Goal: Transaction & Acquisition: Purchase product/service

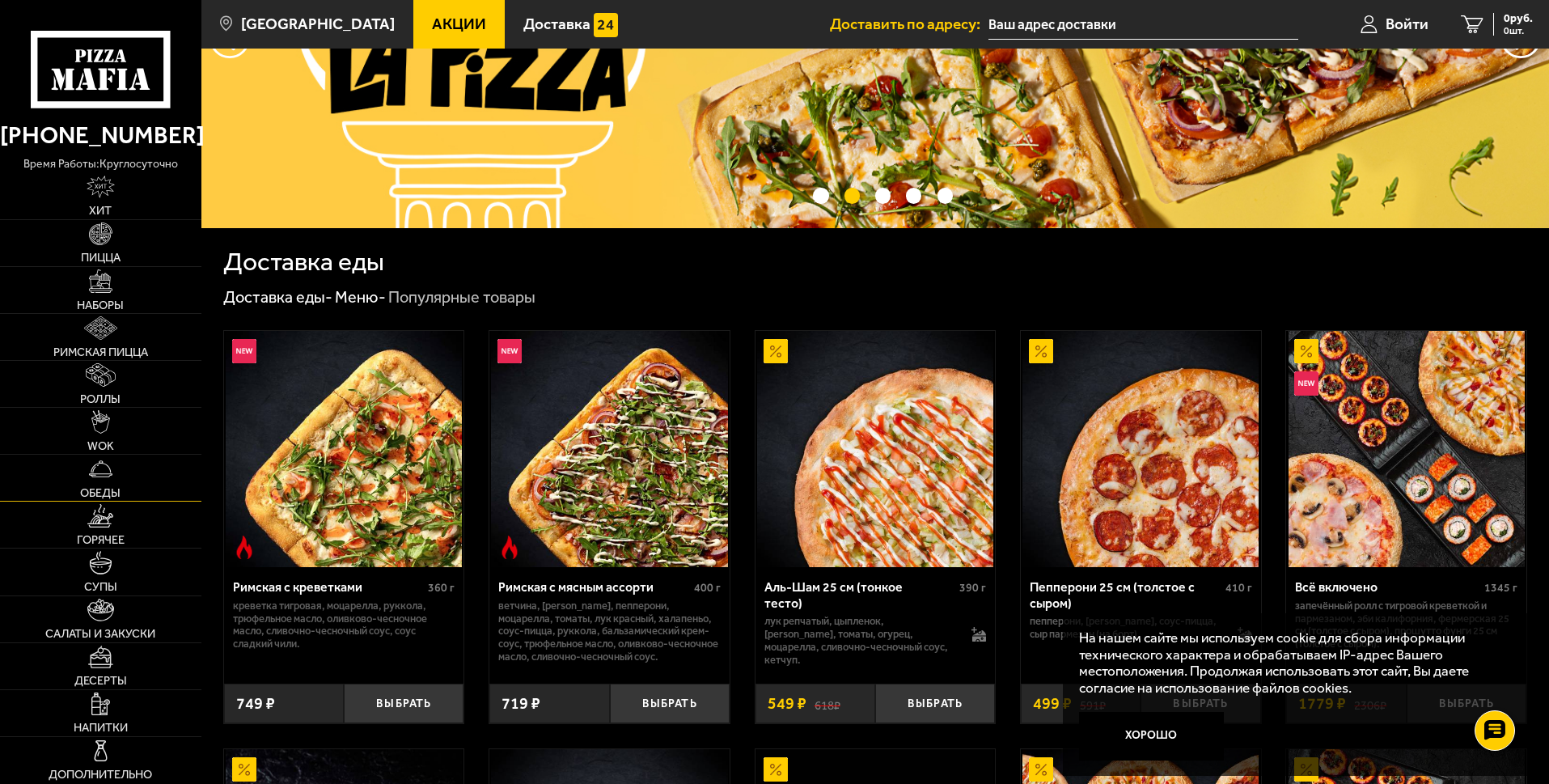
scroll to position [243, 0]
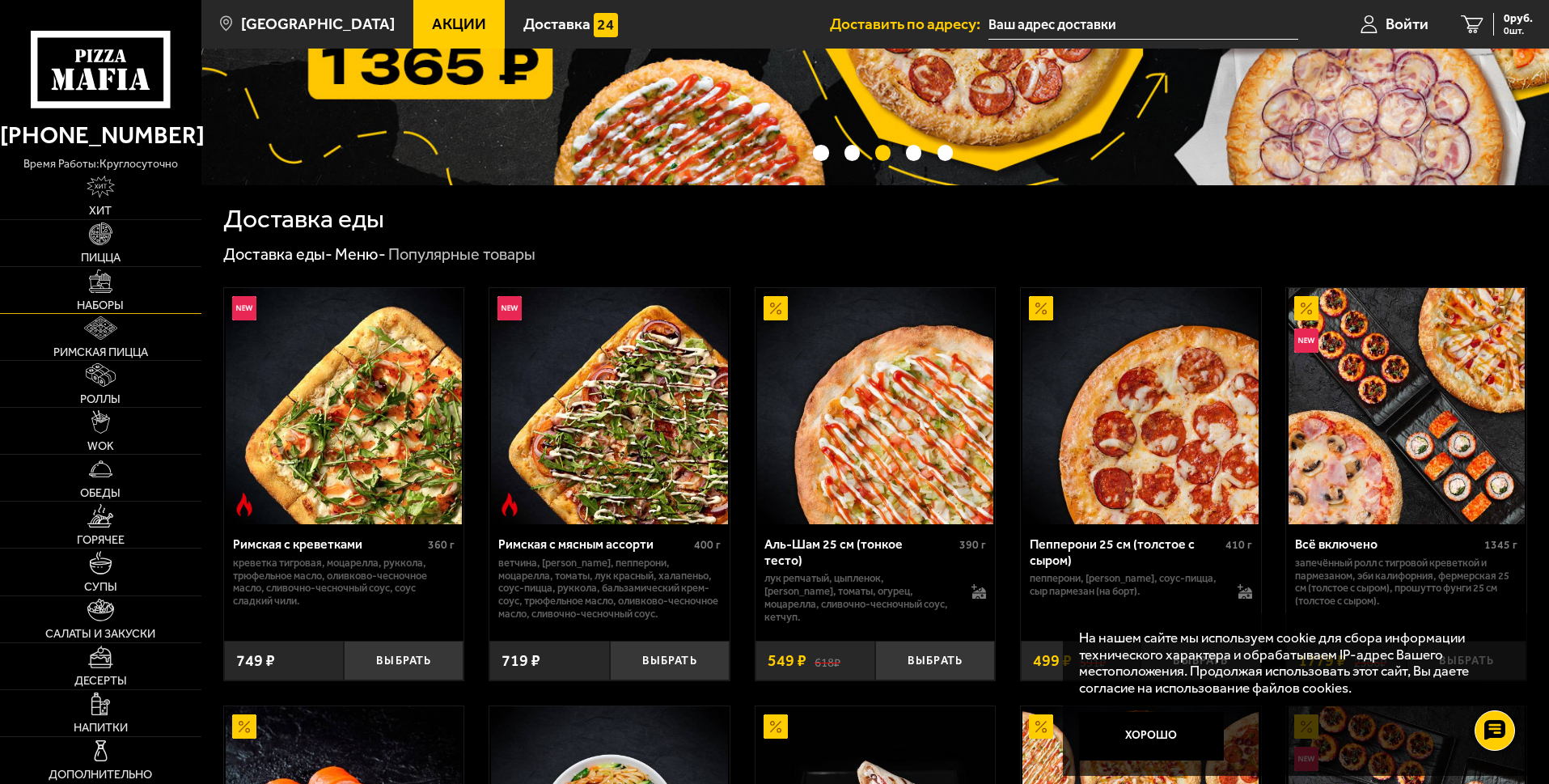
click at [95, 289] on img at bounding box center [101, 281] width 23 height 23
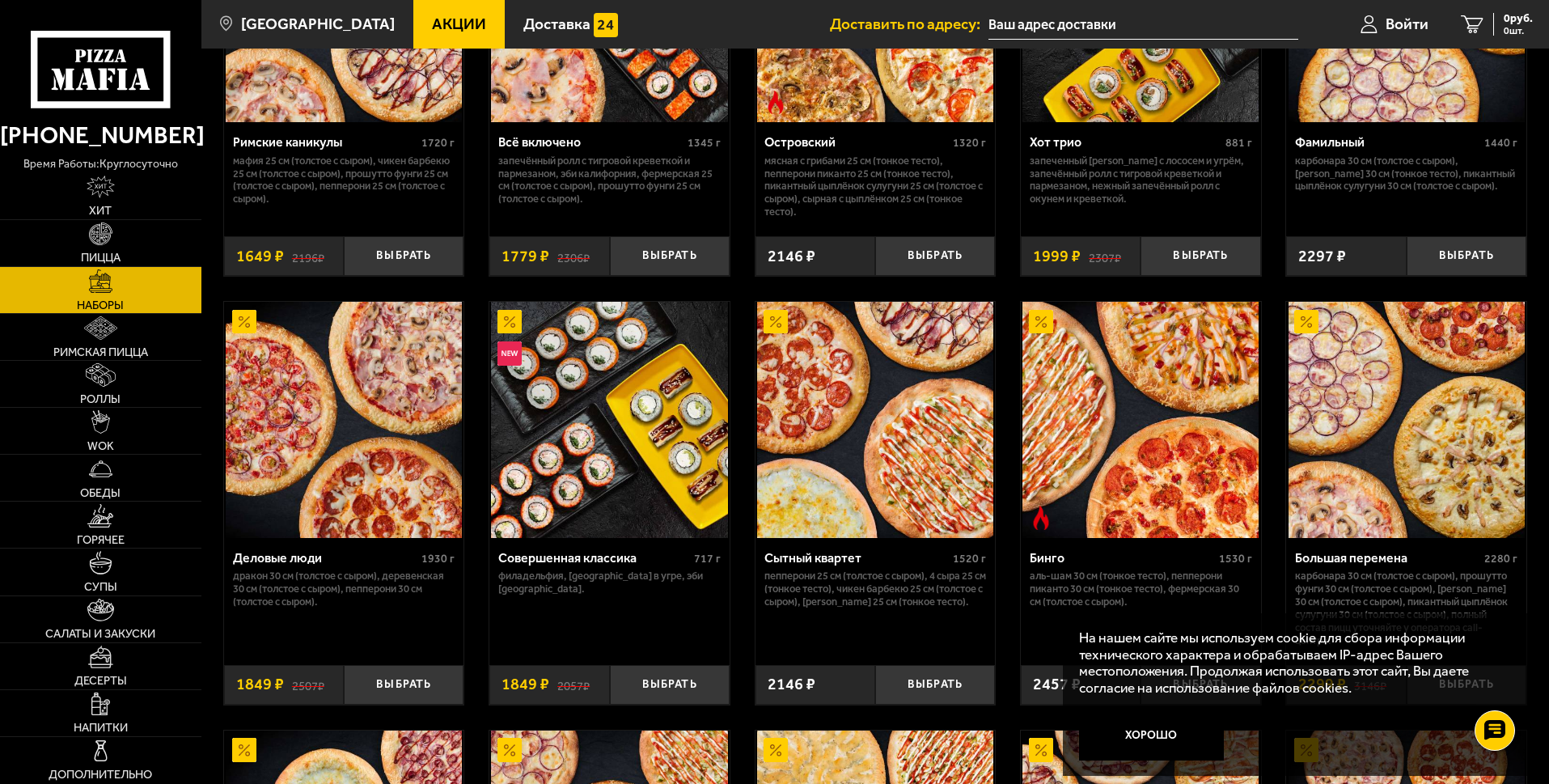
scroll to position [1485, 0]
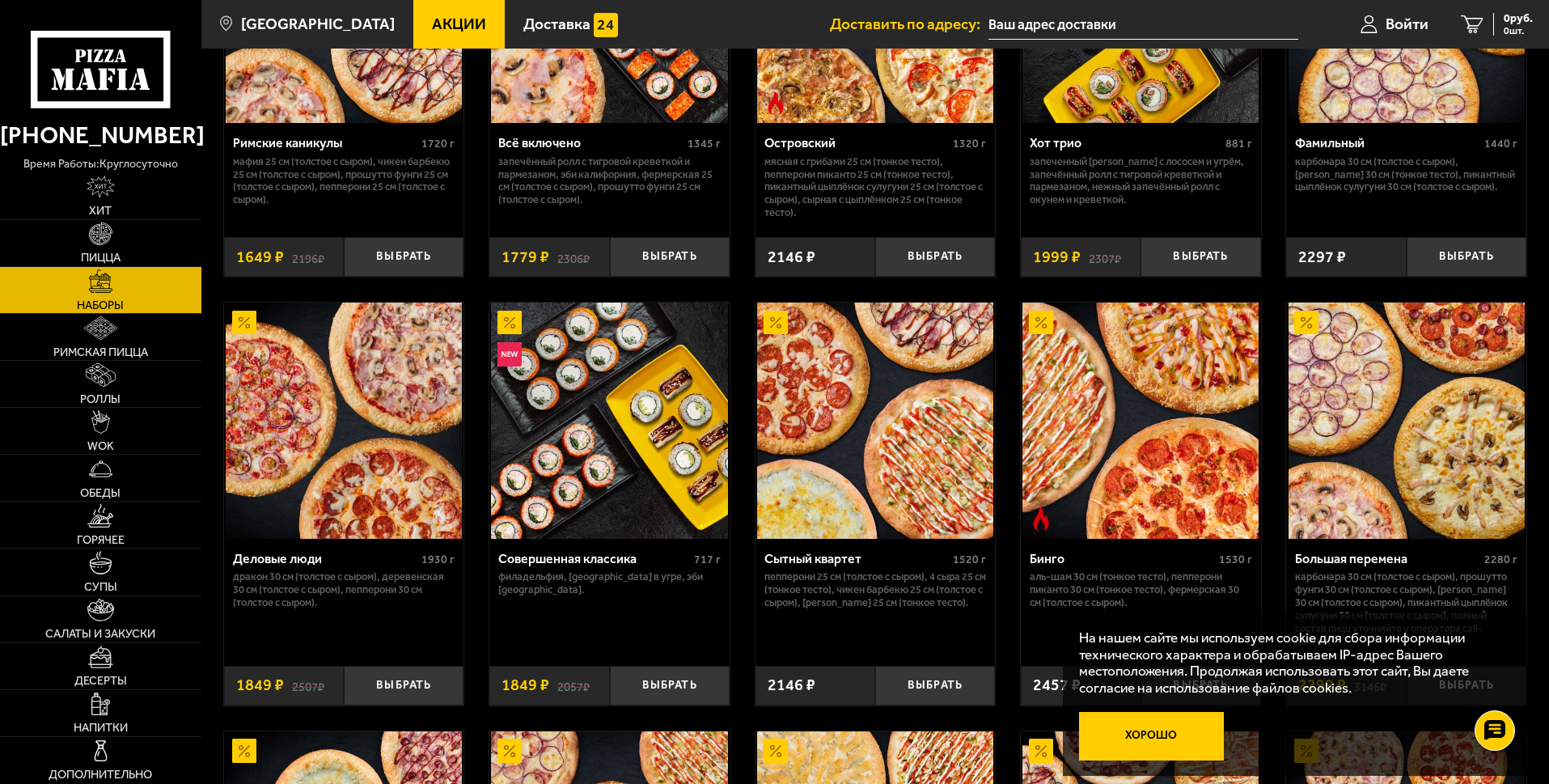
click at [1160, 736] on button "Хорошо" at bounding box center [1152, 735] width 146 height 49
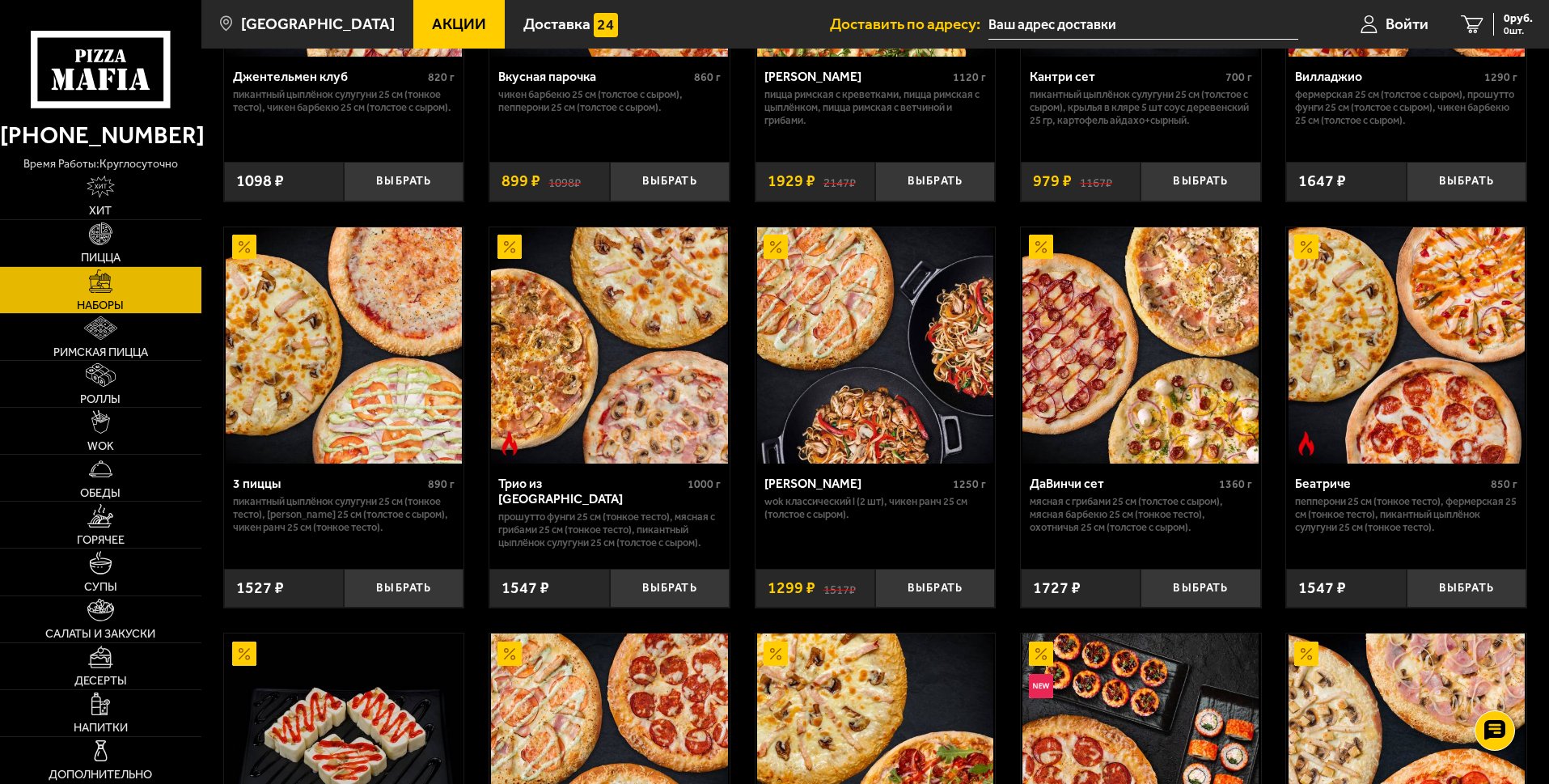
scroll to position [0, 0]
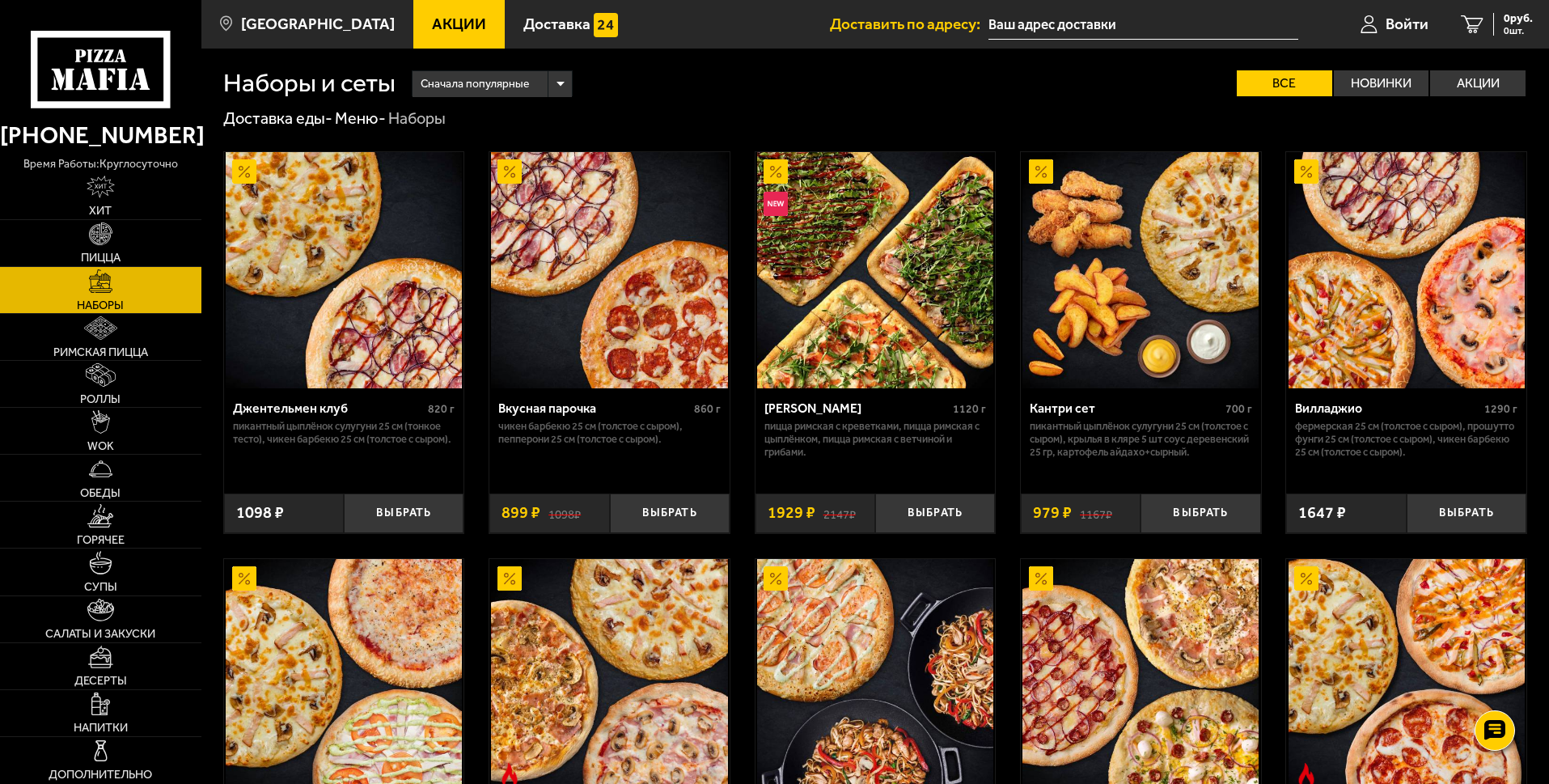
click at [561, 79] on div "Сначала популярные" at bounding box center [492, 83] width 159 height 26
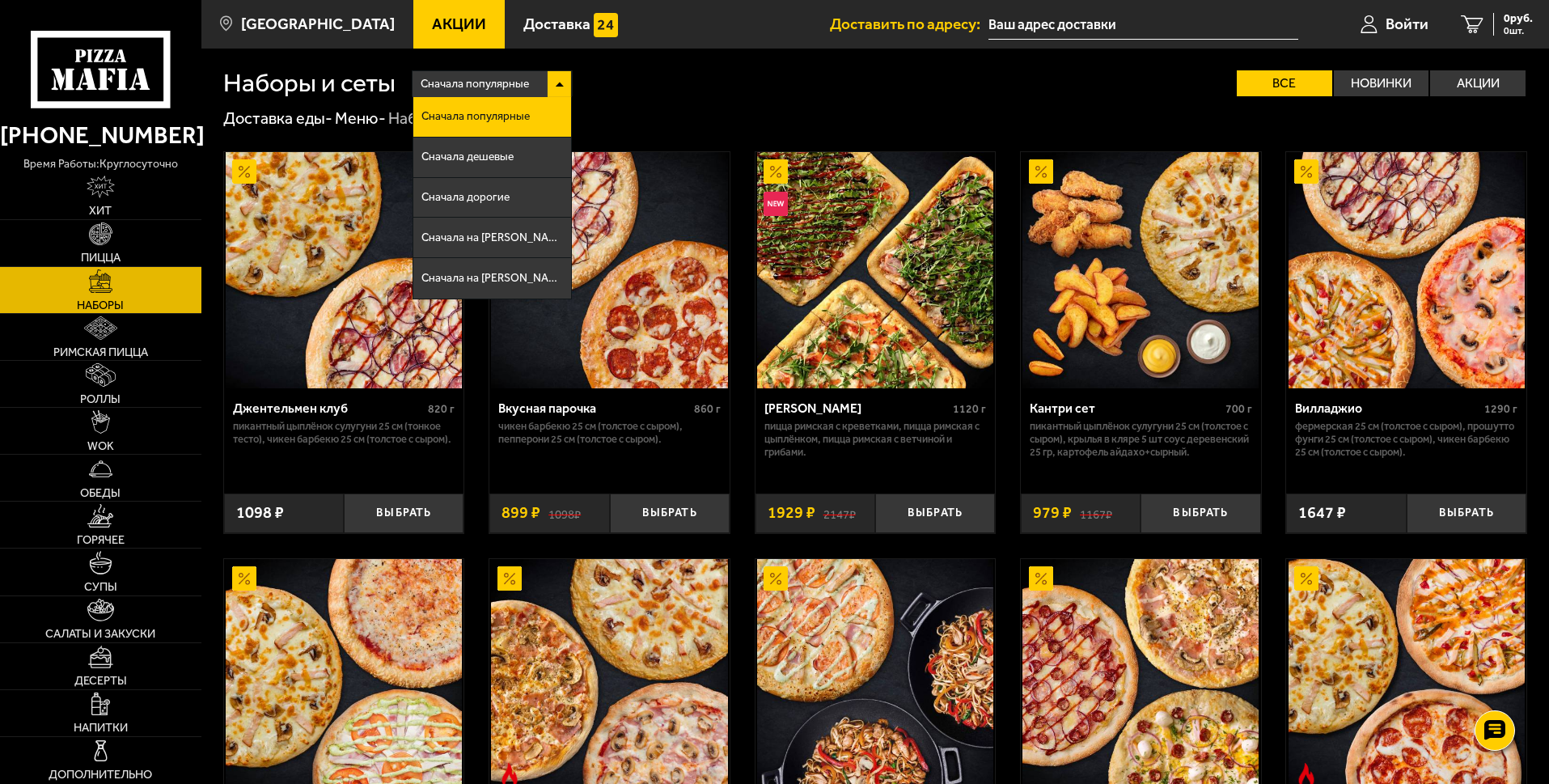
click at [561, 79] on div "Сначала популярные" at bounding box center [492, 83] width 159 height 26
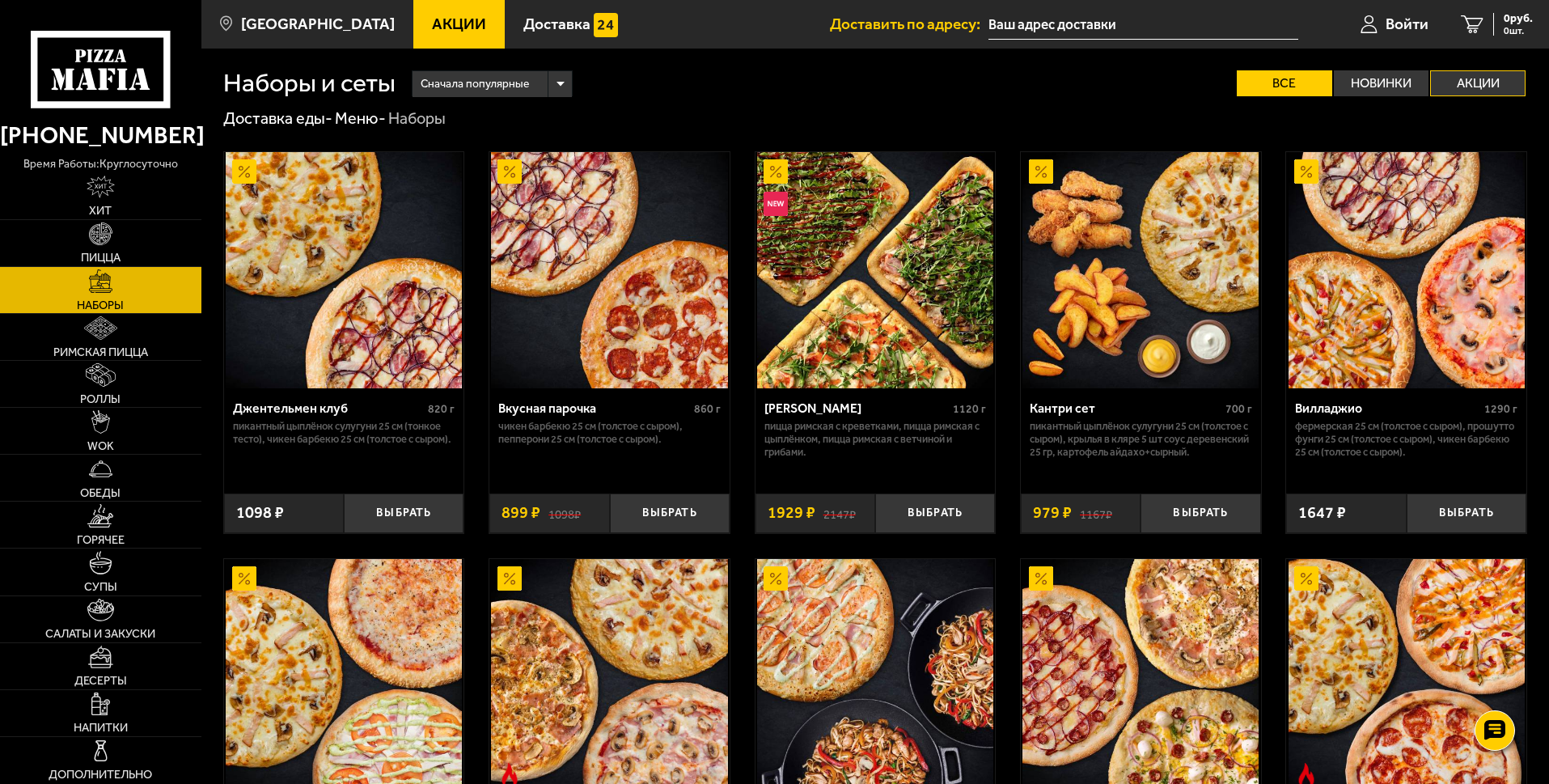
click at [1495, 79] on label "Акции" at bounding box center [1477, 83] width 95 height 26
click at [0, 0] on input "Акции" at bounding box center [0, 0] width 0 height 0
click at [1279, 85] on label "Все" at bounding box center [1284, 83] width 95 height 26
click at [0, 0] on input "Все" at bounding box center [0, 0] width 0 height 0
click at [1488, 82] on label "Акции" at bounding box center [1477, 83] width 95 height 26
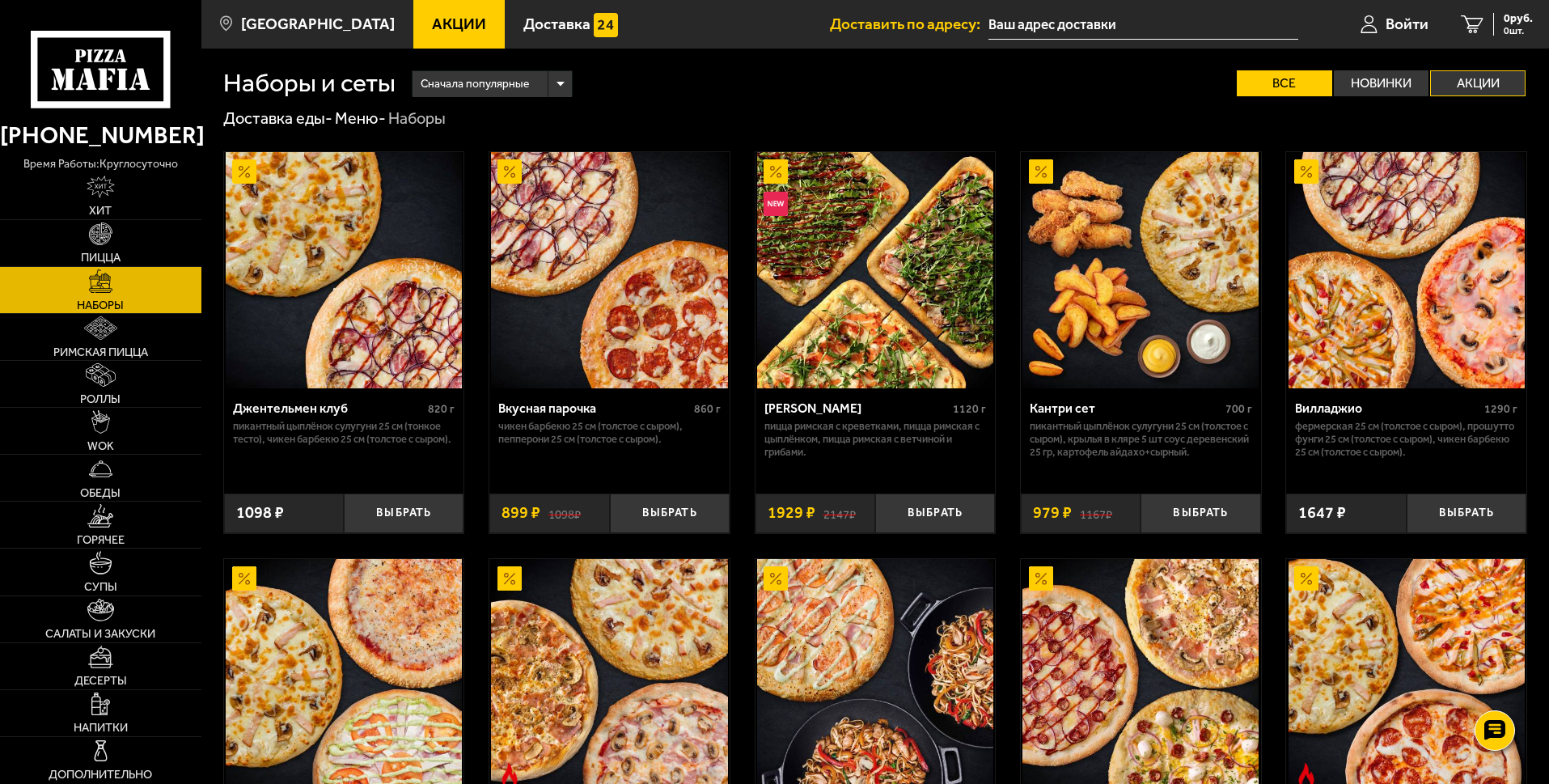
click at [0, 0] on input "Акции" at bounding box center [0, 0] width 0 height 0
click at [1282, 81] on label "Все" at bounding box center [1284, 83] width 95 height 26
click at [0, 0] on input "Все" at bounding box center [0, 0] width 0 height 0
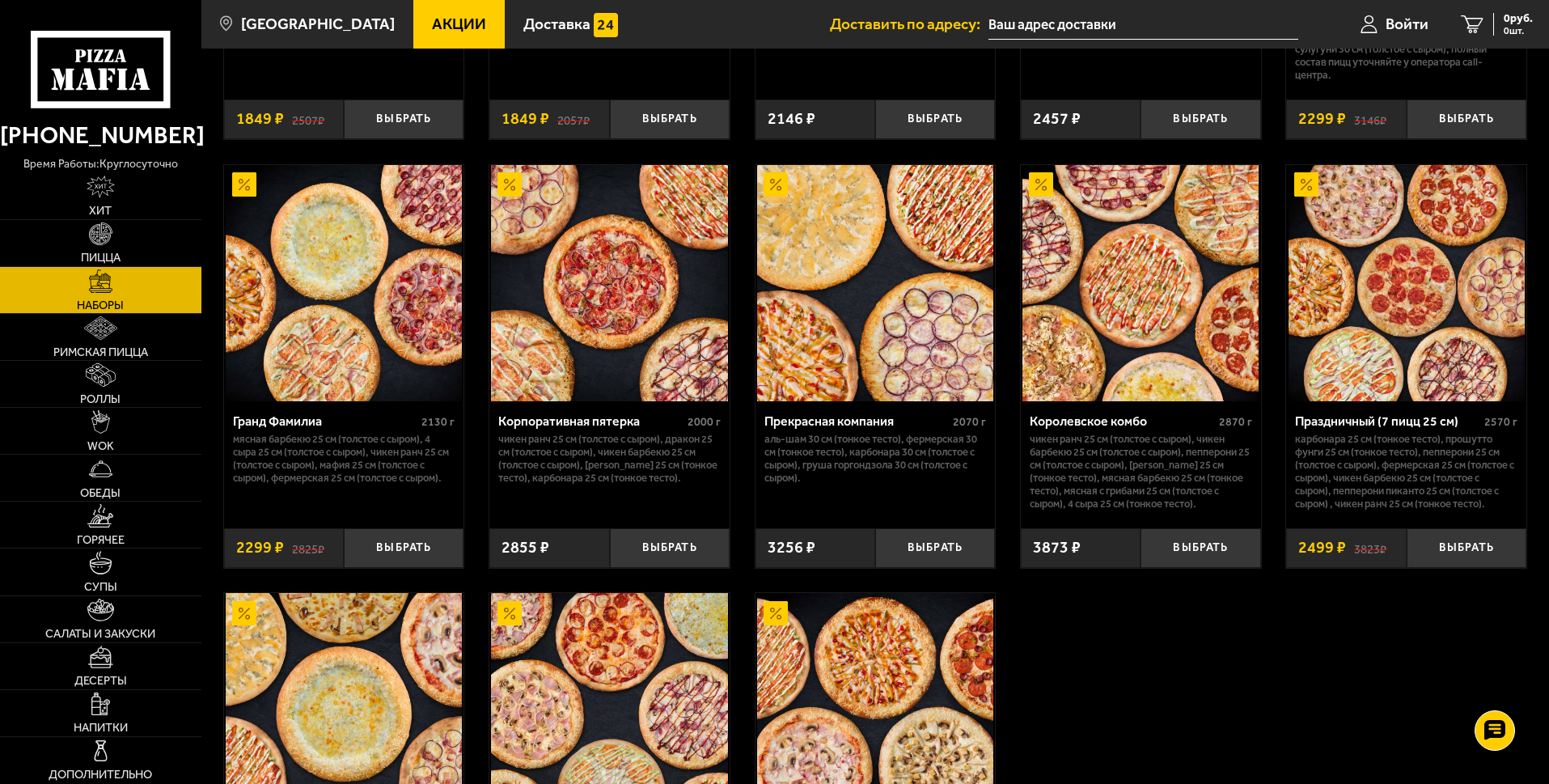
scroll to position [2021, 0]
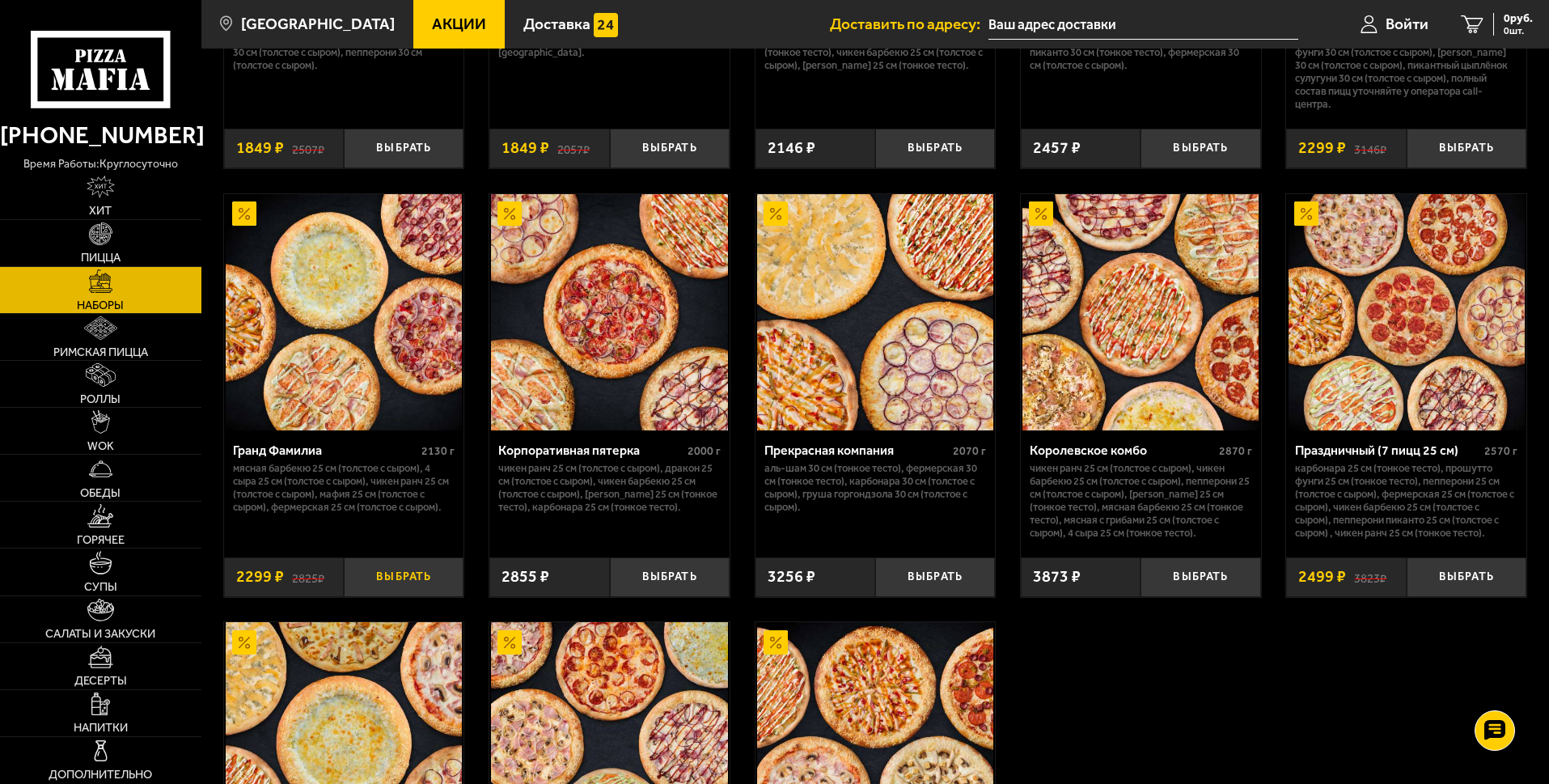
click at [403, 585] on button "Выбрать" at bounding box center [403, 576] width 119 height 40
click at [98, 376] on img at bounding box center [100, 375] width 30 height 23
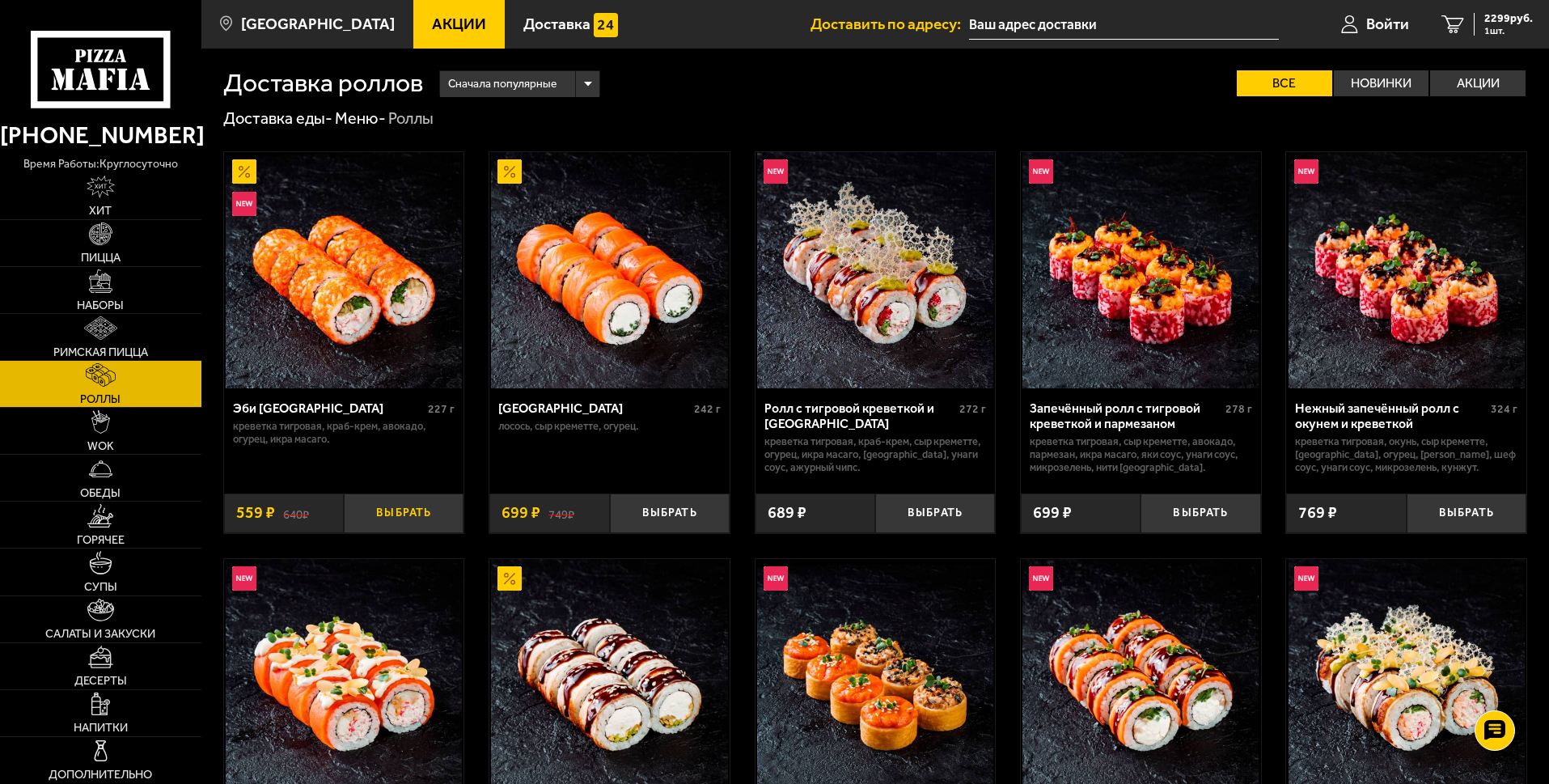
click at [398, 509] on button "Выбрать" at bounding box center [403, 512] width 119 height 40
click at [679, 509] on button "Выбрать" at bounding box center [669, 512] width 119 height 40
click at [630, 516] on button "−" at bounding box center [629, 512] width 40 height 40
click at [362, 512] on button "−" at bounding box center [363, 512] width 40 height 40
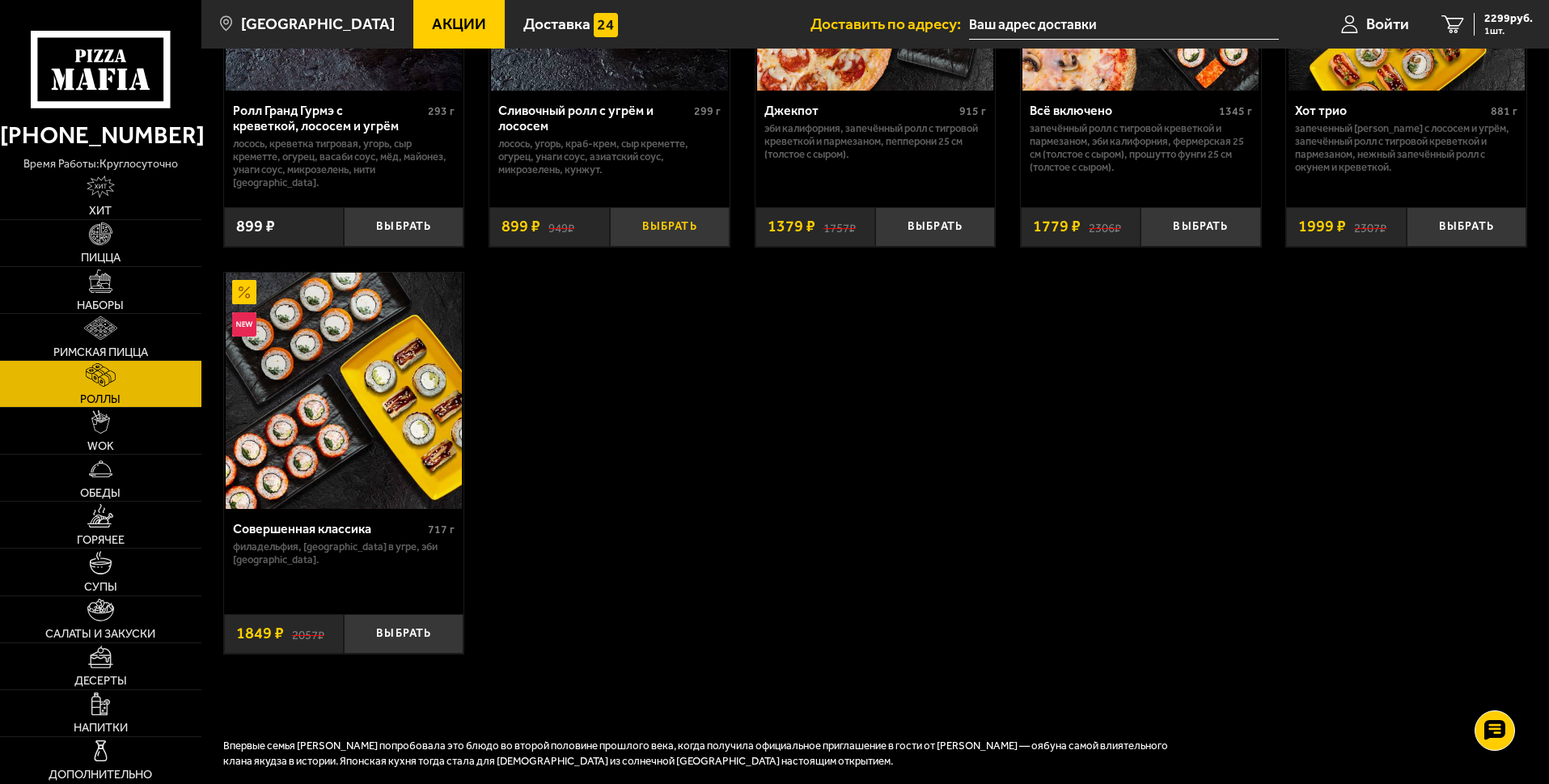
scroll to position [1132, 0]
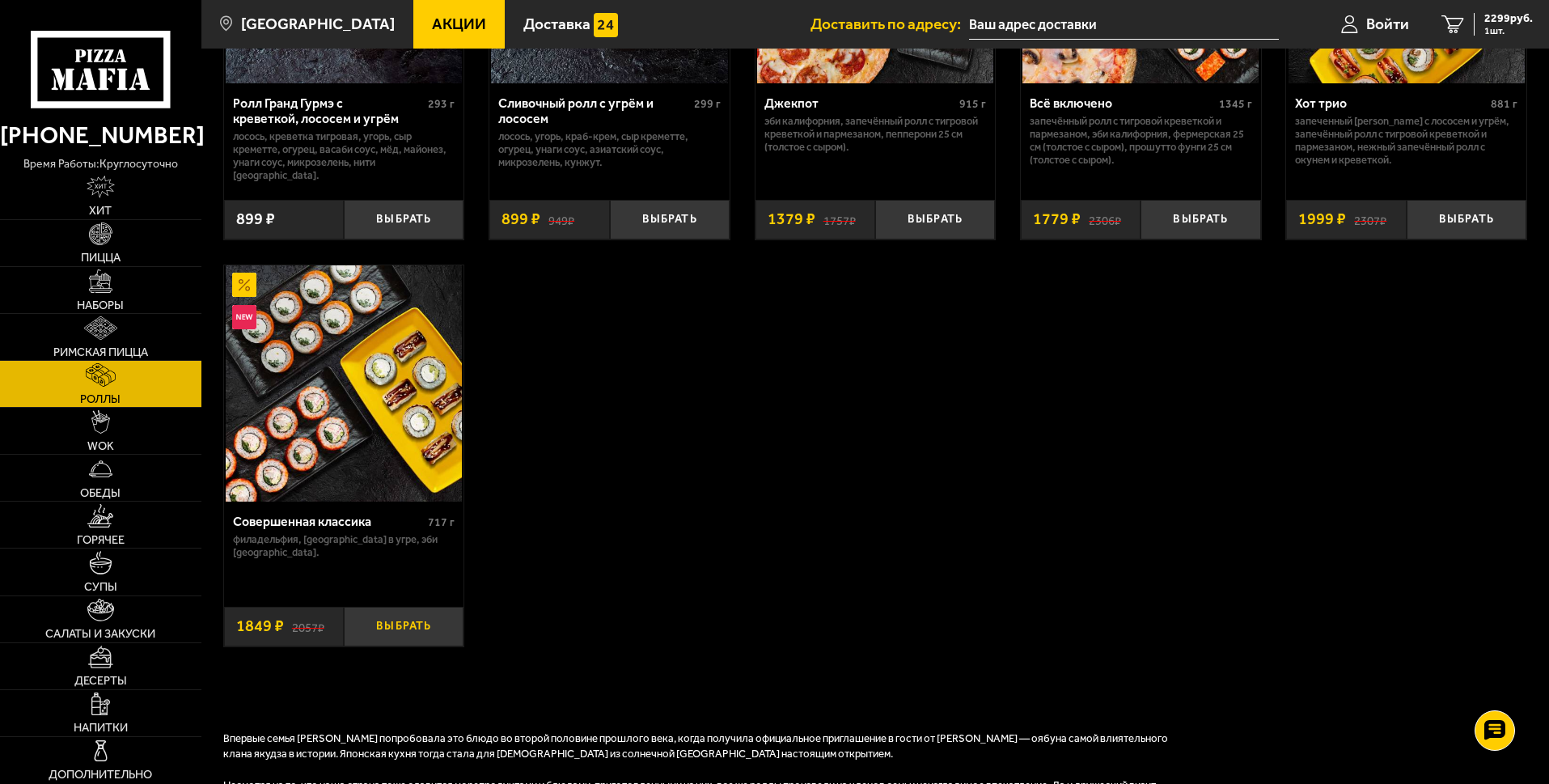
click at [395, 610] on button "Выбрать" at bounding box center [403, 626] width 119 height 40
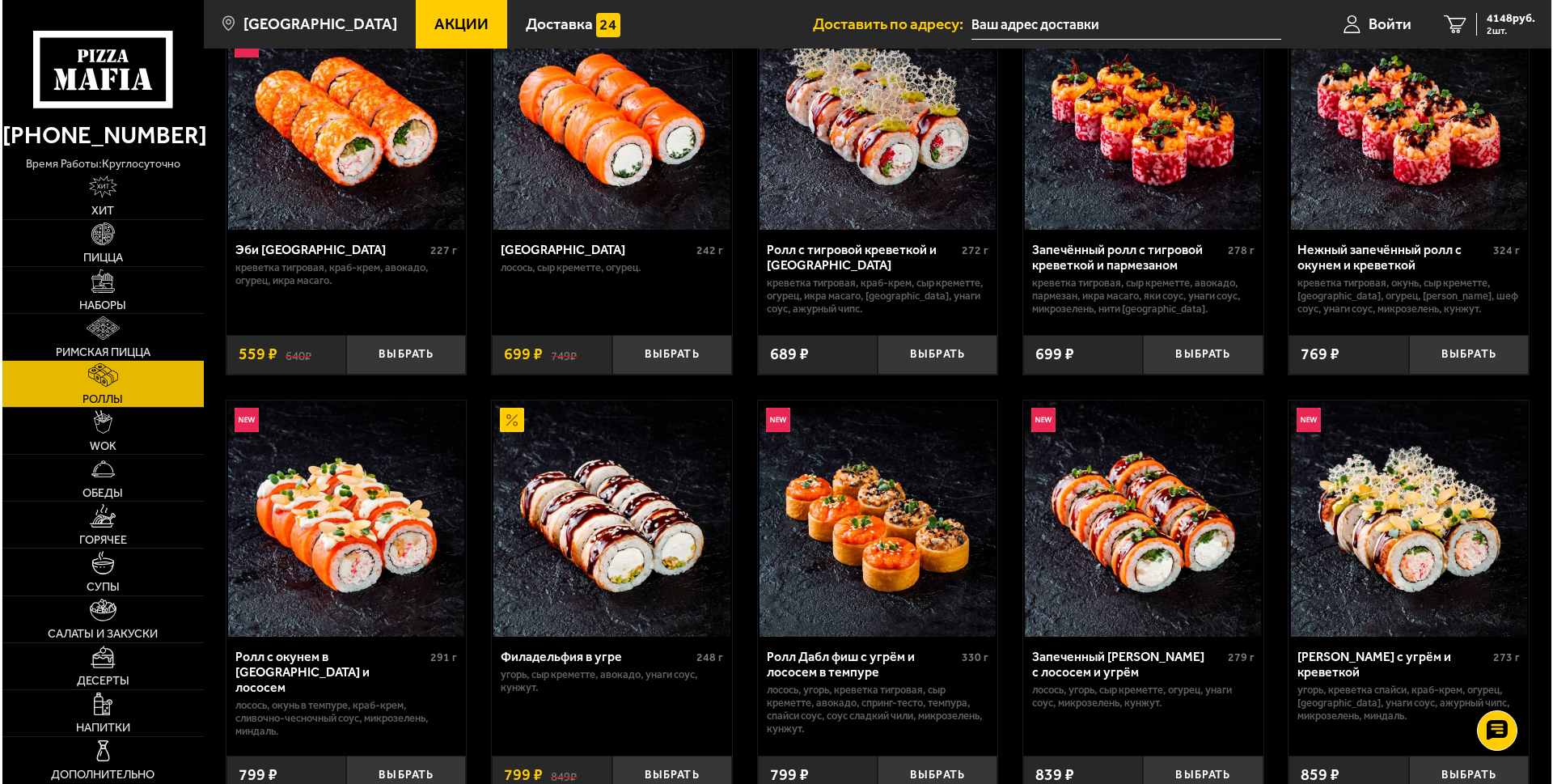
scroll to position [162, 0]
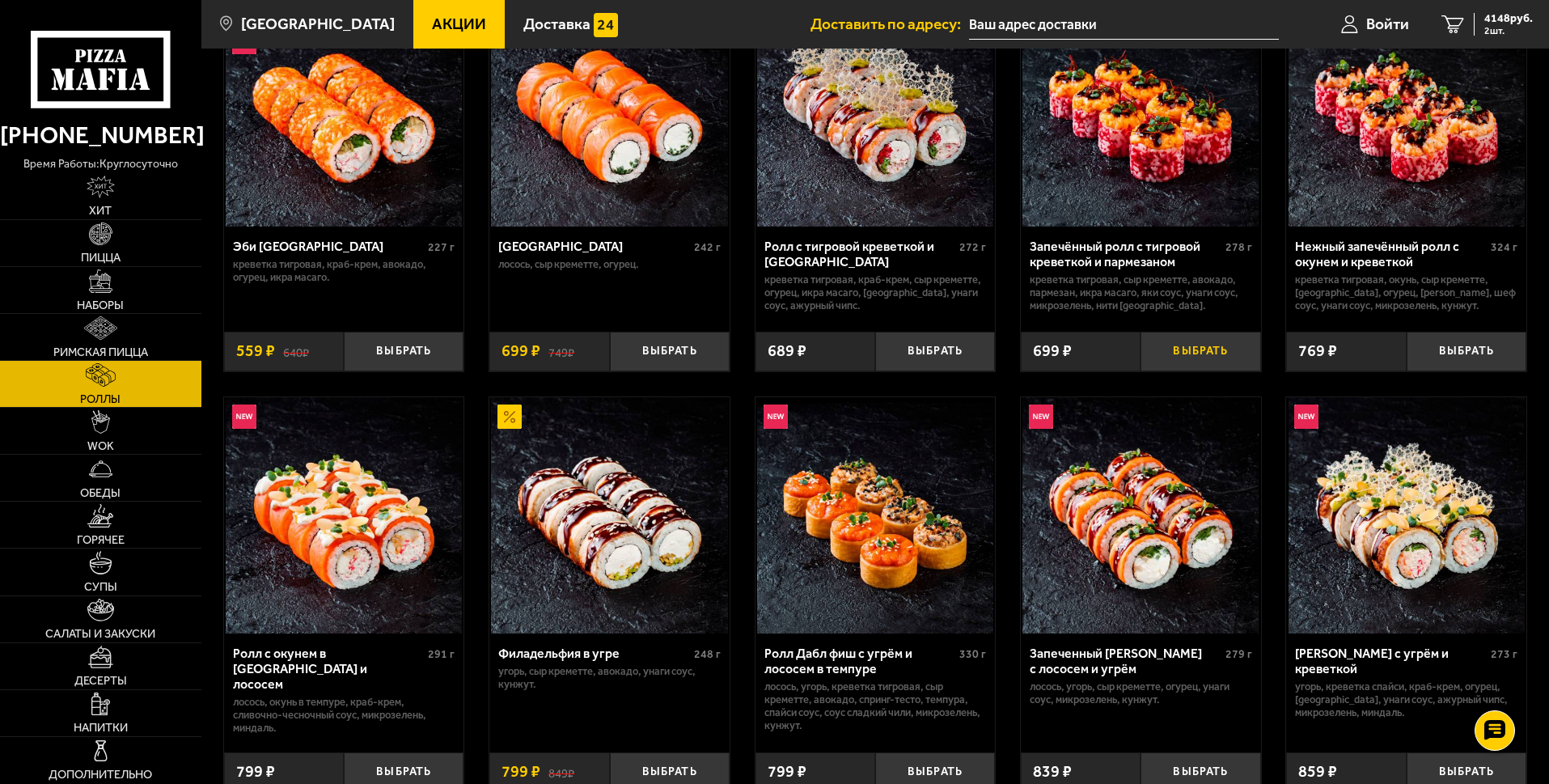
click at [1199, 346] on button "Выбрать" at bounding box center [1200, 351] width 119 height 40
click at [1376, 23] on span "Войти" at bounding box center [1388, 24] width 43 height 16
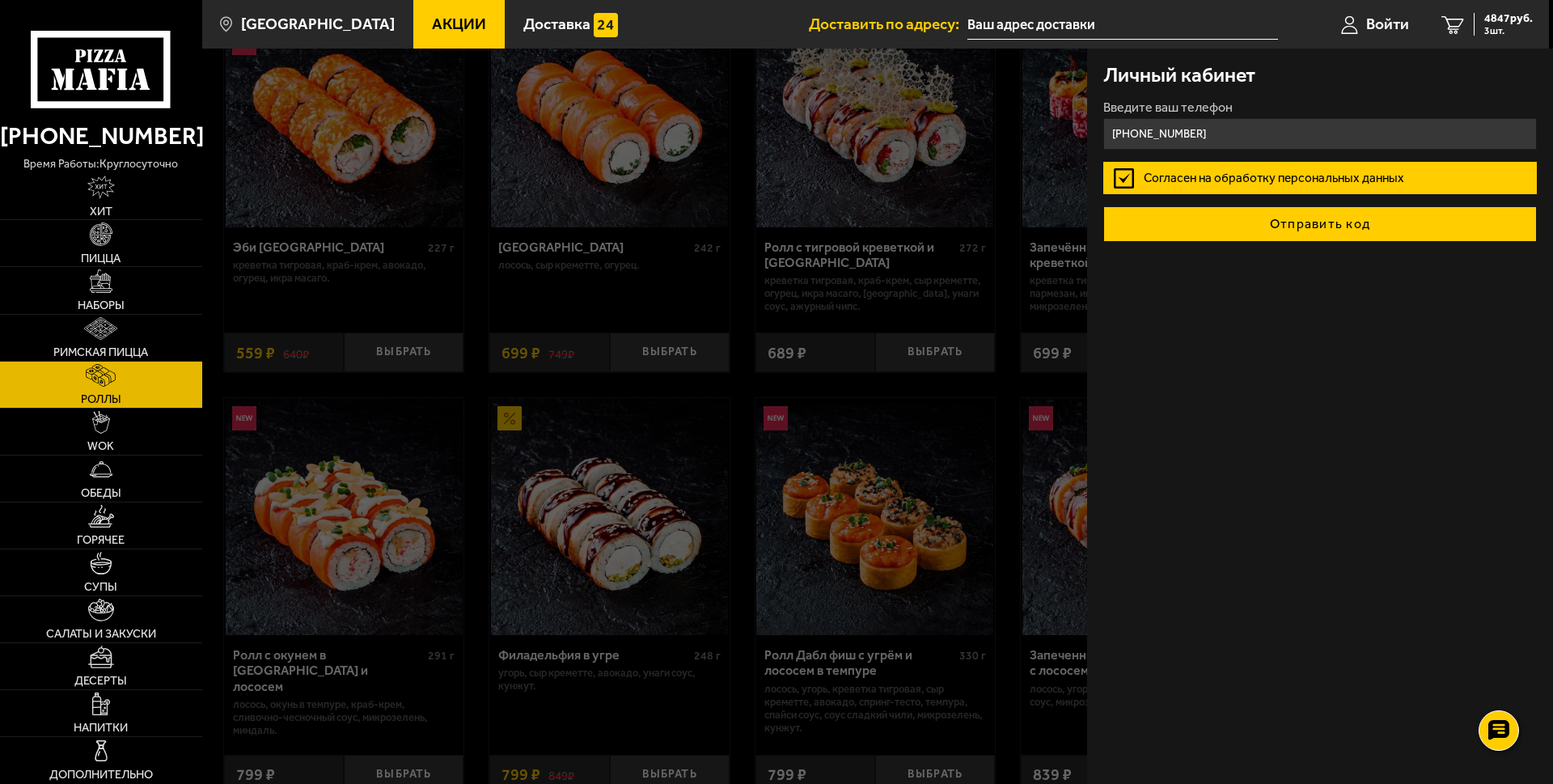
type input "[PHONE_NUMBER]"
click at [1275, 225] on button "Отправить код" at bounding box center [1320, 224] width 434 height 36
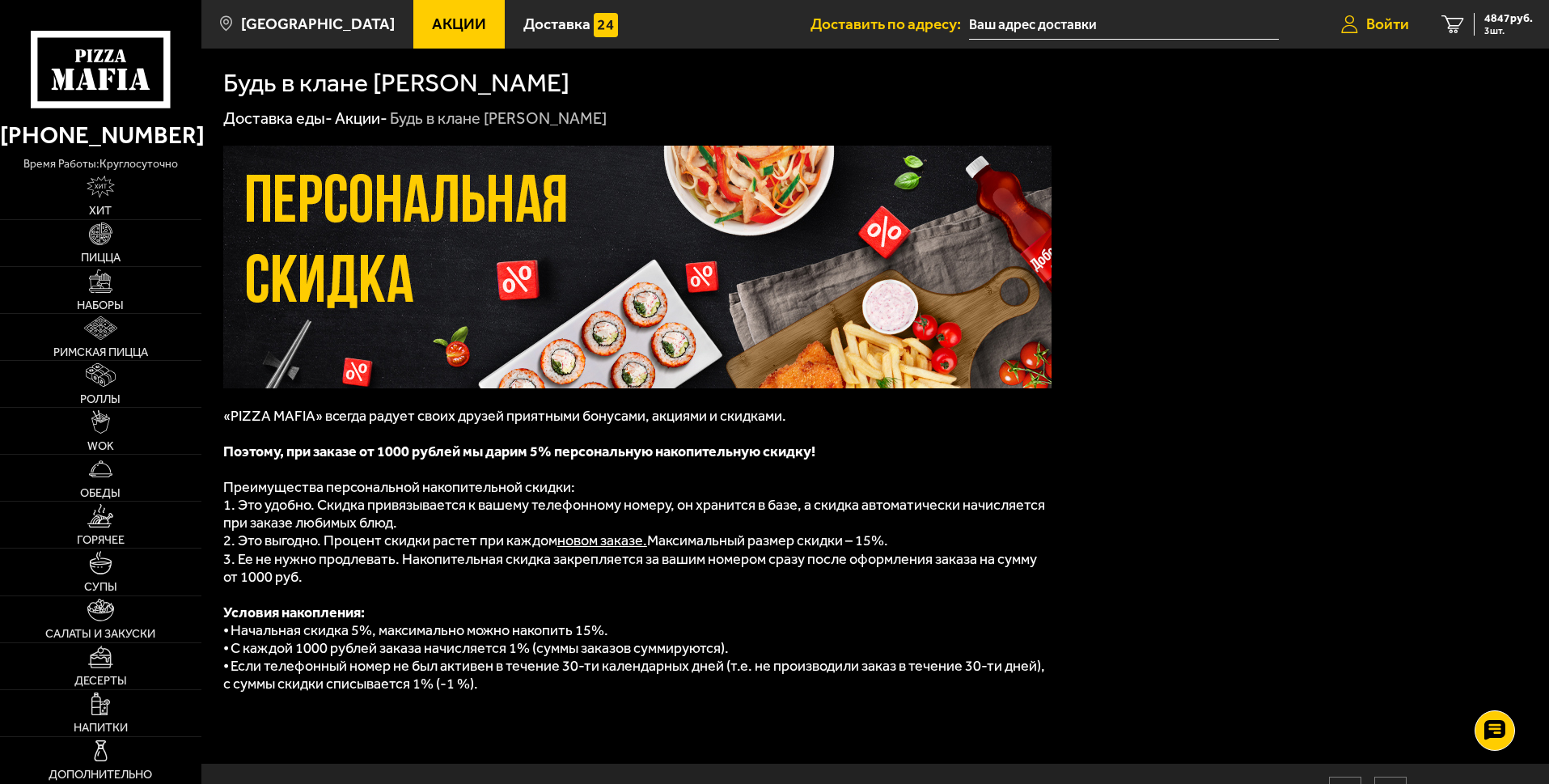
click at [1368, 29] on span "Войти" at bounding box center [1388, 24] width 43 height 16
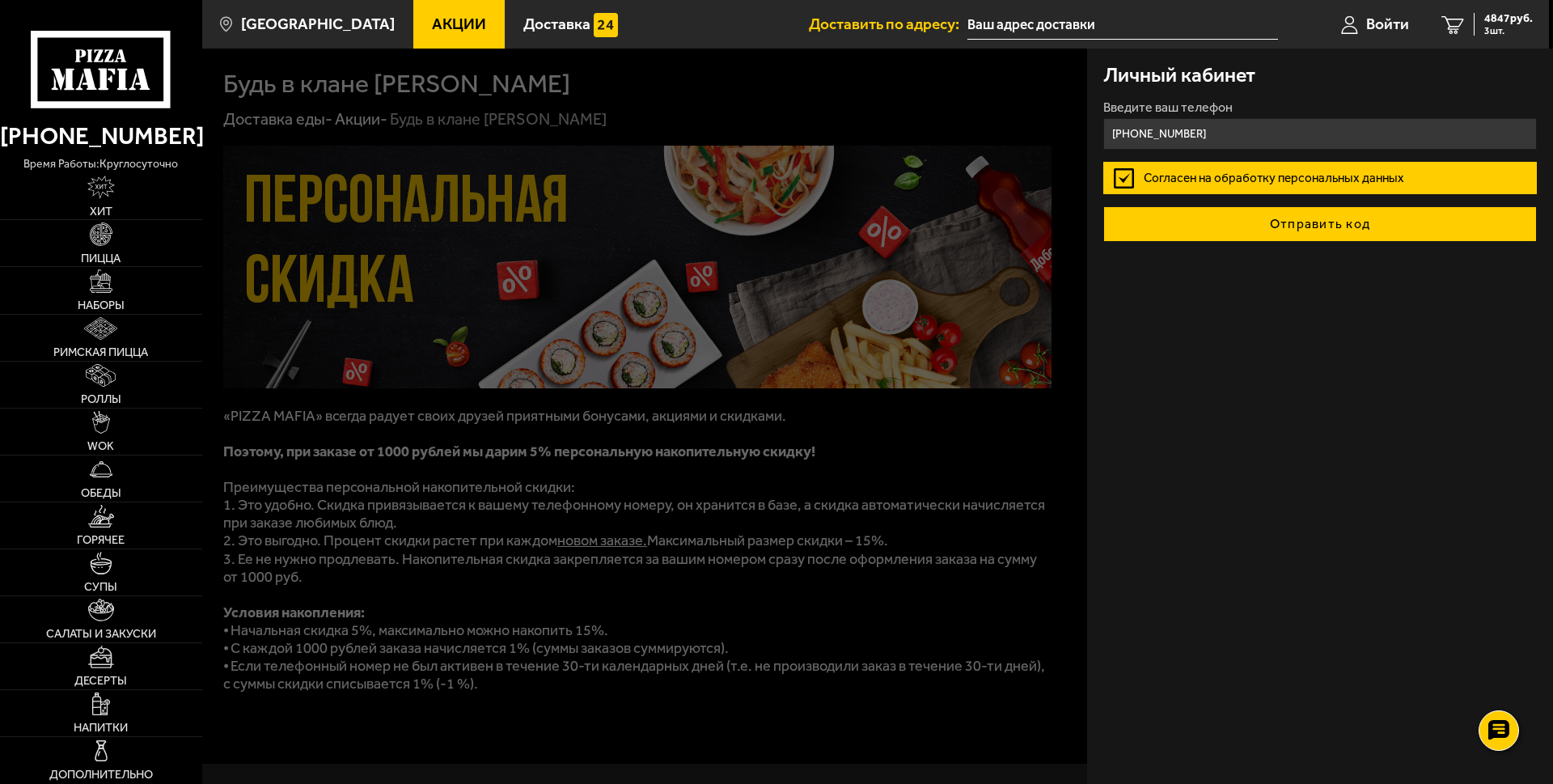
type input "[PHONE_NUMBER]"
click at [1239, 218] on button "Отправить код" at bounding box center [1320, 224] width 434 height 36
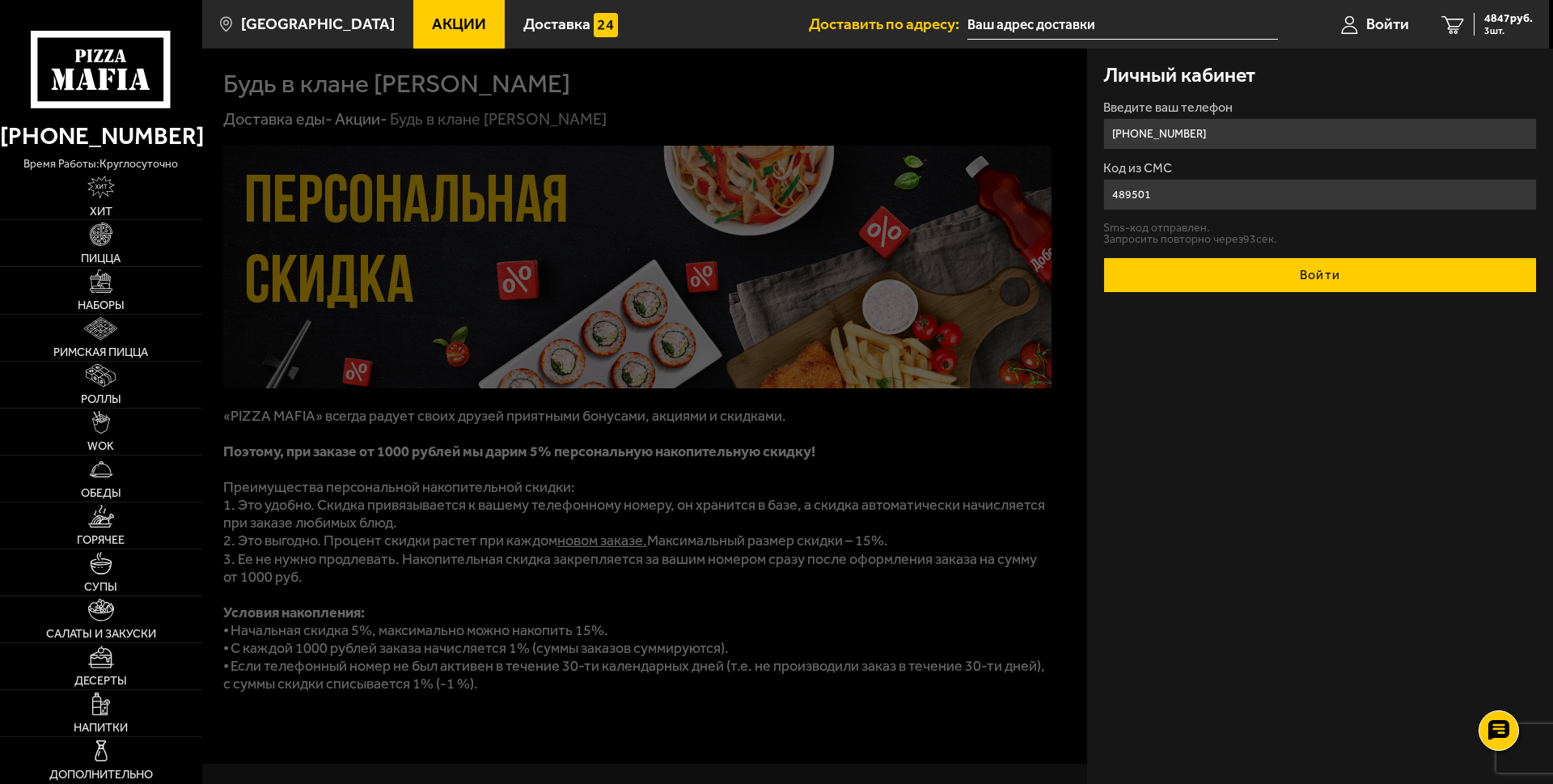
type input "489501"
click at [1274, 270] on button "Войти" at bounding box center [1320, 275] width 434 height 36
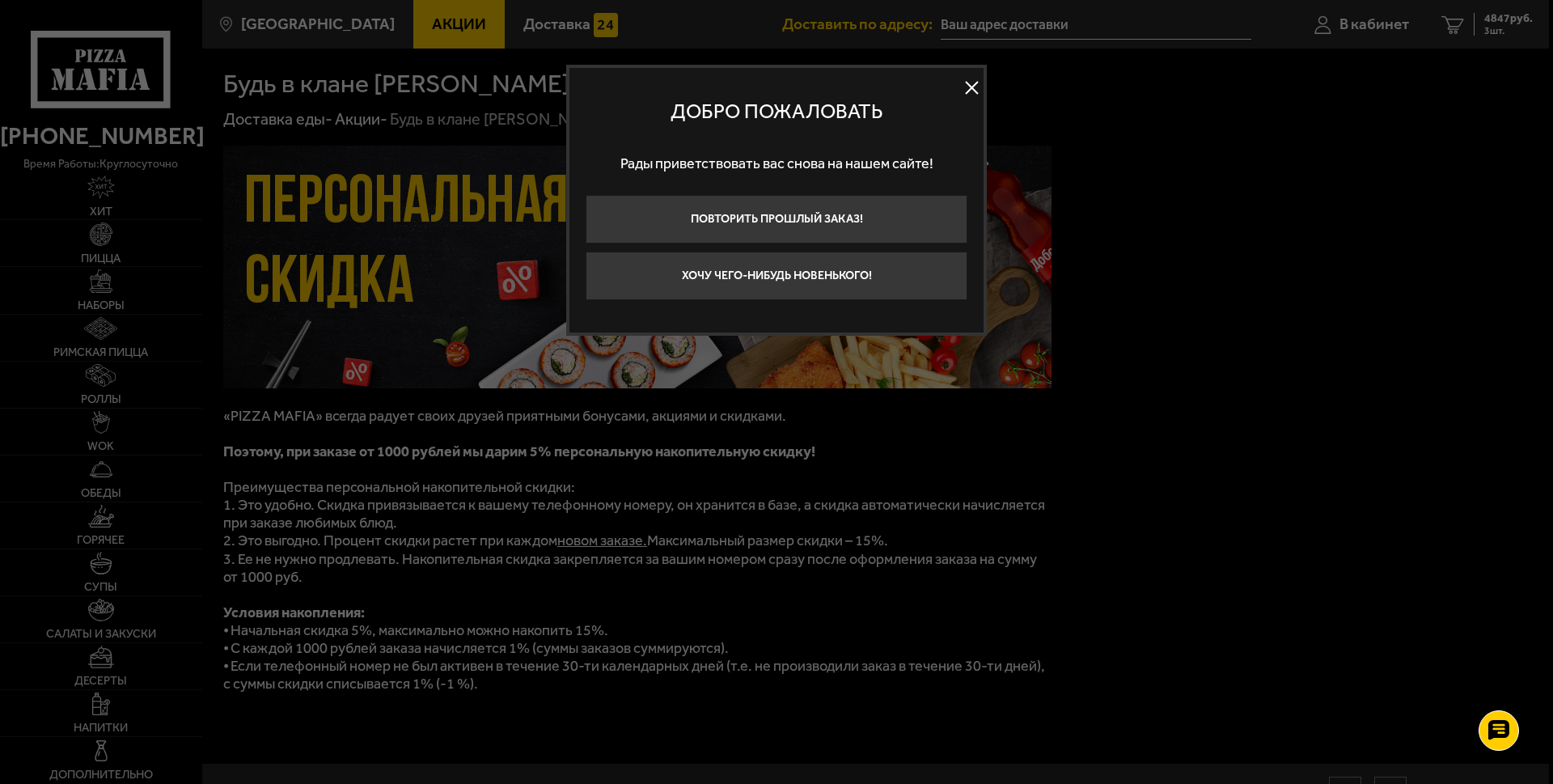
click at [969, 87] on button at bounding box center [971, 87] width 24 height 24
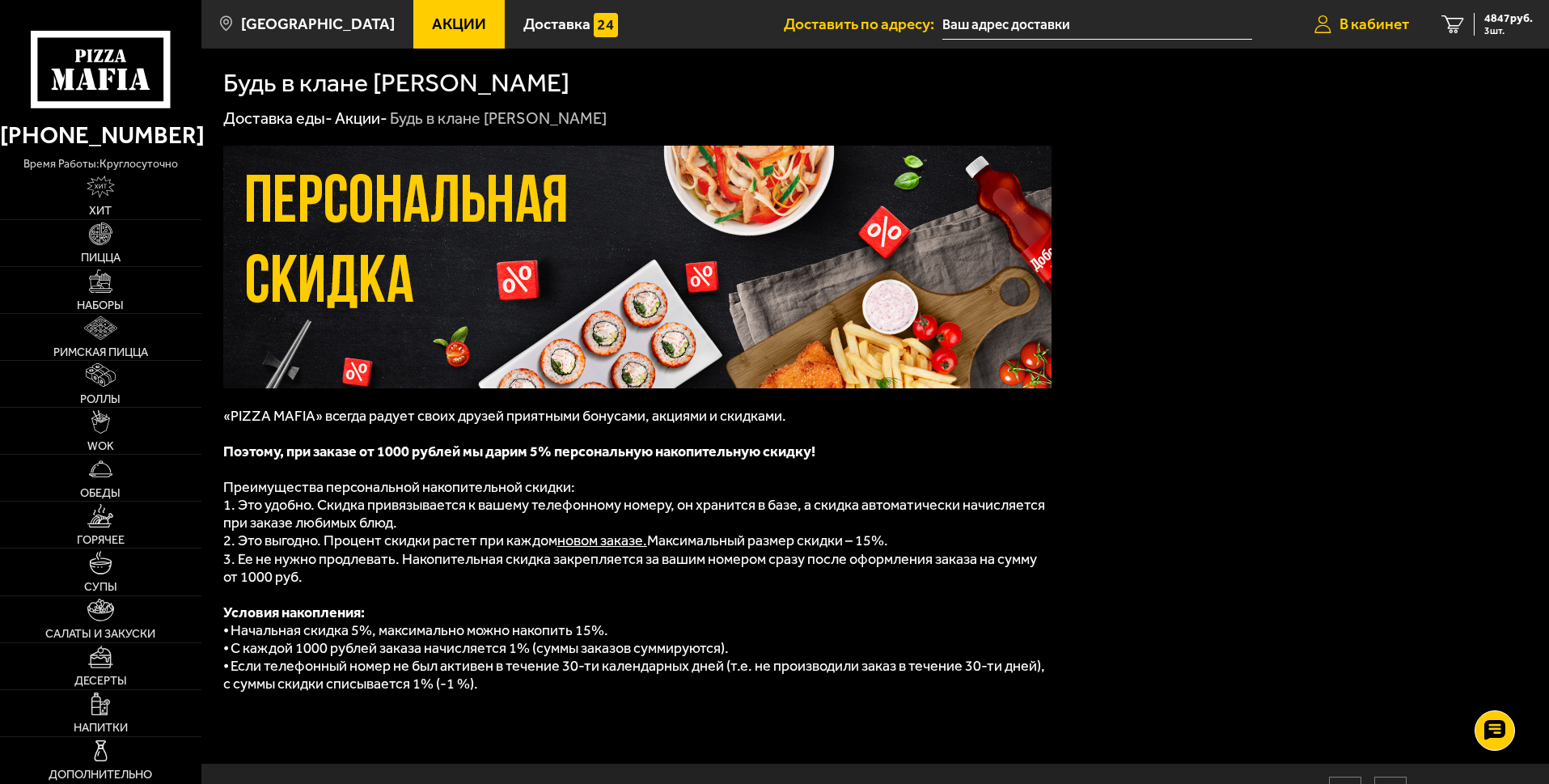
click at [1360, 22] on span "В кабинет" at bounding box center [1374, 24] width 70 height 16
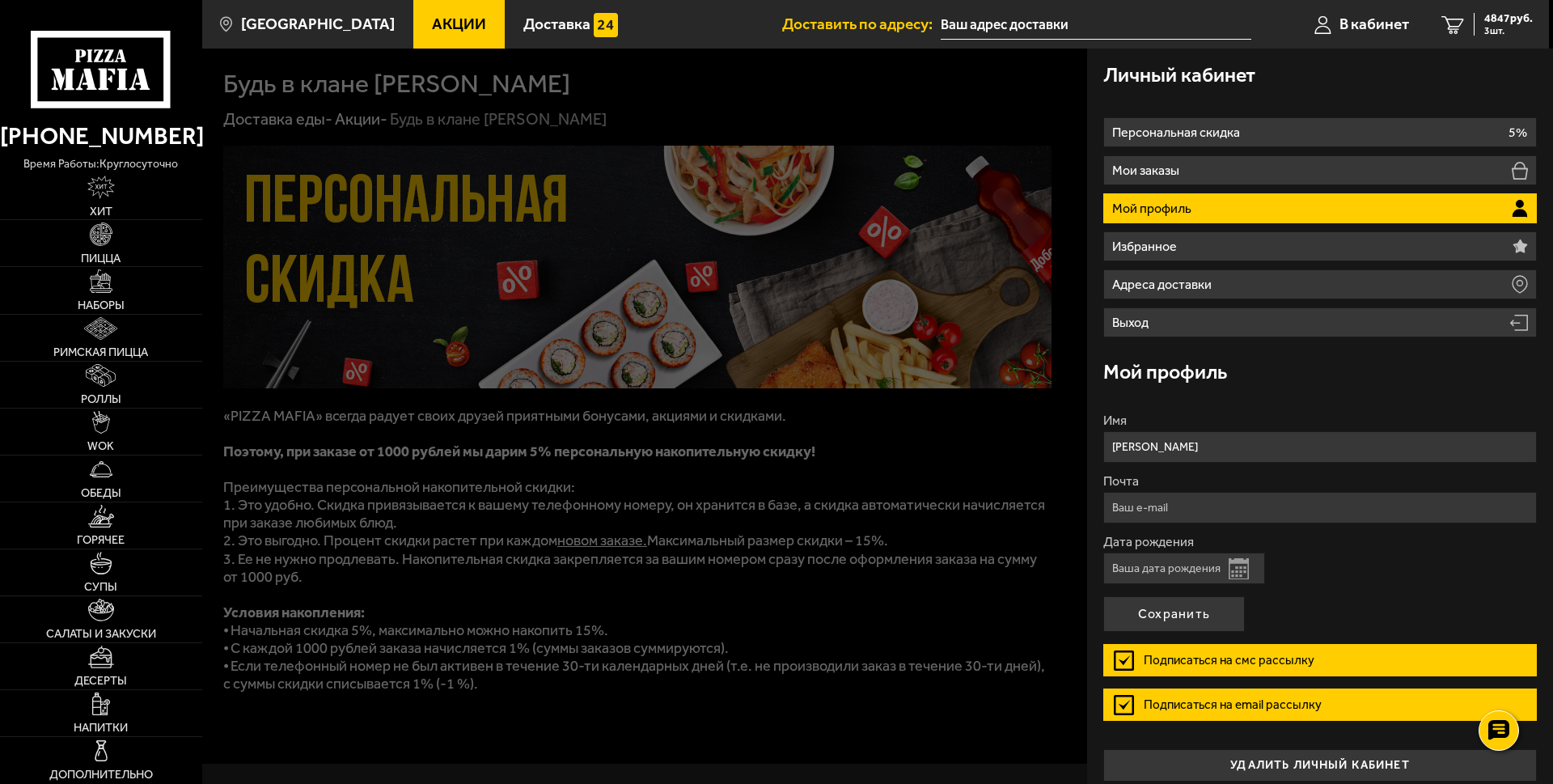
click at [1235, 564] on button "Открыть календарь" at bounding box center [1239, 569] width 20 height 21
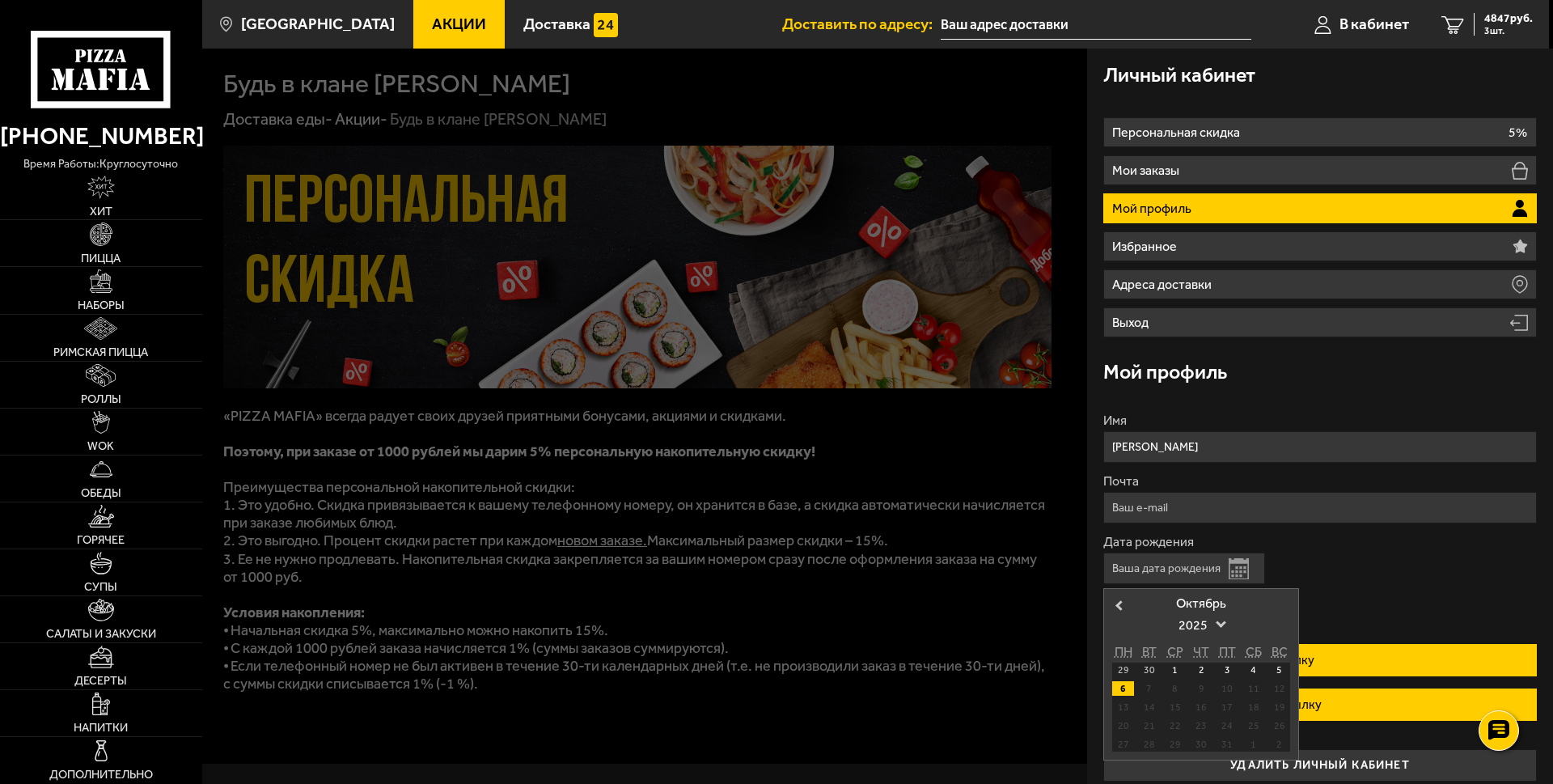
click at [1121, 683] on div "6" at bounding box center [1123, 688] width 22 height 15
type input "[DATE]"
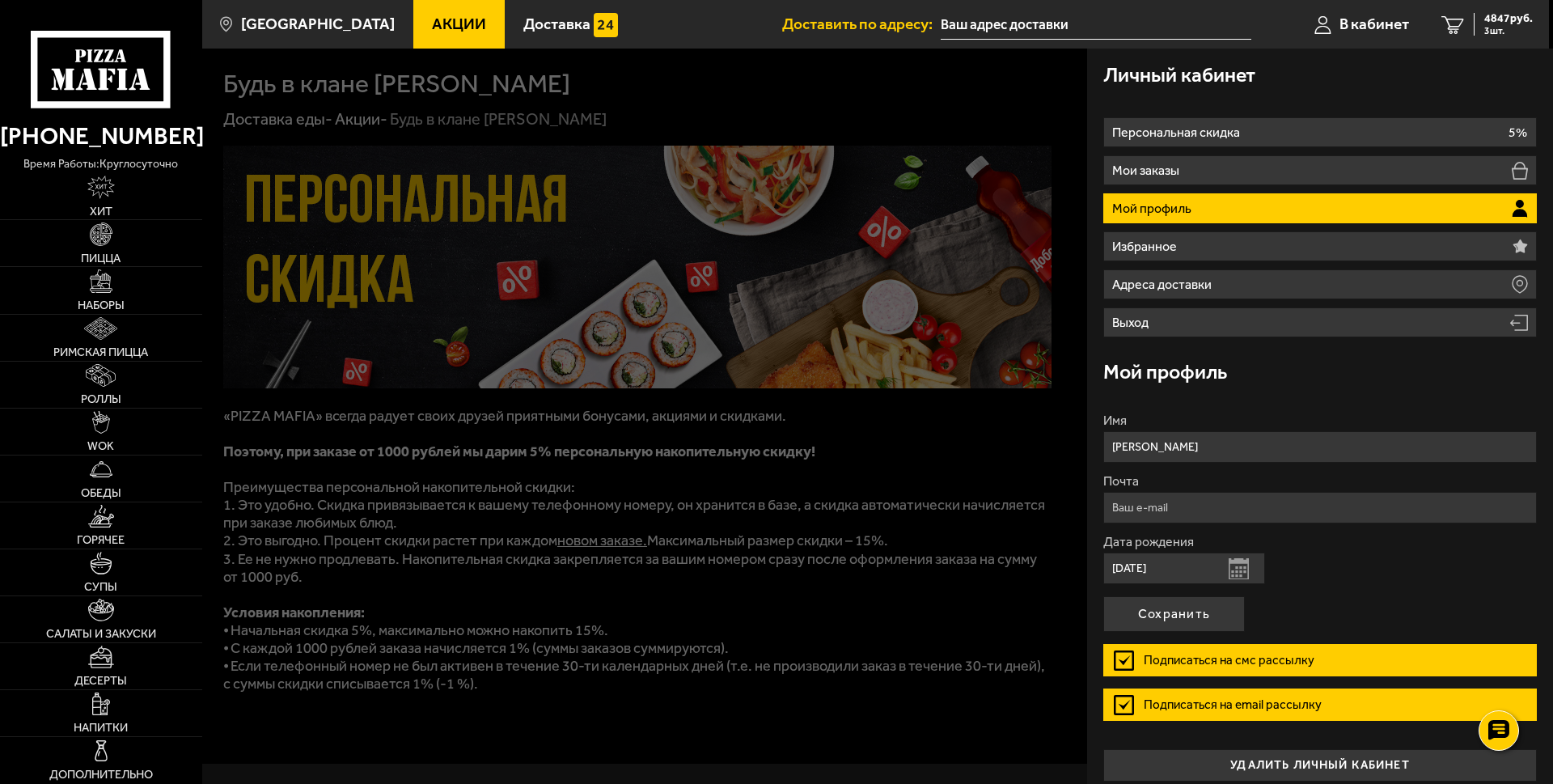
click at [1124, 706] on label "Подписаться на email рассылку" at bounding box center [1320, 703] width 434 height 32
click at [0, 0] on input "Подписаться на email рассылку" at bounding box center [0, 0] width 0 height 0
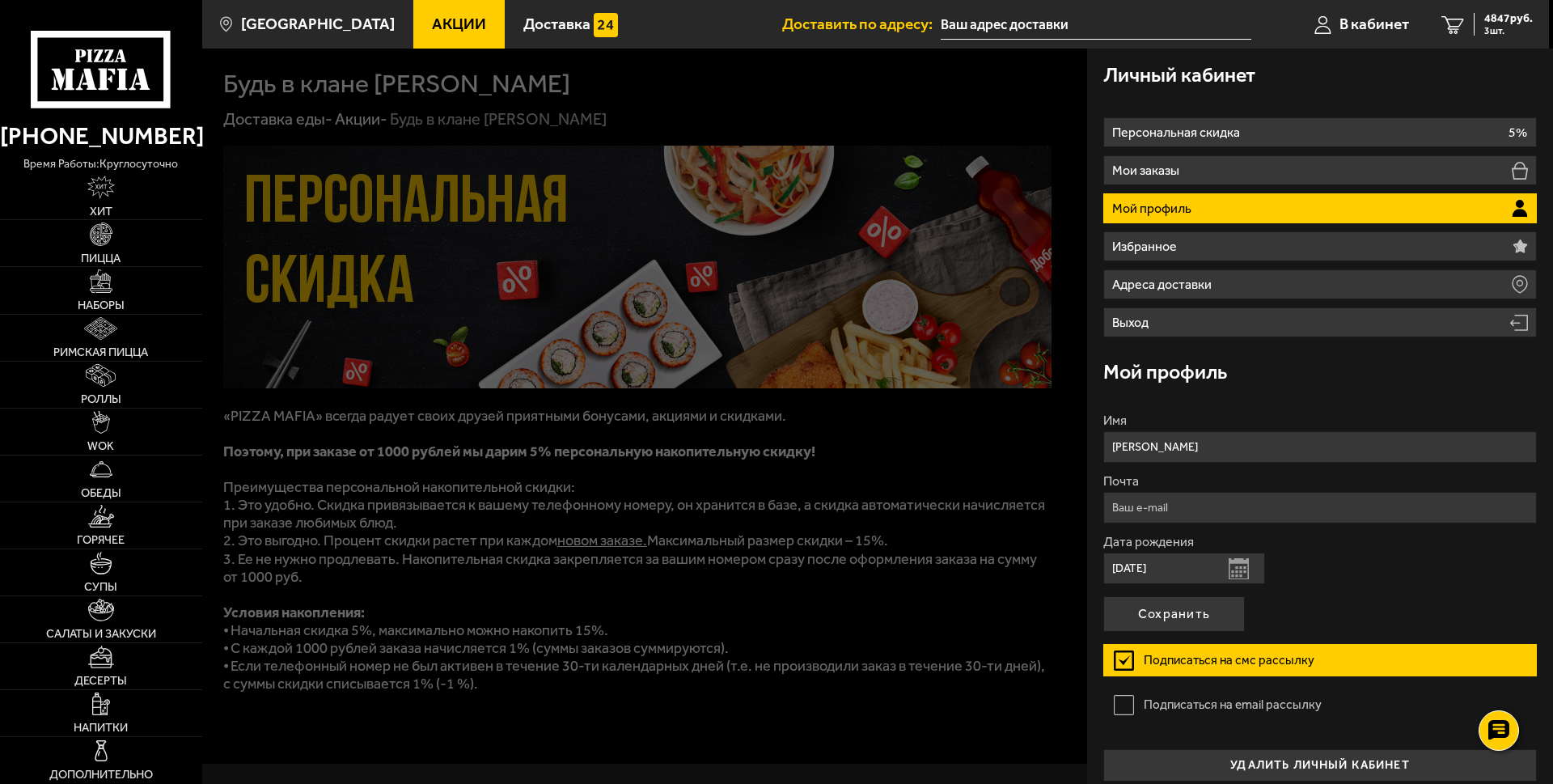
click at [1124, 659] on label "Подписаться на смс рассылку" at bounding box center [1320, 659] width 434 height 32
click at [0, 0] on input "Подписаться на смс рассылку" at bounding box center [0, 0] width 0 height 0
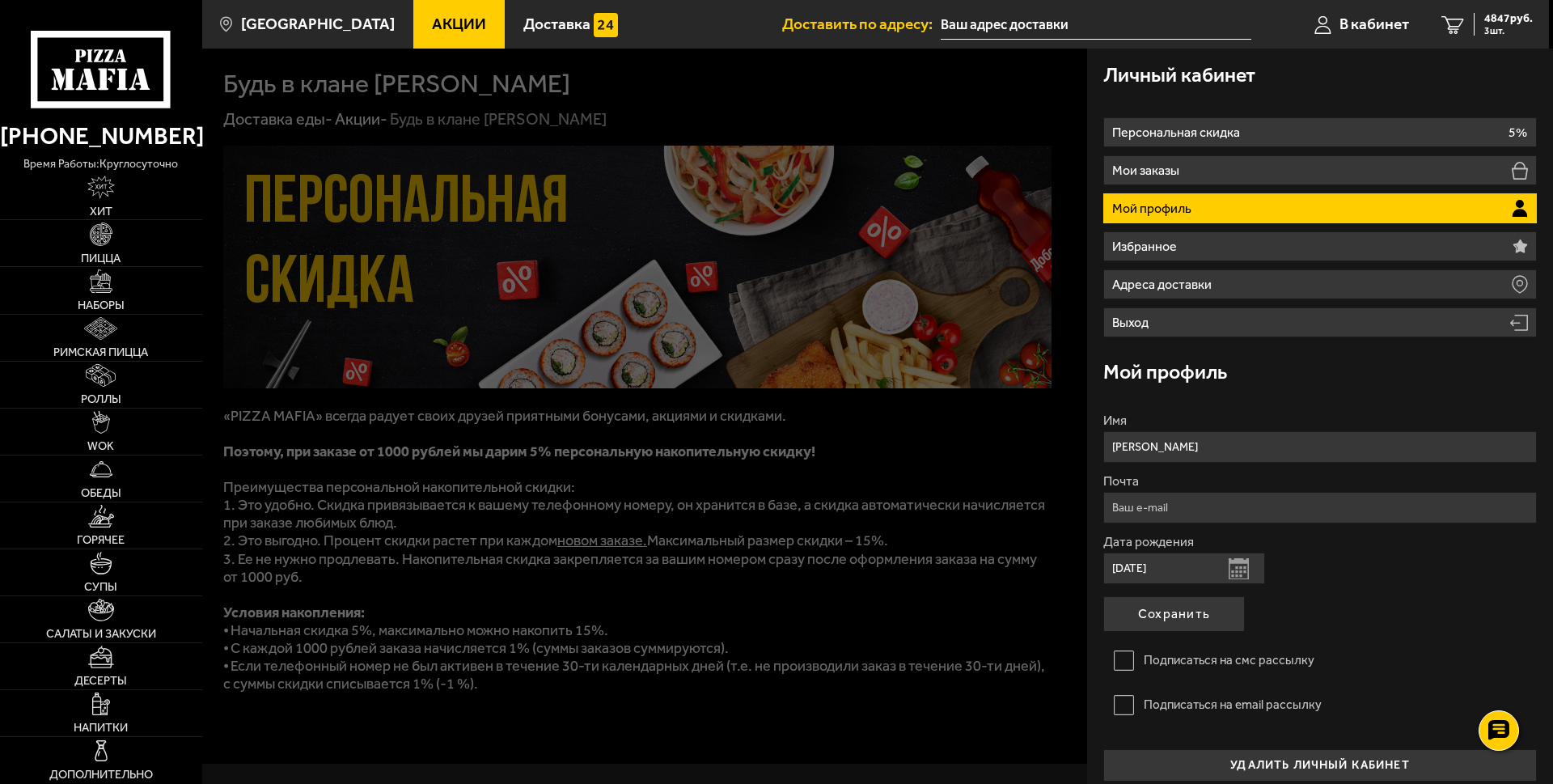
click at [1146, 502] on input "Почта" at bounding box center [1320, 507] width 434 height 32
type input "[EMAIL_ADDRESS][DOMAIN_NAME]"
click at [1159, 609] on button "Сохранить" at bounding box center [1174, 613] width 142 height 36
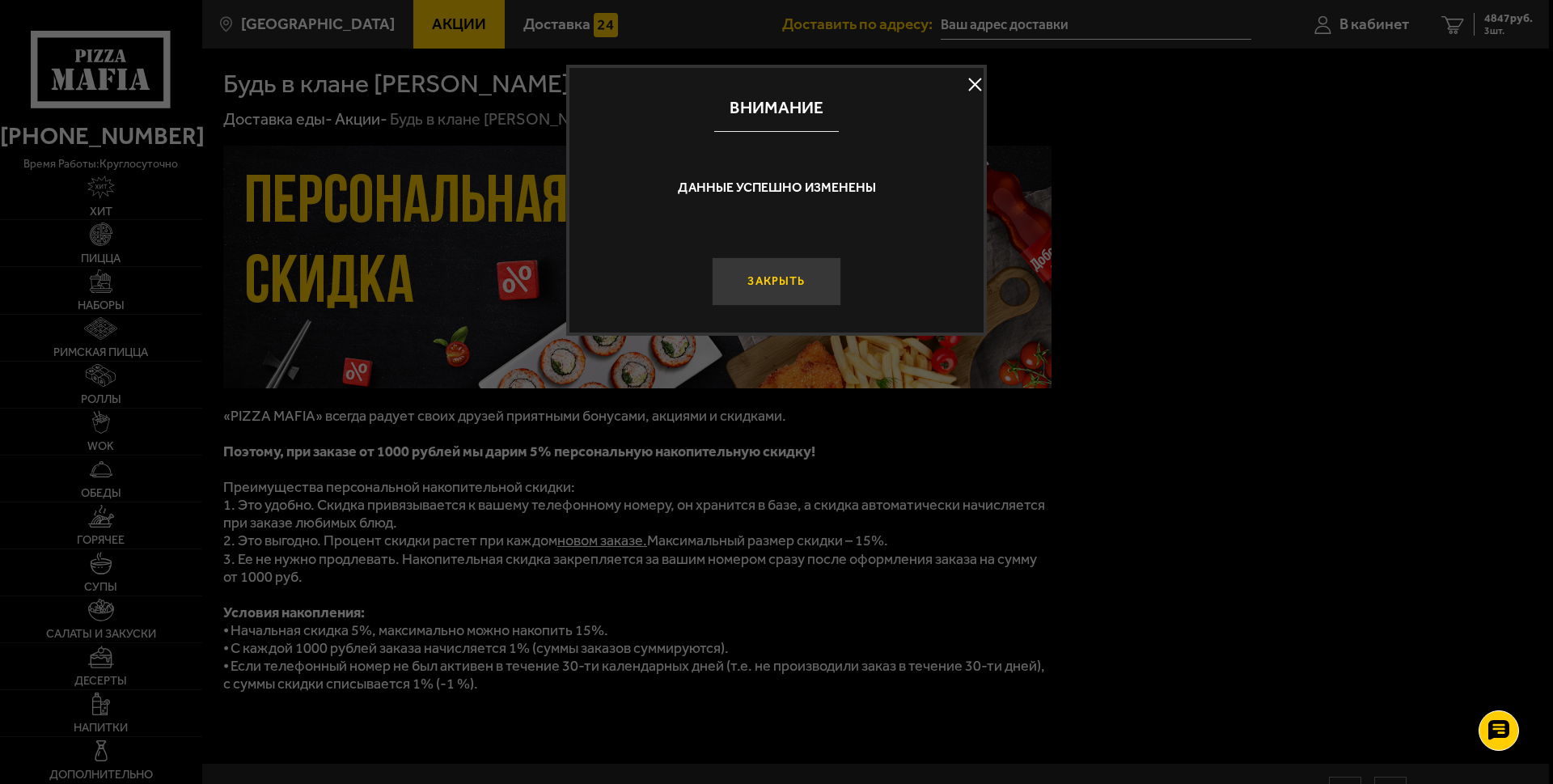
click at [782, 283] on button "Закрыть" at bounding box center [776, 281] width 129 height 49
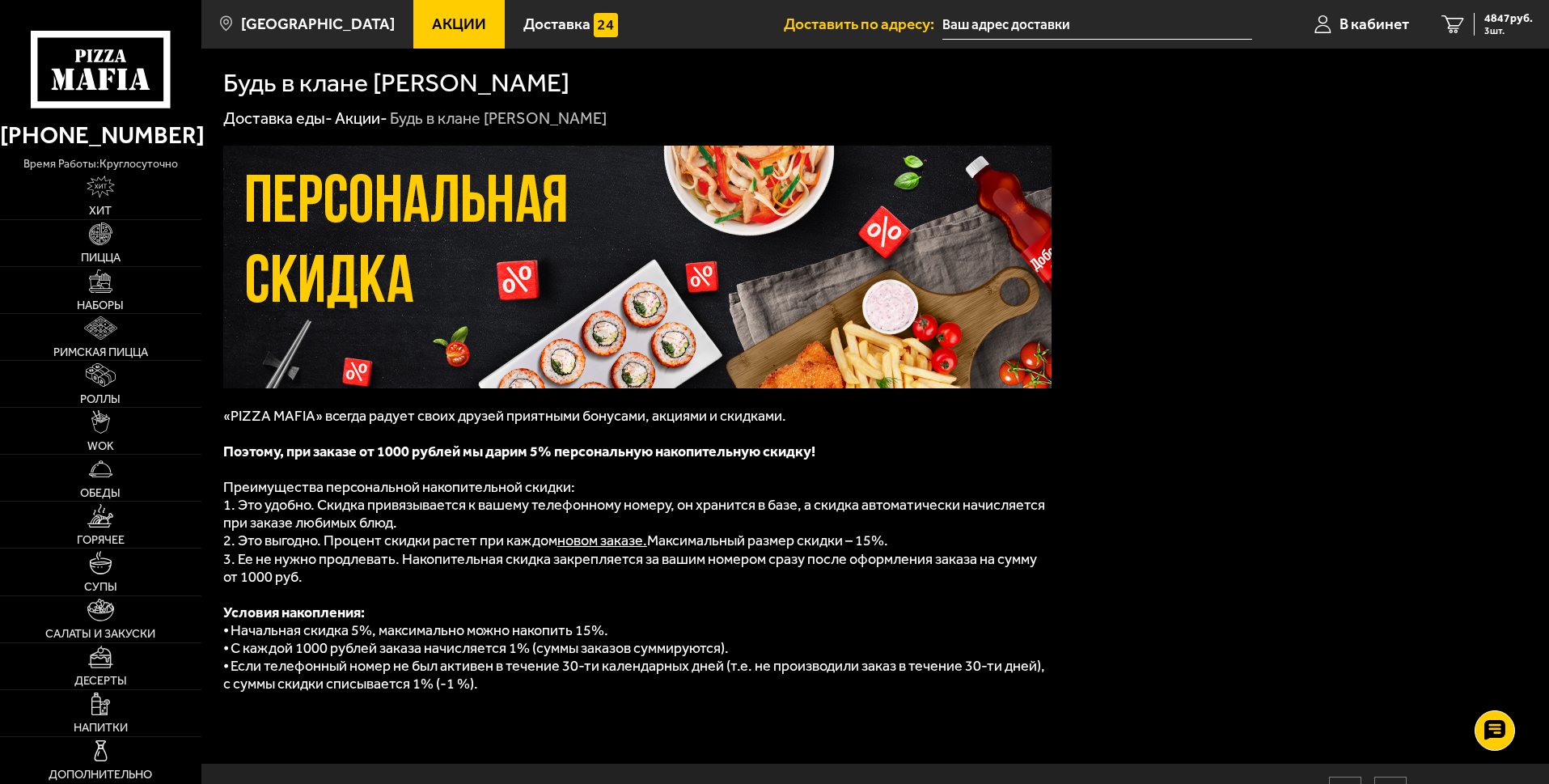
click at [997, 26] on input "text" at bounding box center [1097, 24] width 310 height 30
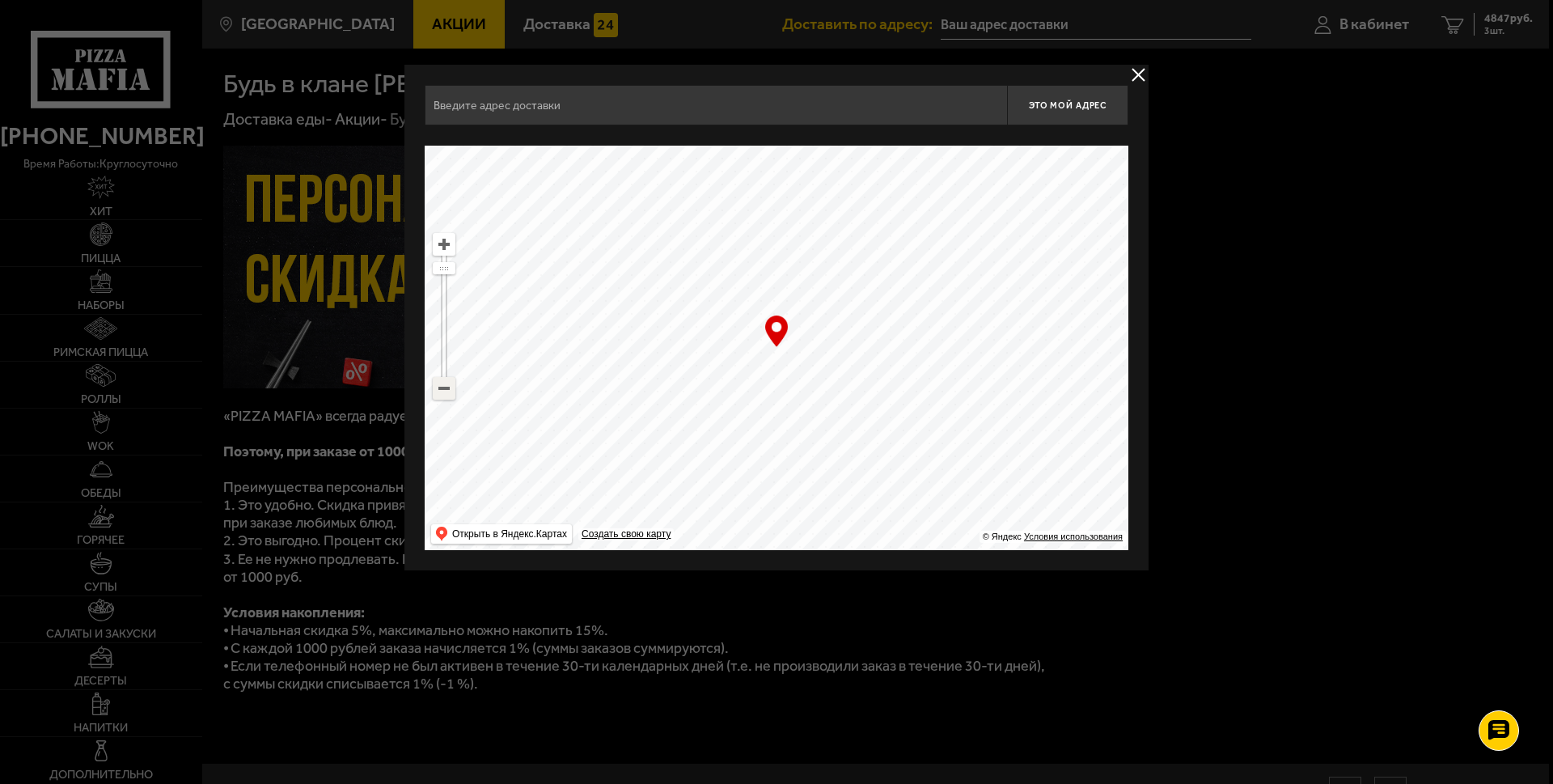
click at [449, 389] on ymaps at bounding box center [445, 388] width 21 height 21
drag, startPoint x: 796, startPoint y: 395, endPoint x: 631, endPoint y: 387, distance: 165.2
click at [631, 387] on ymaps at bounding box center [776, 347] width 704 height 405
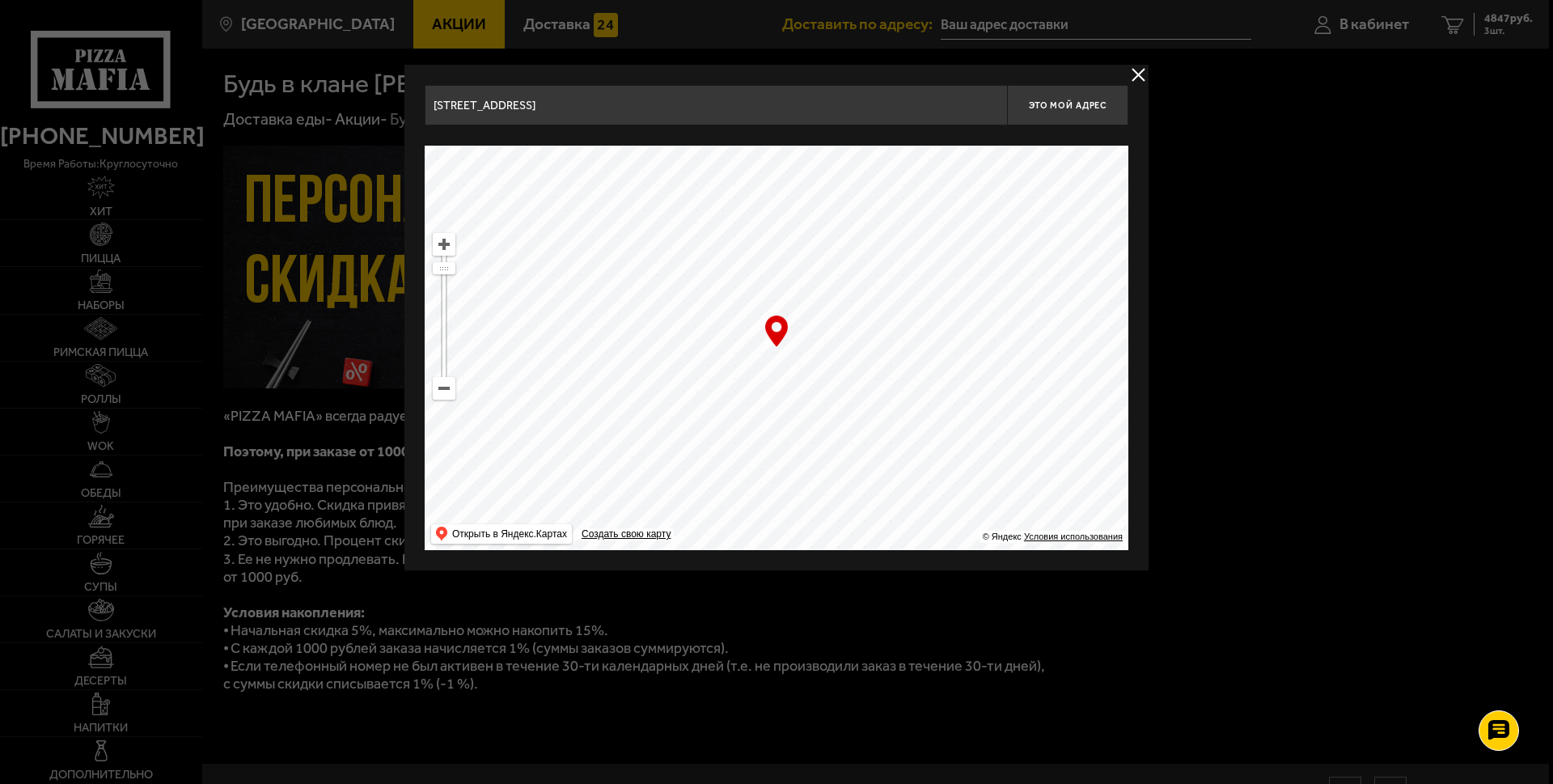
drag, startPoint x: 872, startPoint y: 408, endPoint x: 886, endPoint y: 232, distance: 176.6
click at [886, 232] on ymaps at bounding box center [776, 347] width 704 height 405
drag, startPoint x: 898, startPoint y: 394, endPoint x: 512, endPoint y: -29, distance: 572.6
click at [512, 0] on html "[PHONE_NUMBER] время работы: круглосуточно [PERSON_NAME] Наборы Римская пицца Р…" at bounding box center [776, 434] width 1553 height 867
drag, startPoint x: 843, startPoint y: 393, endPoint x: 556, endPoint y: 53, distance: 444.9
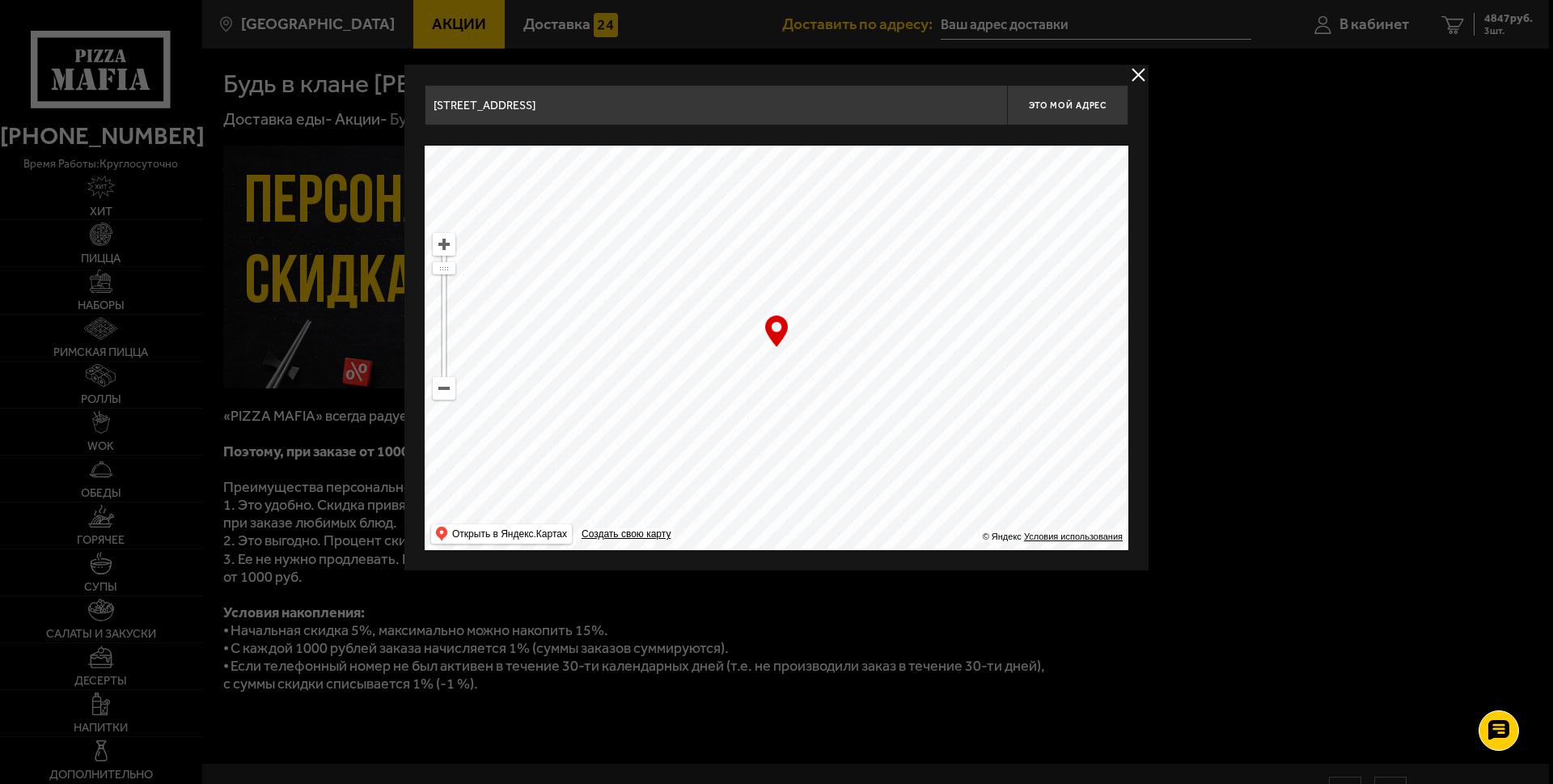
click at [556, 53] on main "Санкт-Петербург Все Акции Доставка Личный кабинет Акции Доставка Доставить по а…" at bounding box center [876, 433] width 1347 height 866
drag, startPoint x: 757, startPoint y: 440, endPoint x: 511, endPoint y: 180, distance: 357.9
click at [511, 180] on ymaps at bounding box center [776, 347] width 704 height 405
click at [445, 240] on ymaps at bounding box center [445, 245] width 21 height 21
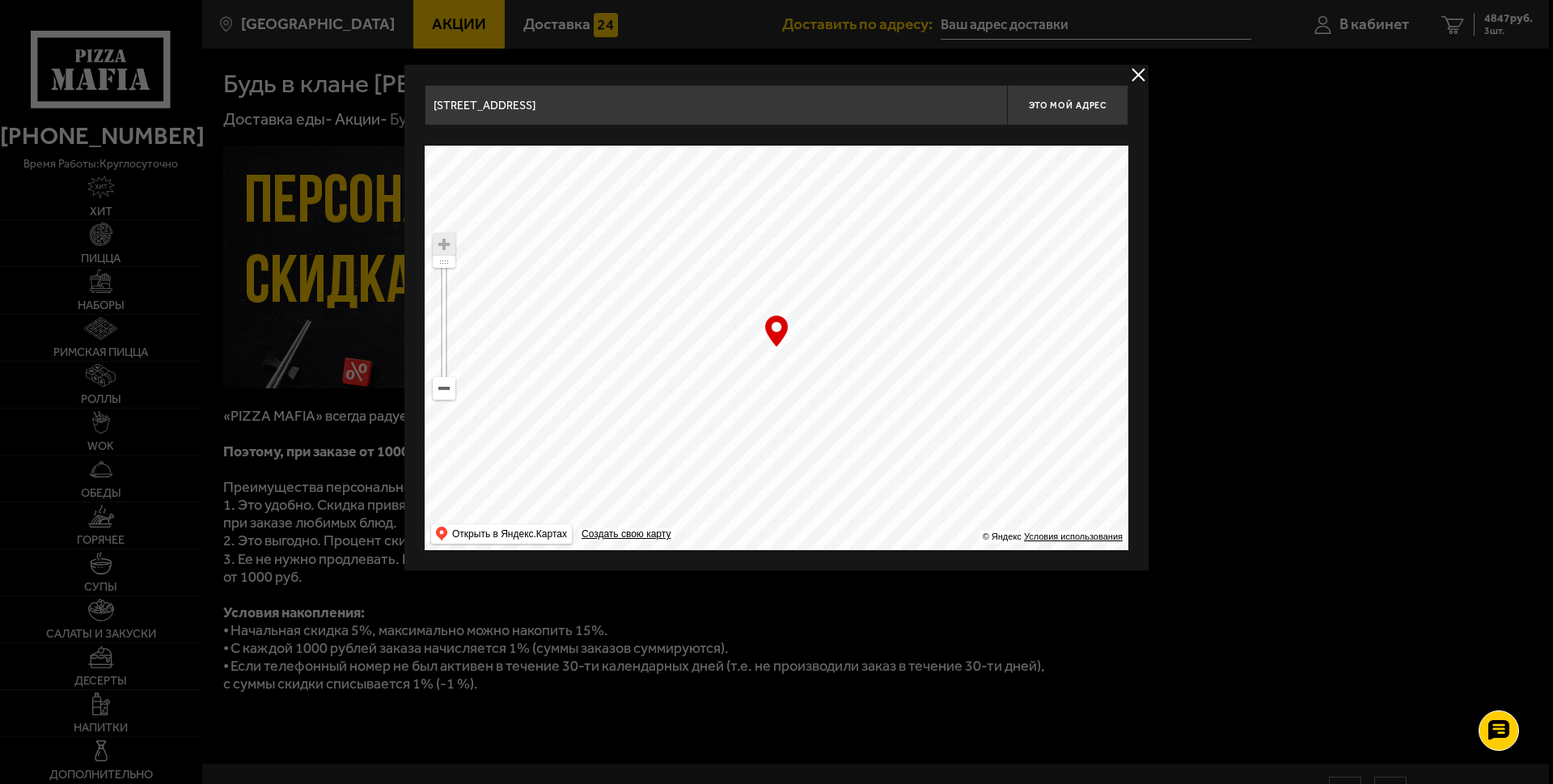
drag, startPoint x: 851, startPoint y: 386, endPoint x: 796, endPoint y: 251, distance: 145.8
click at [796, 251] on ymaps at bounding box center [776, 347] width 704 height 405
drag, startPoint x: 849, startPoint y: 297, endPoint x: 862, endPoint y: 200, distance: 97.9
click at [862, 200] on ymaps at bounding box center [776, 347] width 704 height 405
type input "[STREET_ADDRESS]"
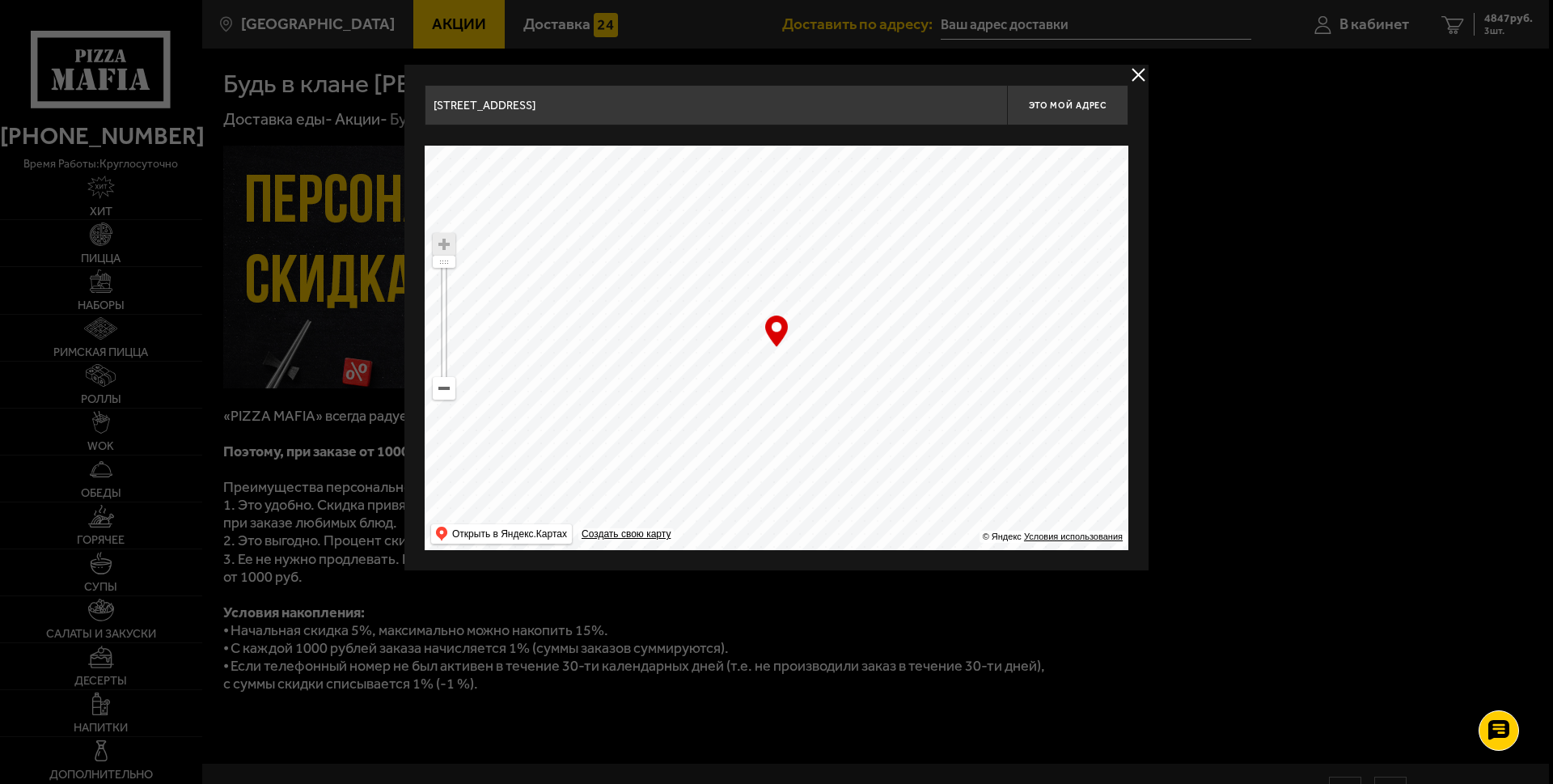
drag, startPoint x: 811, startPoint y: 397, endPoint x: 815, endPoint y: 380, distance: 17.5
click at [815, 380] on ymaps at bounding box center [776, 347] width 704 height 405
click at [1061, 105] on span "Это мой адрес" at bounding box center [1068, 105] width 78 height 11
type input "[STREET_ADDRESS]"
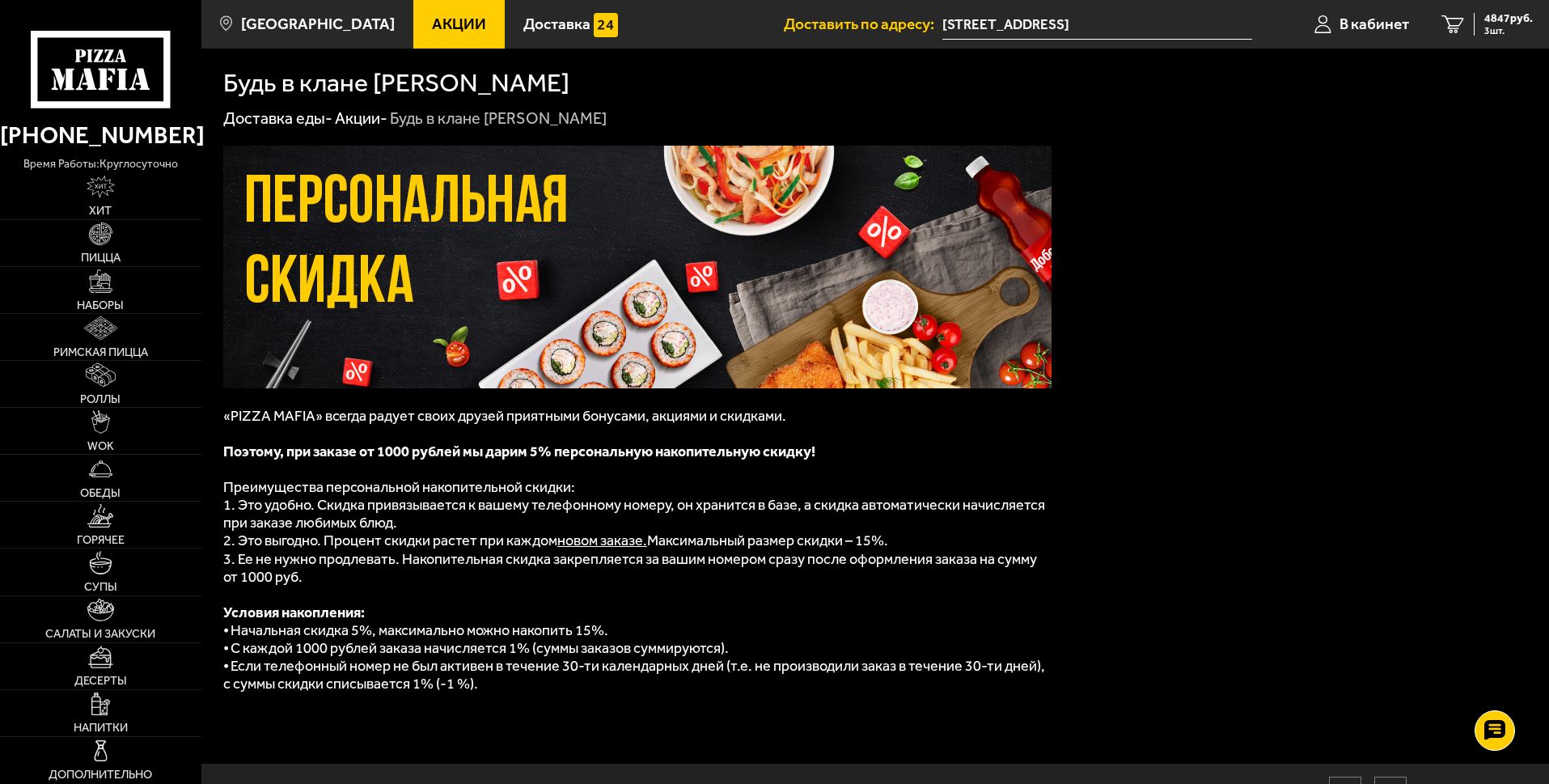
click at [436, 17] on span "Акции" at bounding box center [459, 24] width 54 height 16
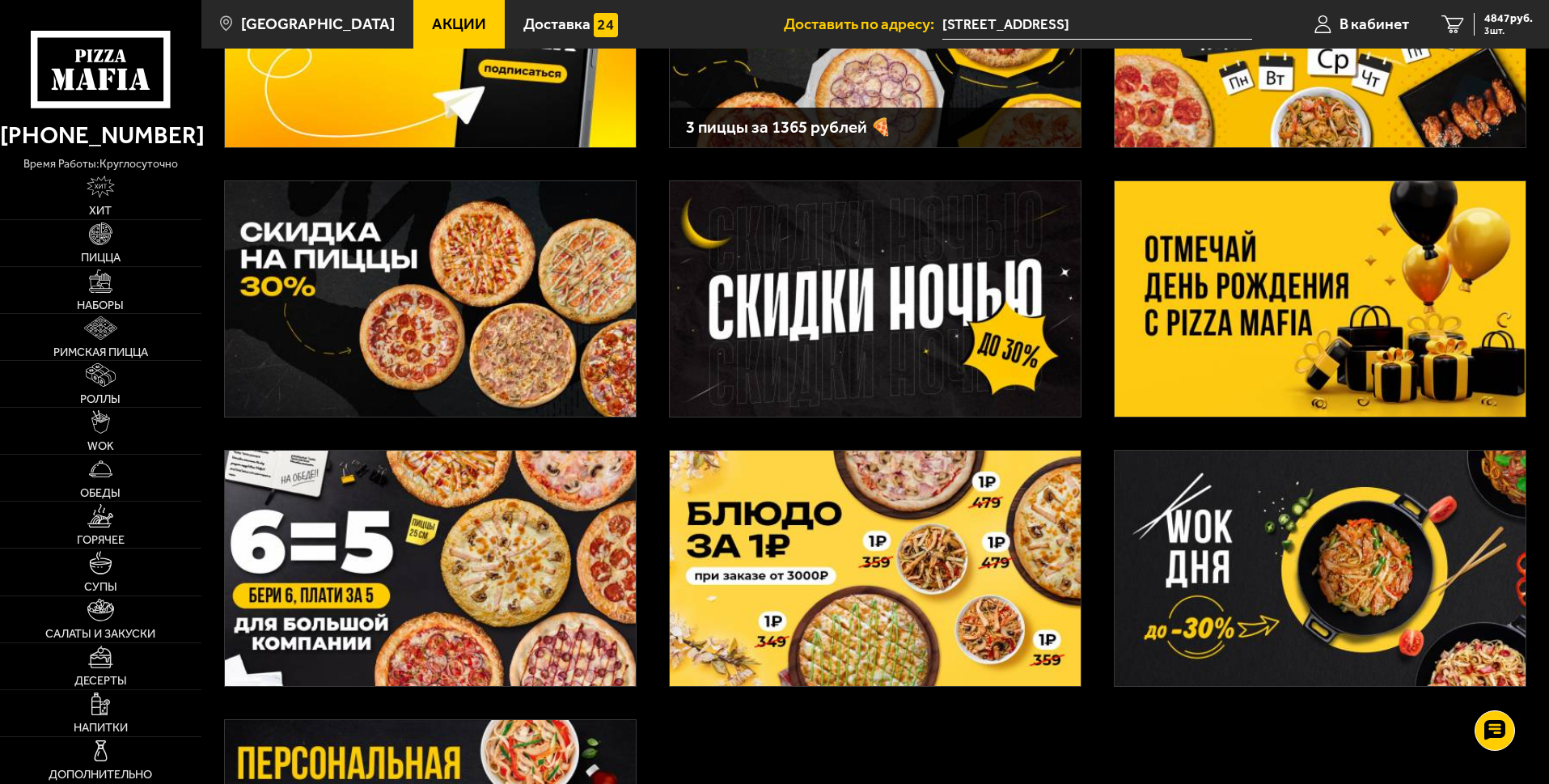
scroll to position [243, 0]
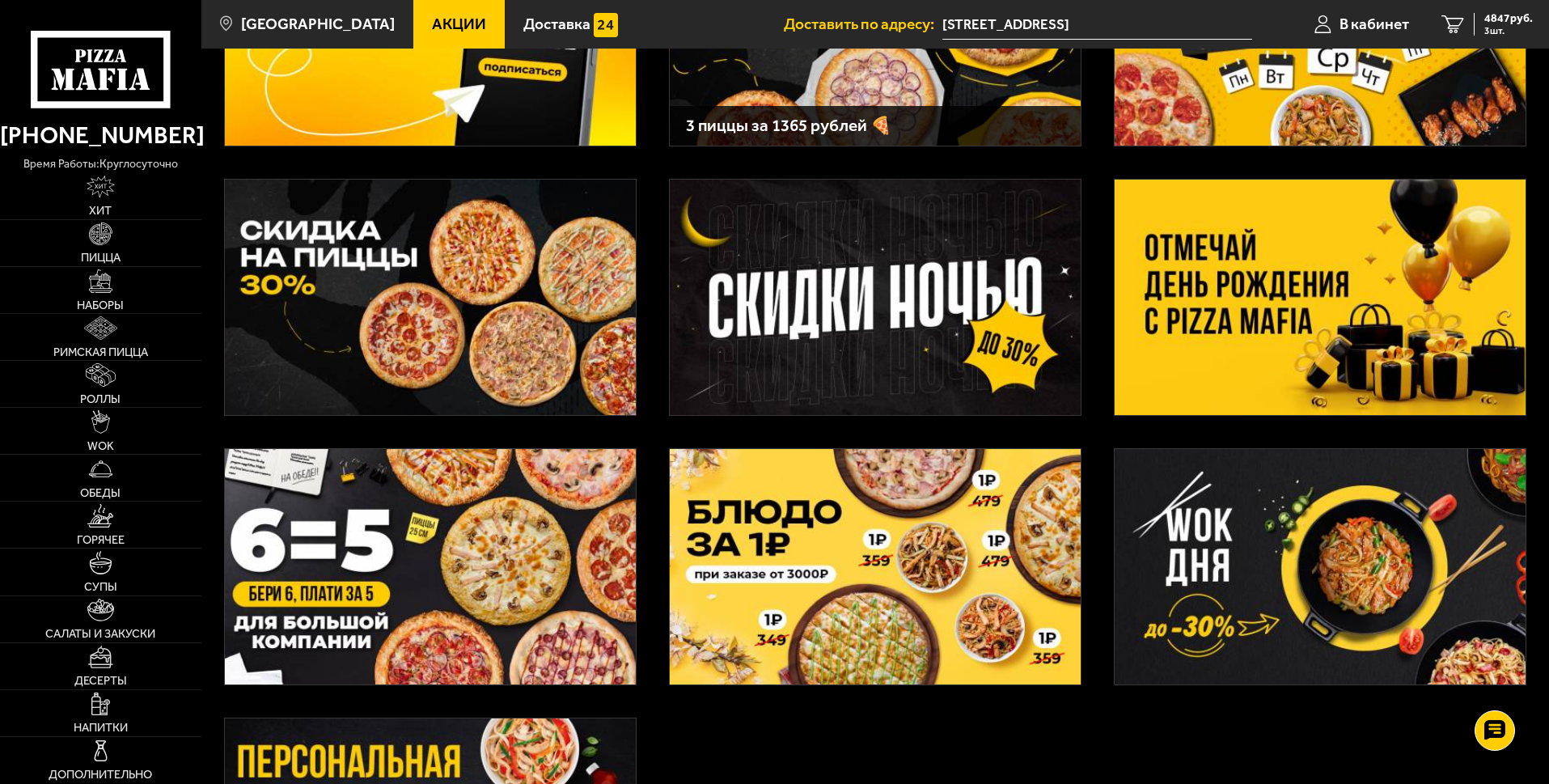
click at [1260, 286] on img at bounding box center [1319, 297] width 411 height 236
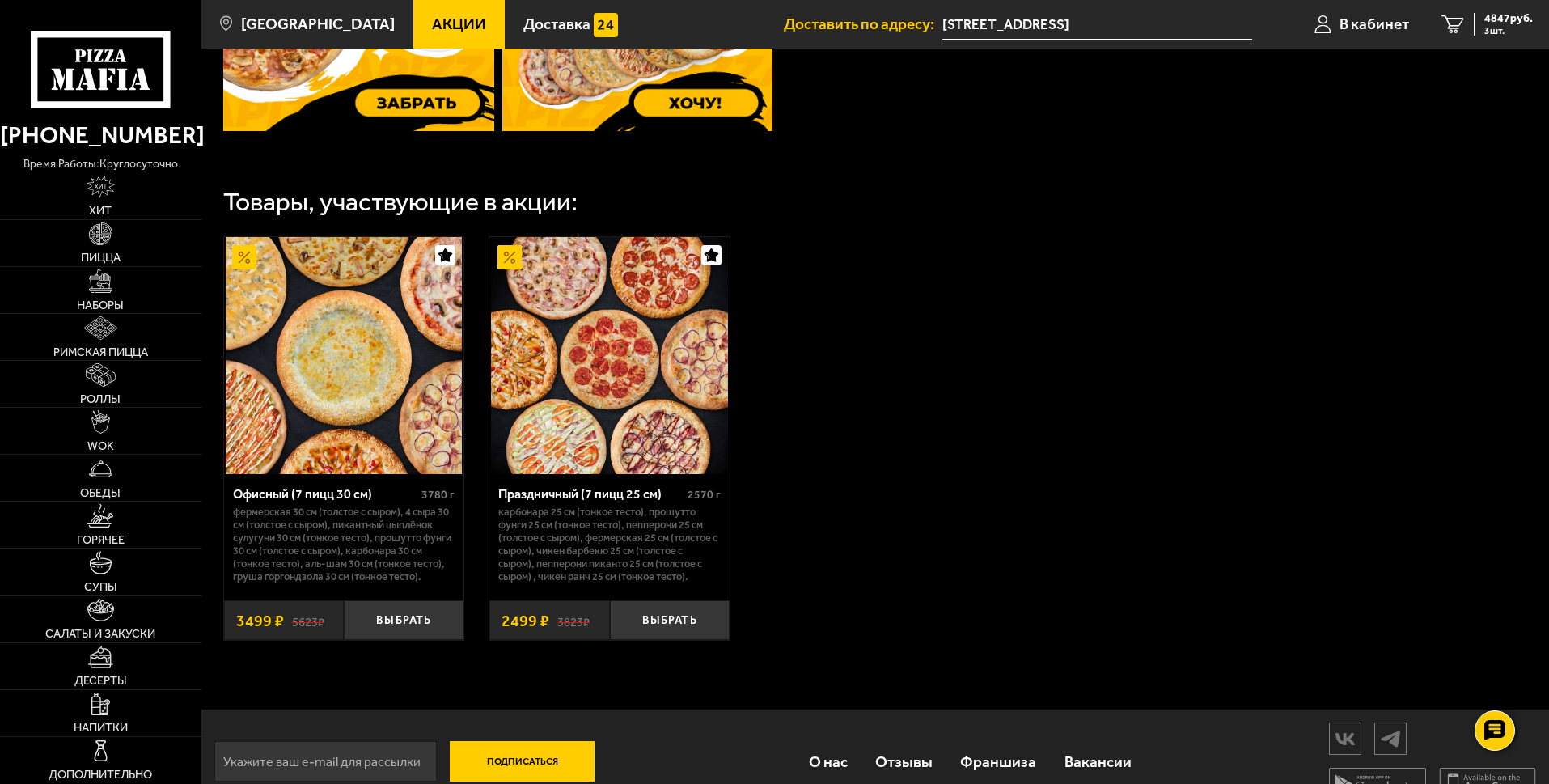
scroll to position [808, 0]
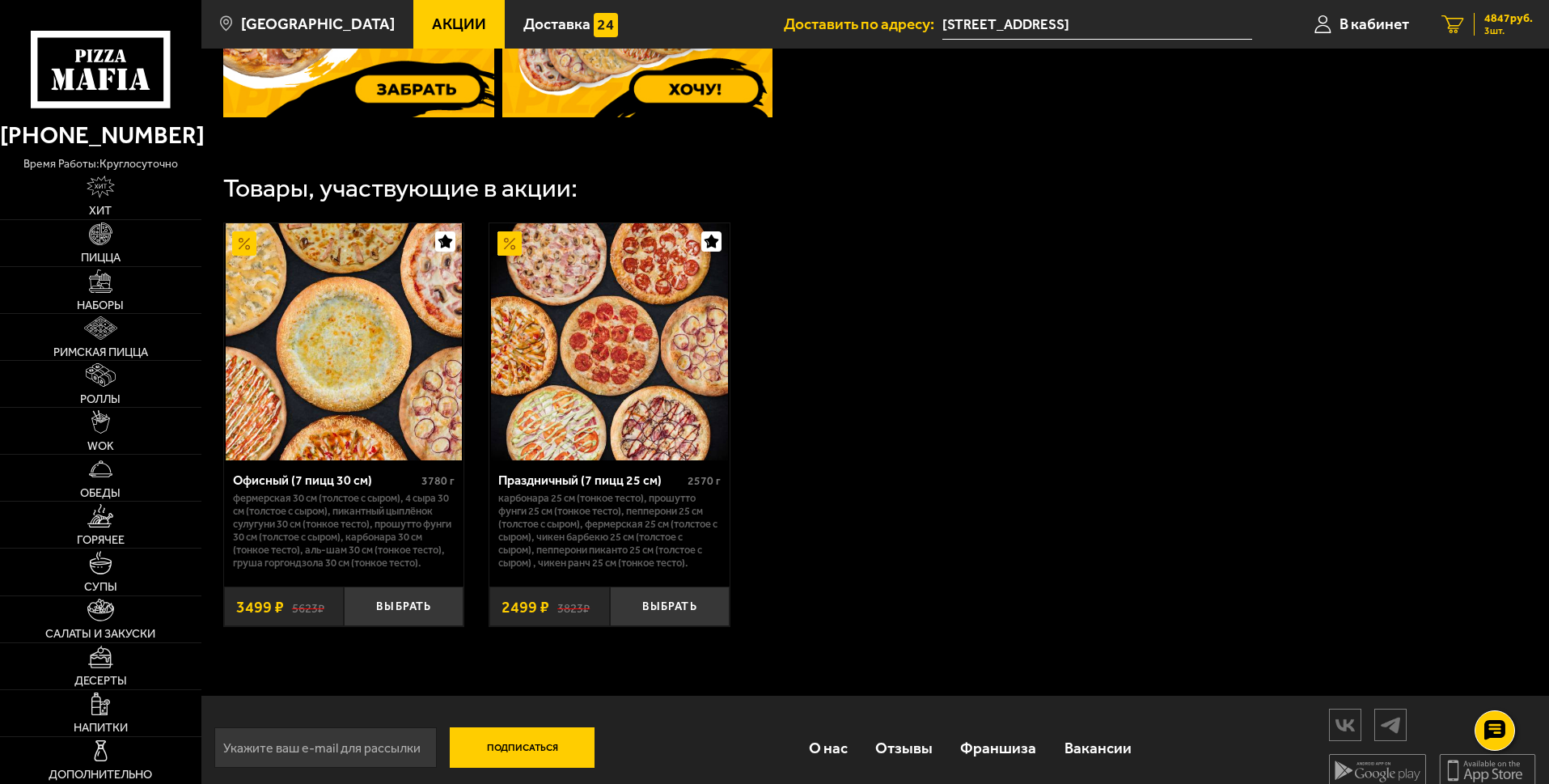
click at [1490, 21] on span "4847 руб." at bounding box center [1508, 18] width 49 height 12
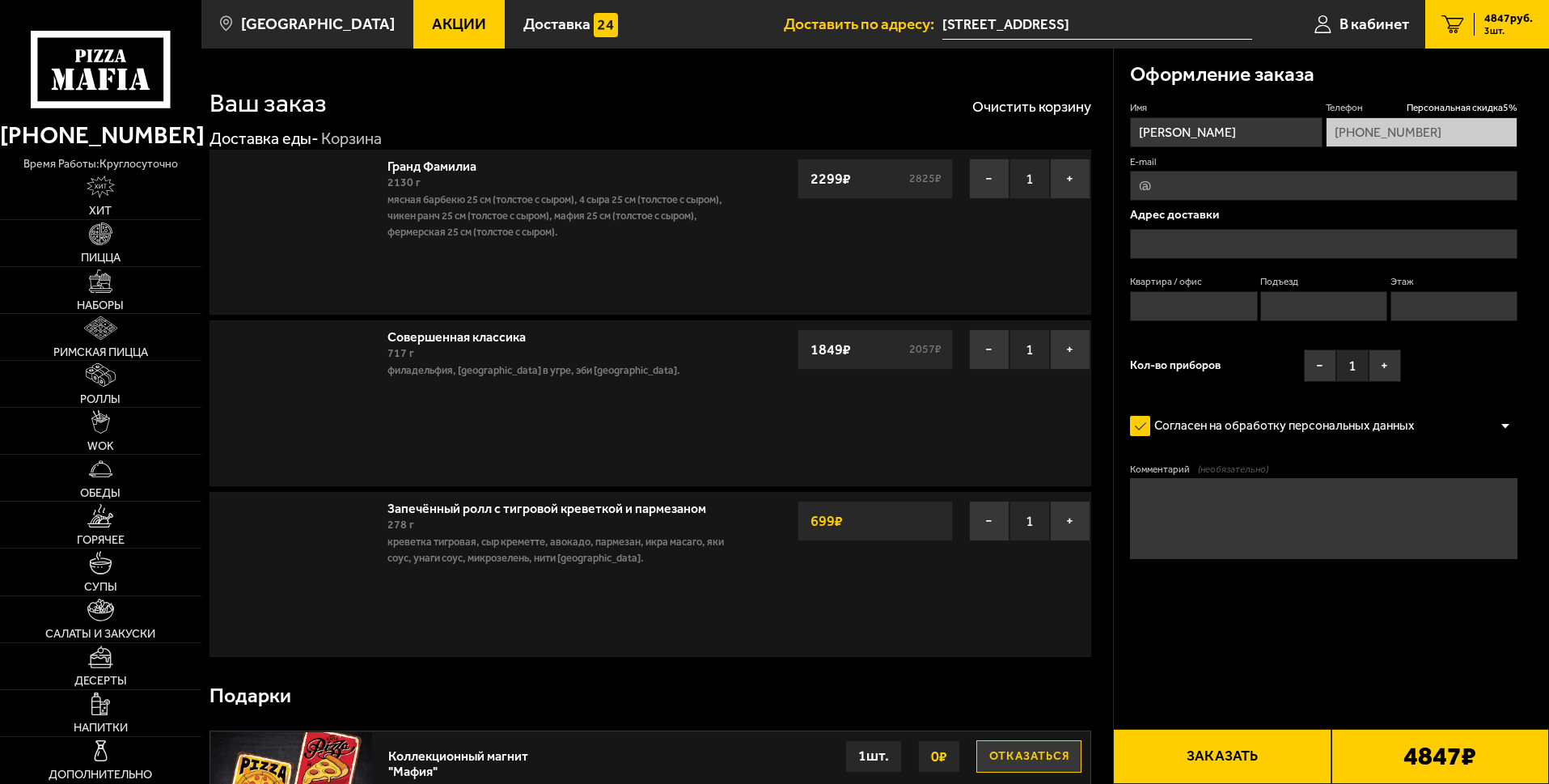
type input "[STREET_ADDRESS]"
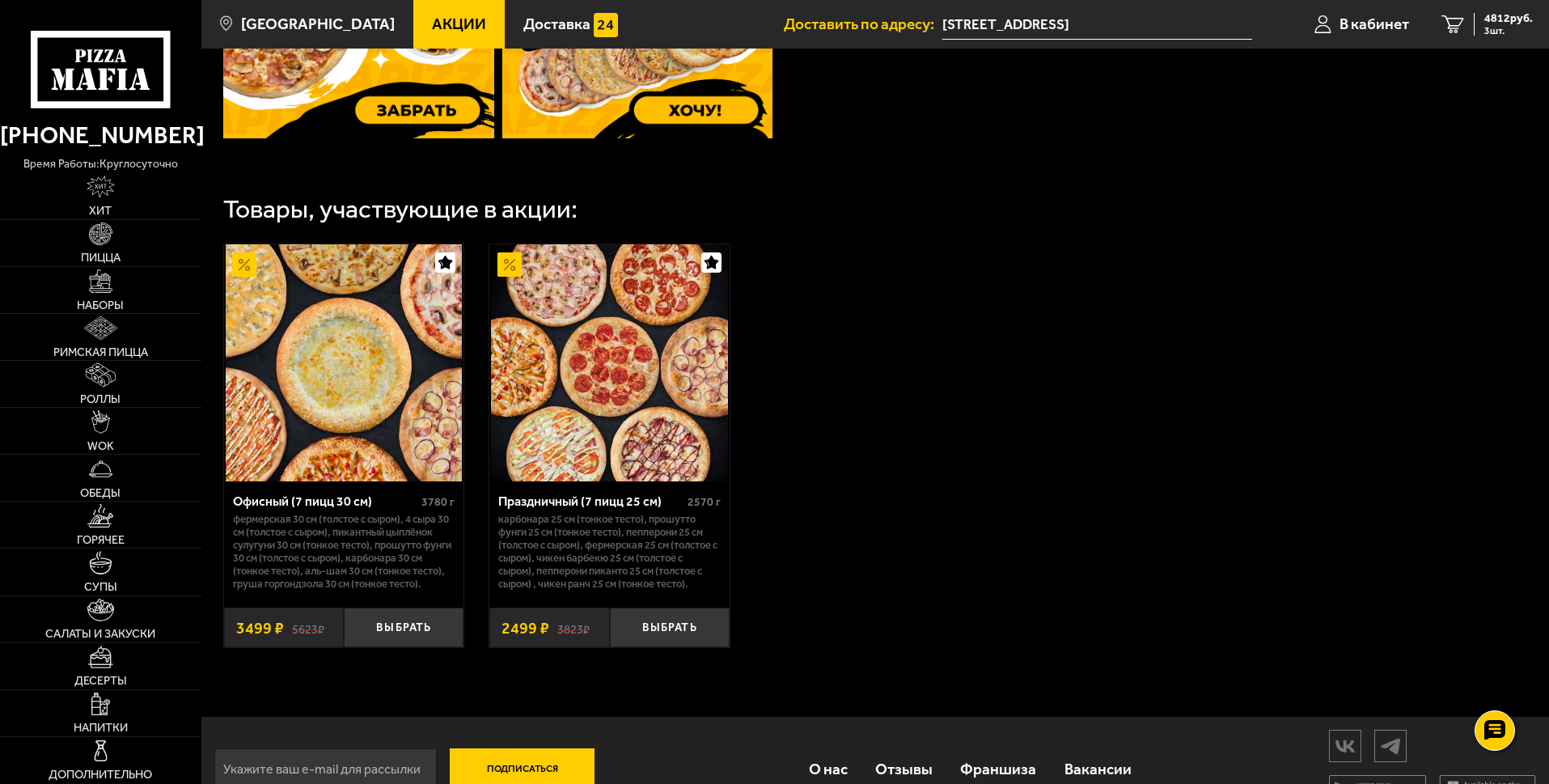
scroll to position [760, 0]
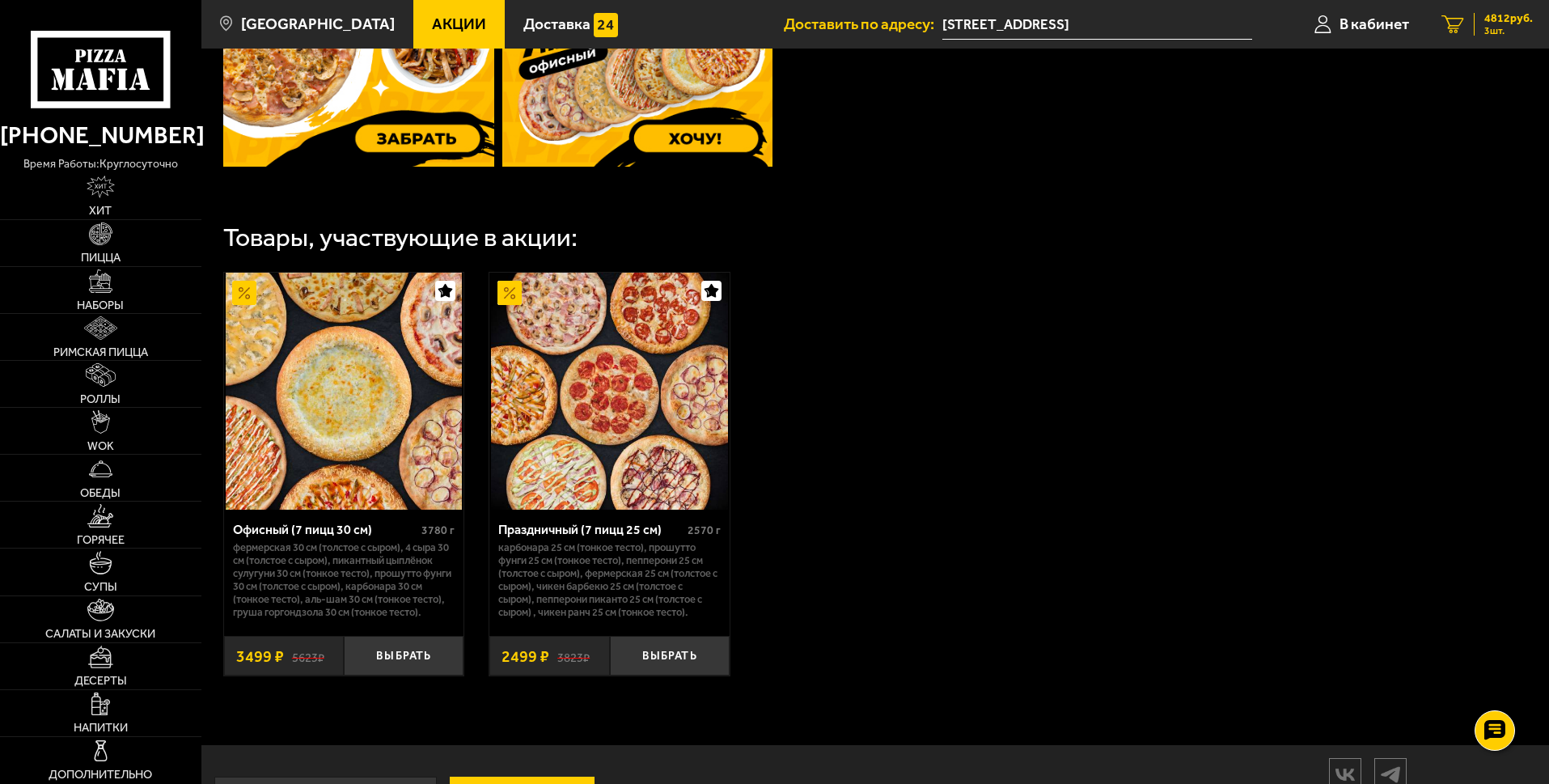
click at [1495, 27] on span "3 шт." at bounding box center [1508, 31] width 49 height 10
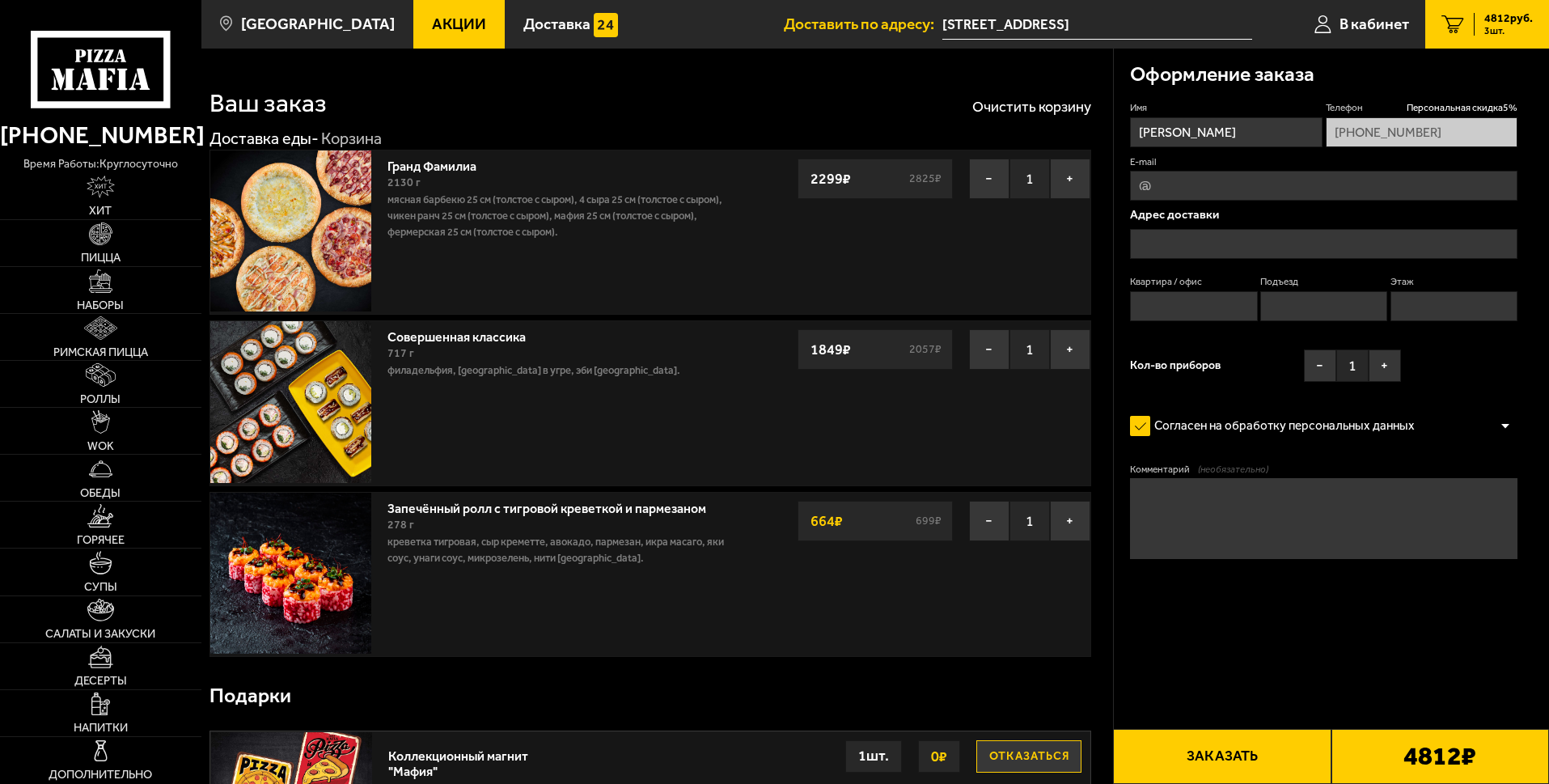
type input "[STREET_ADDRESS]"
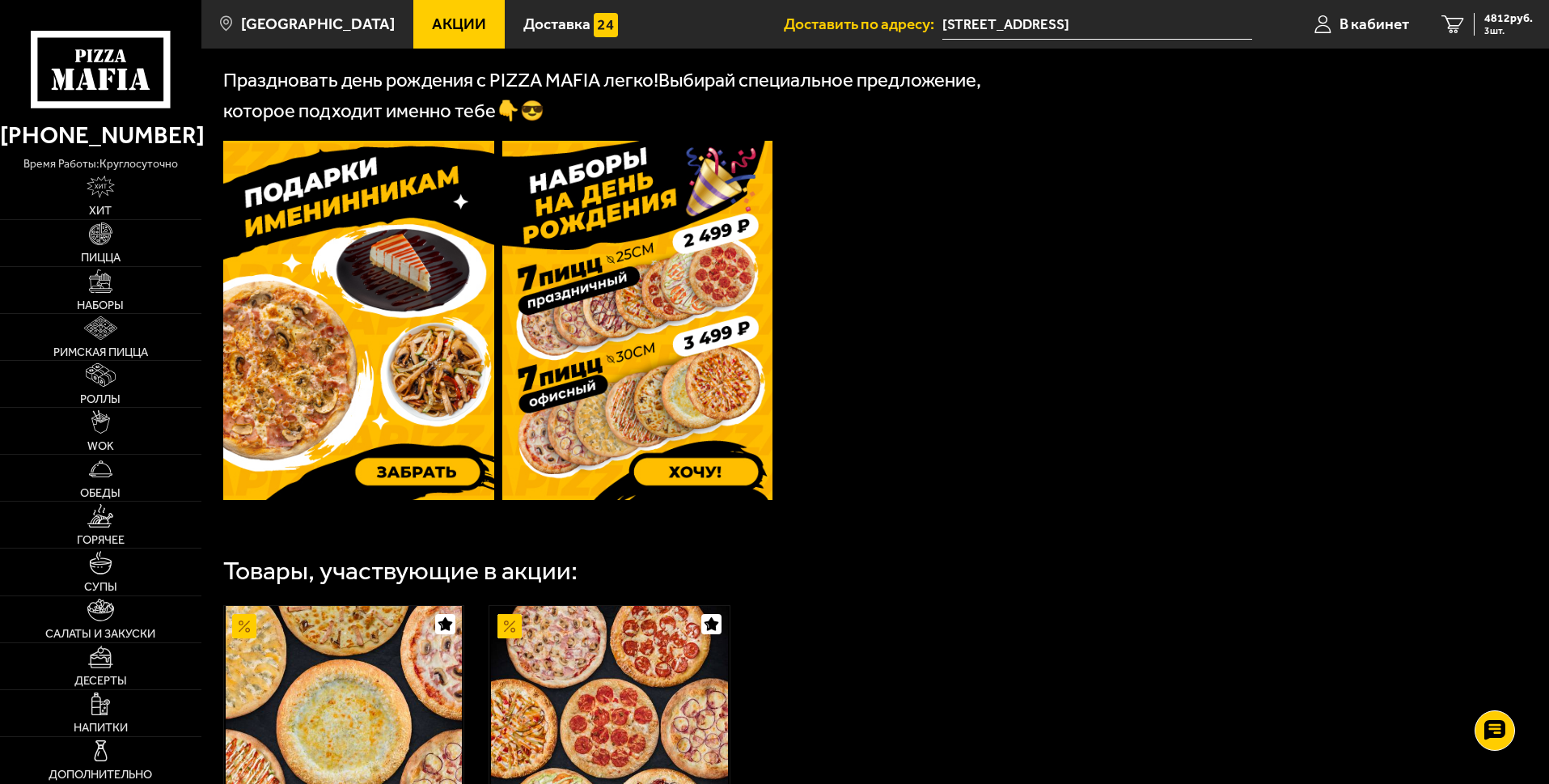
scroll to position [406, 0]
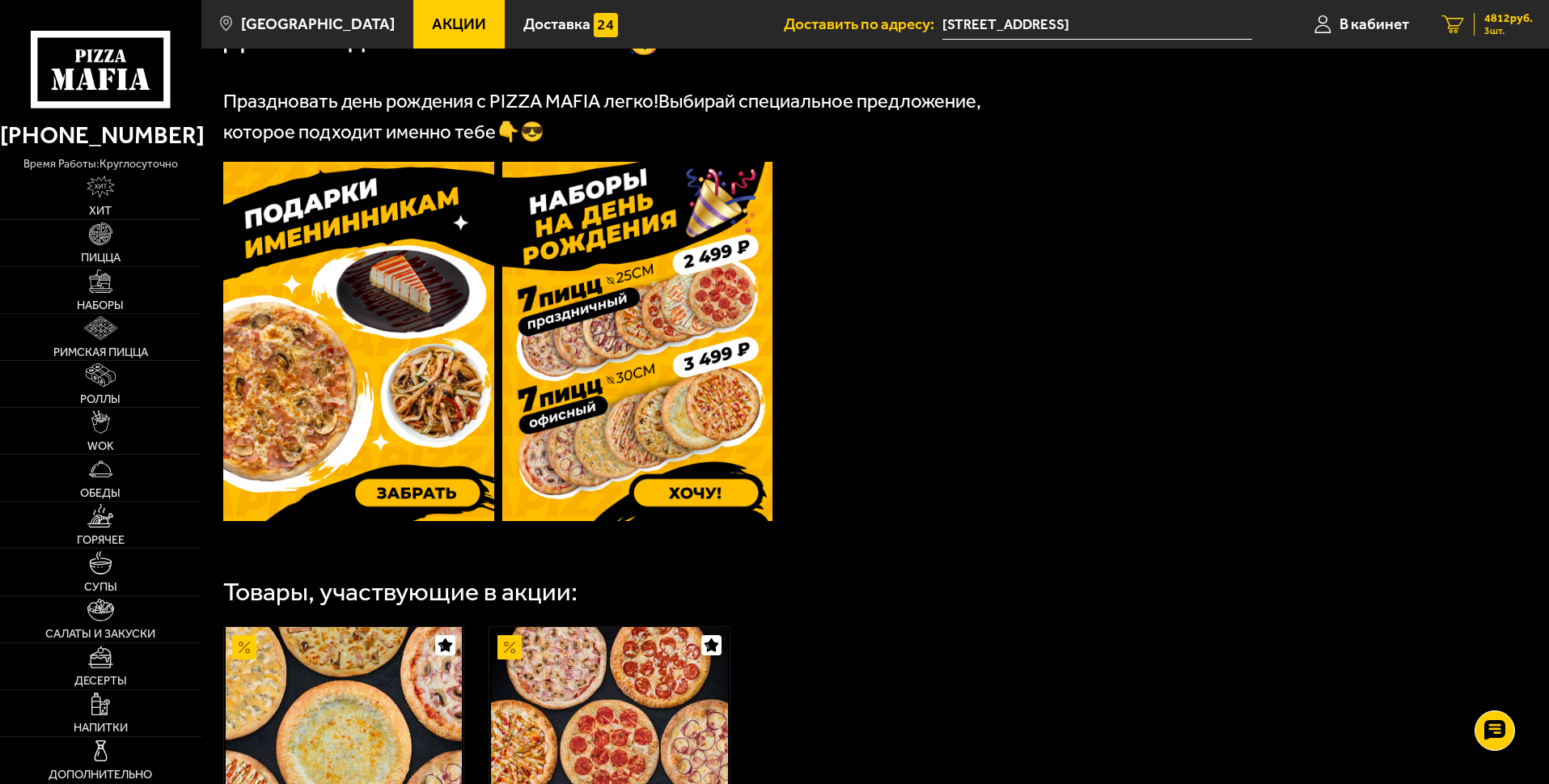
click at [1494, 26] on span "3 шт." at bounding box center [1508, 31] width 49 height 10
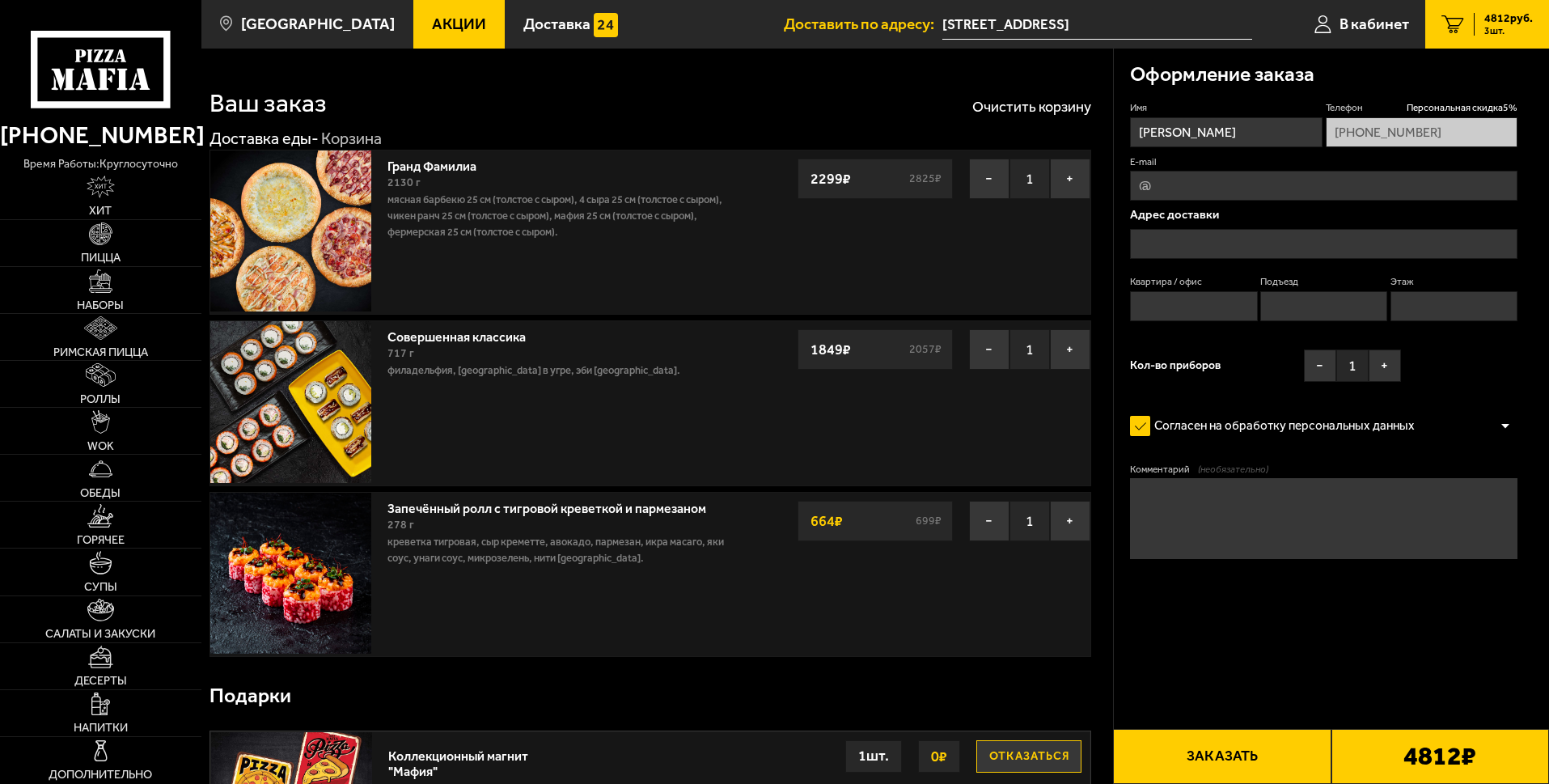
type input "[STREET_ADDRESS]"
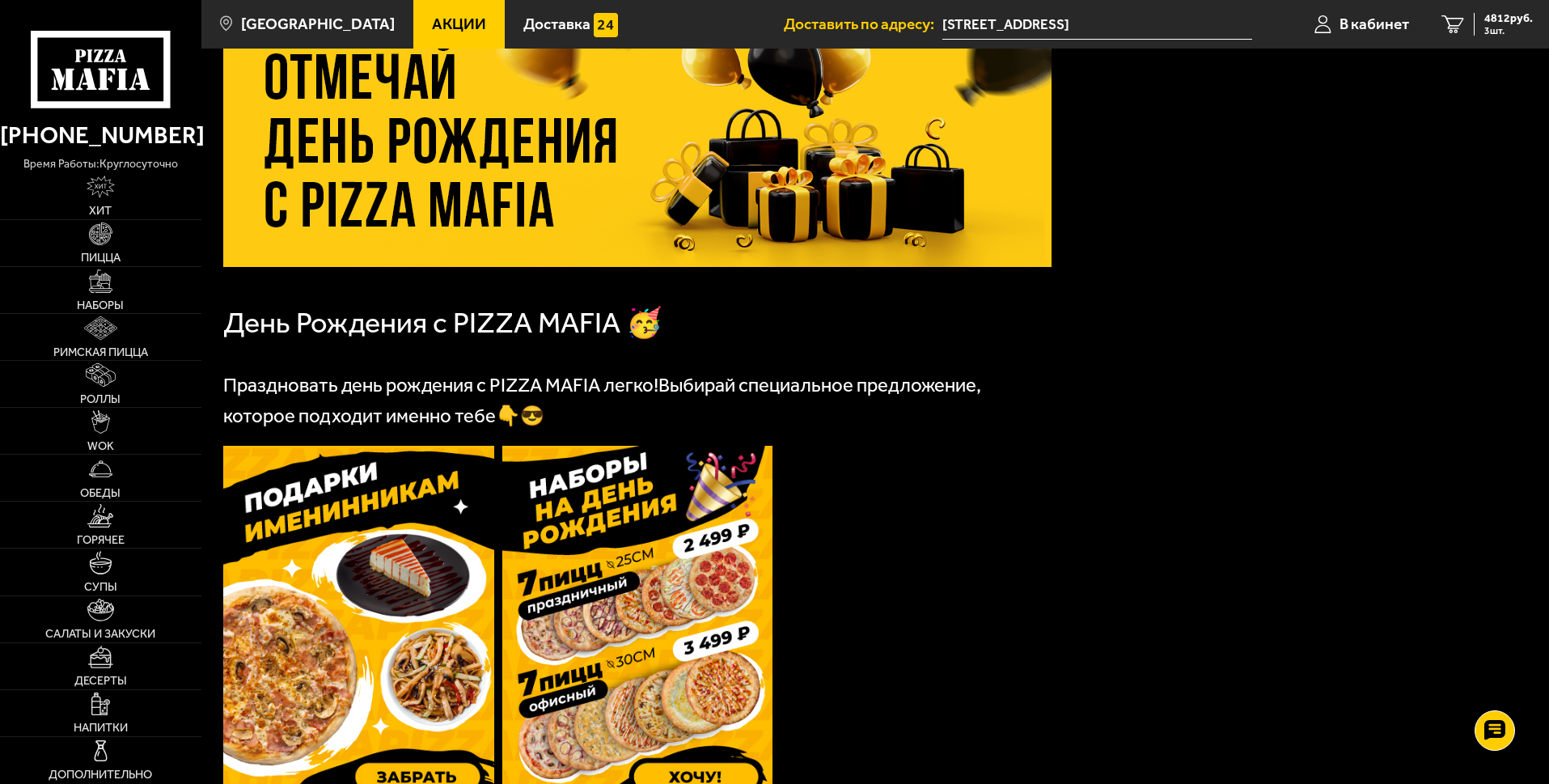
scroll to position [406, 0]
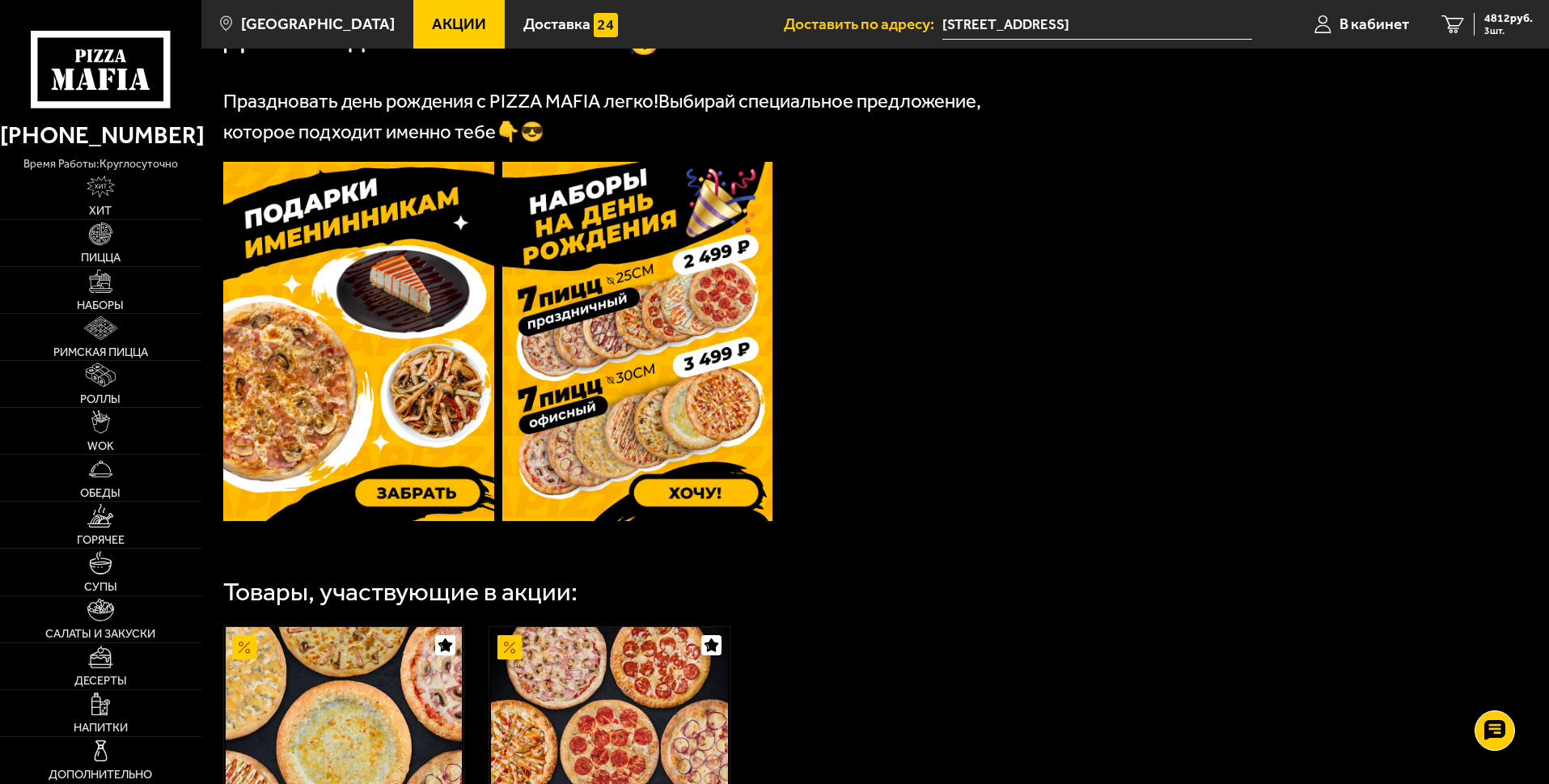
click at [401, 490] on img at bounding box center [358, 342] width 271 height 359
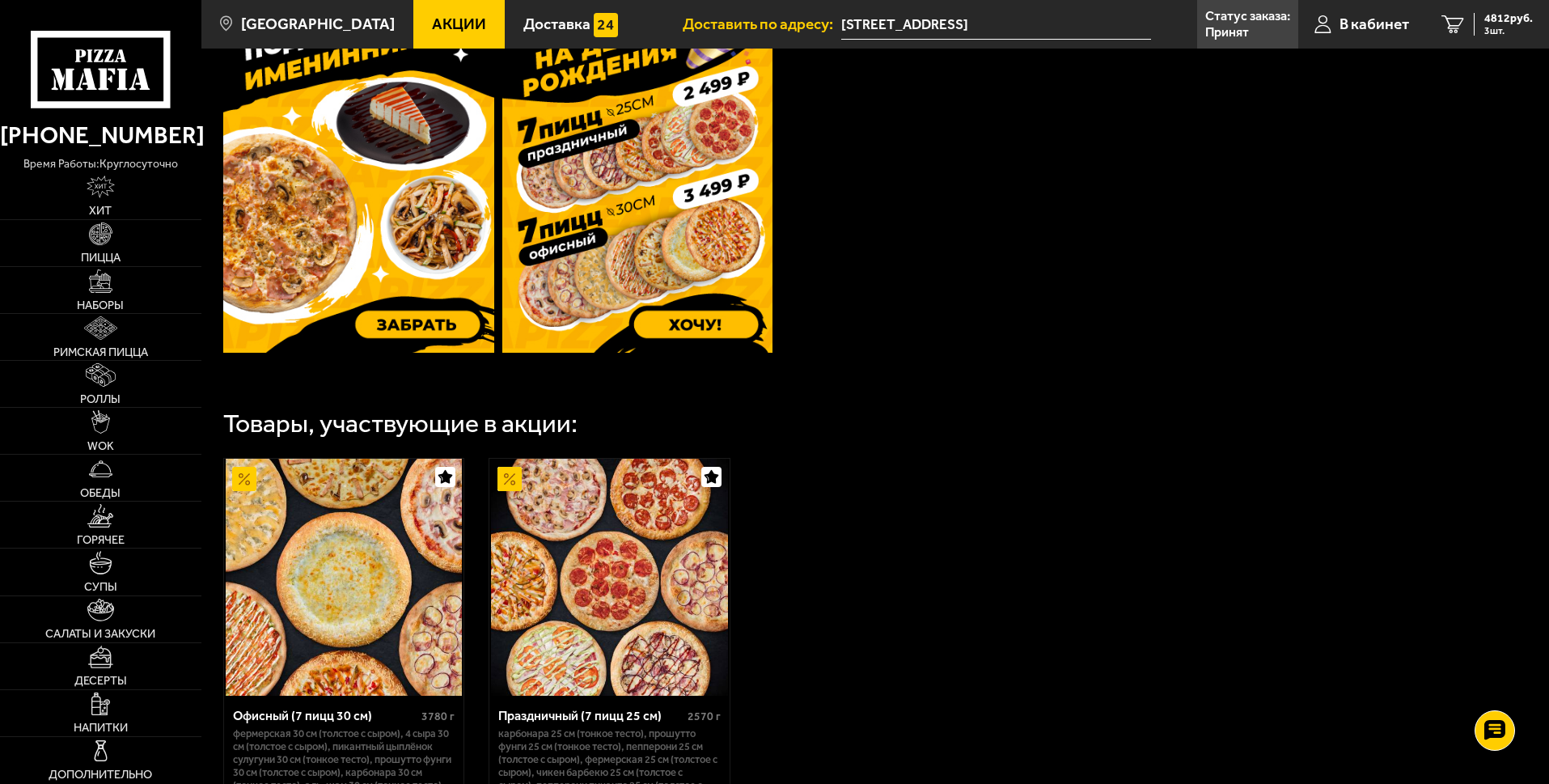
scroll to position [275, 0]
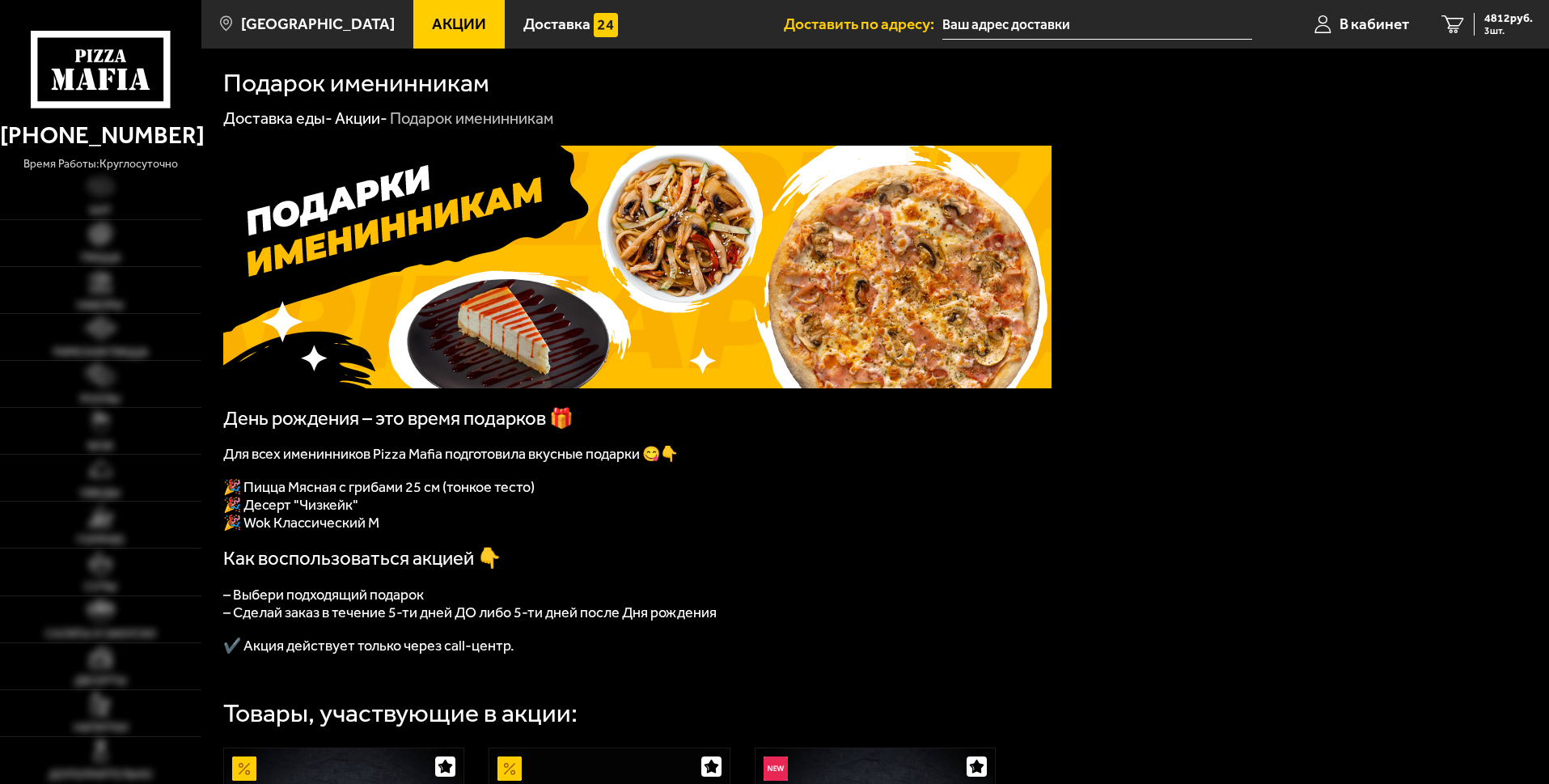
type input "[STREET_ADDRESS]"
click at [1495, 20] on span "4812 руб." at bounding box center [1508, 18] width 49 height 12
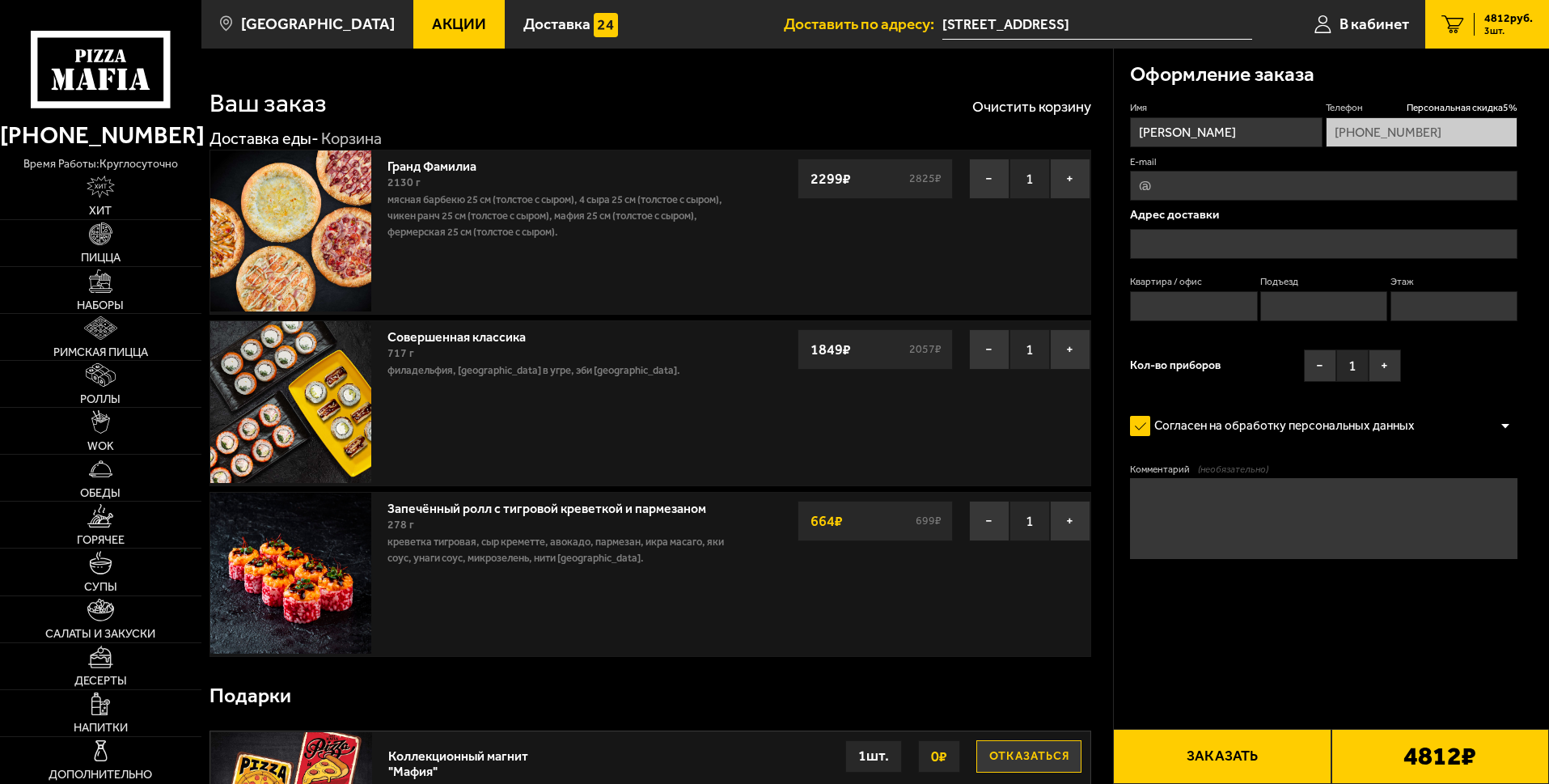
type input "[STREET_ADDRESS]"
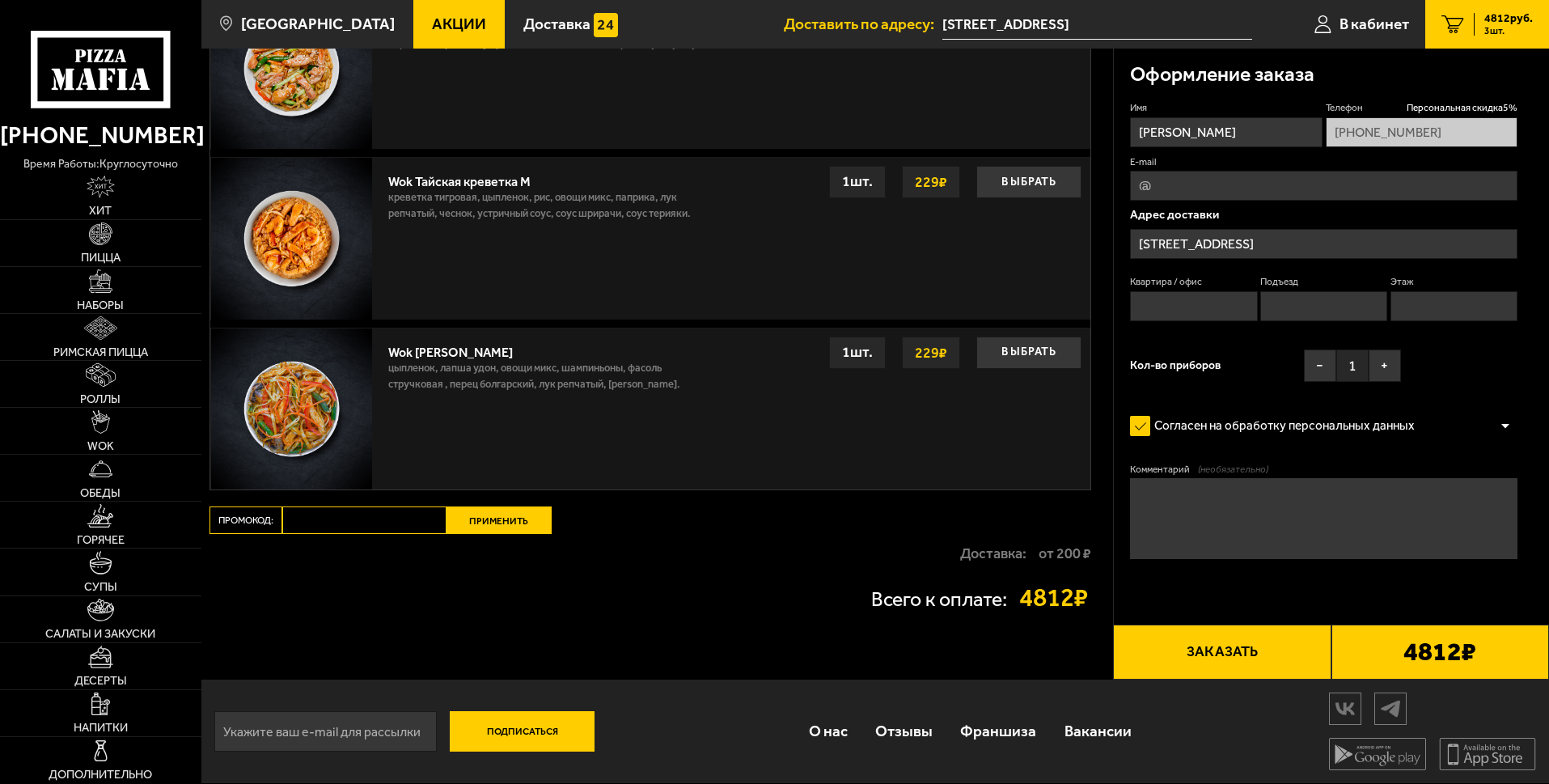
scroll to position [1524, 0]
click at [1185, 492] on textarea "Комментарий (необязательно)" at bounding box center [1323, 518] width 387 height 81
type textarea "06.10.25 к 11.30, место доставки проходная Невского завода"
click at [1212, 652] on button "Заказать" at bounding box center [1222, 651] width 217 height 55
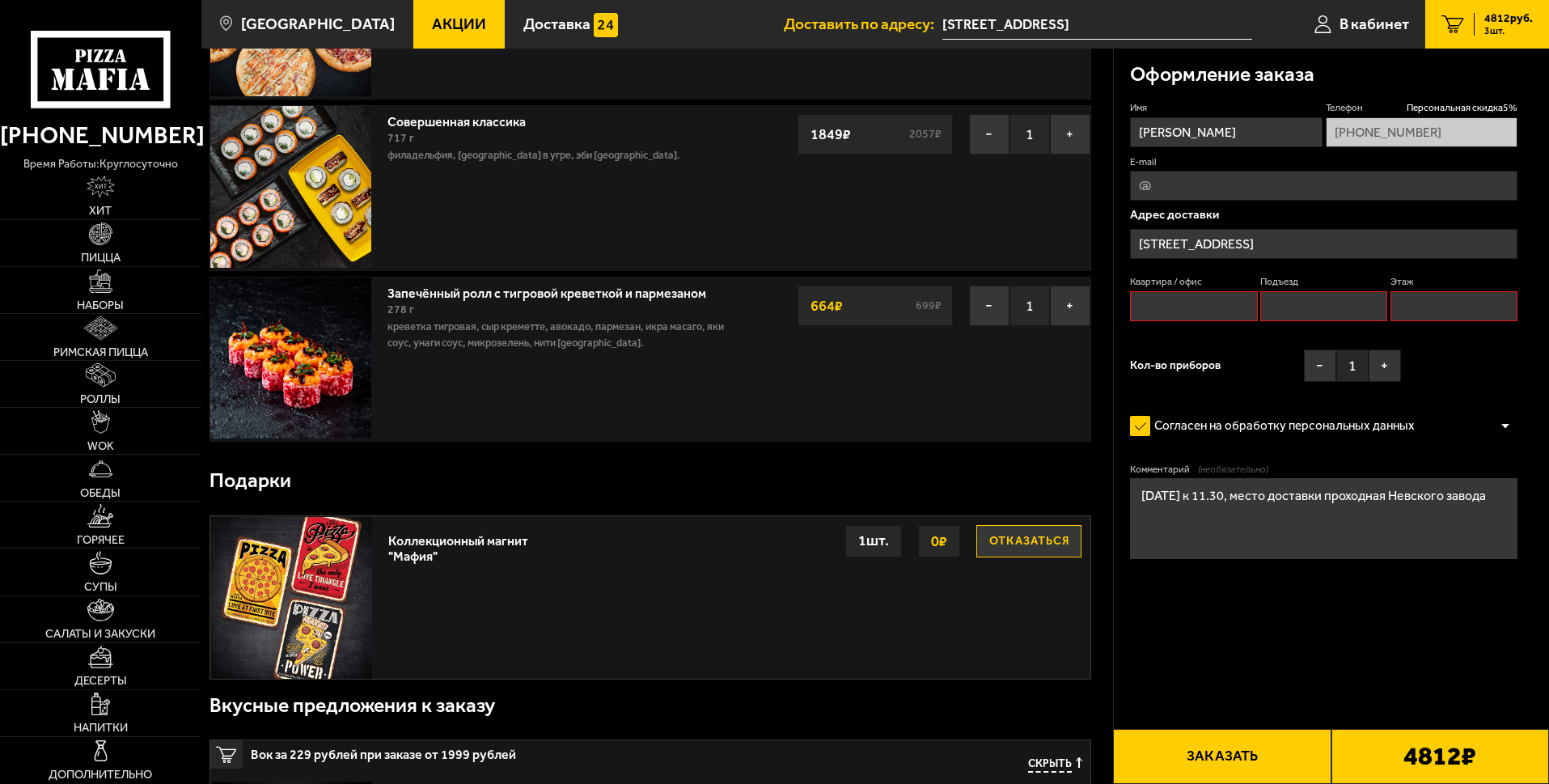
scroll to position [138, 0]
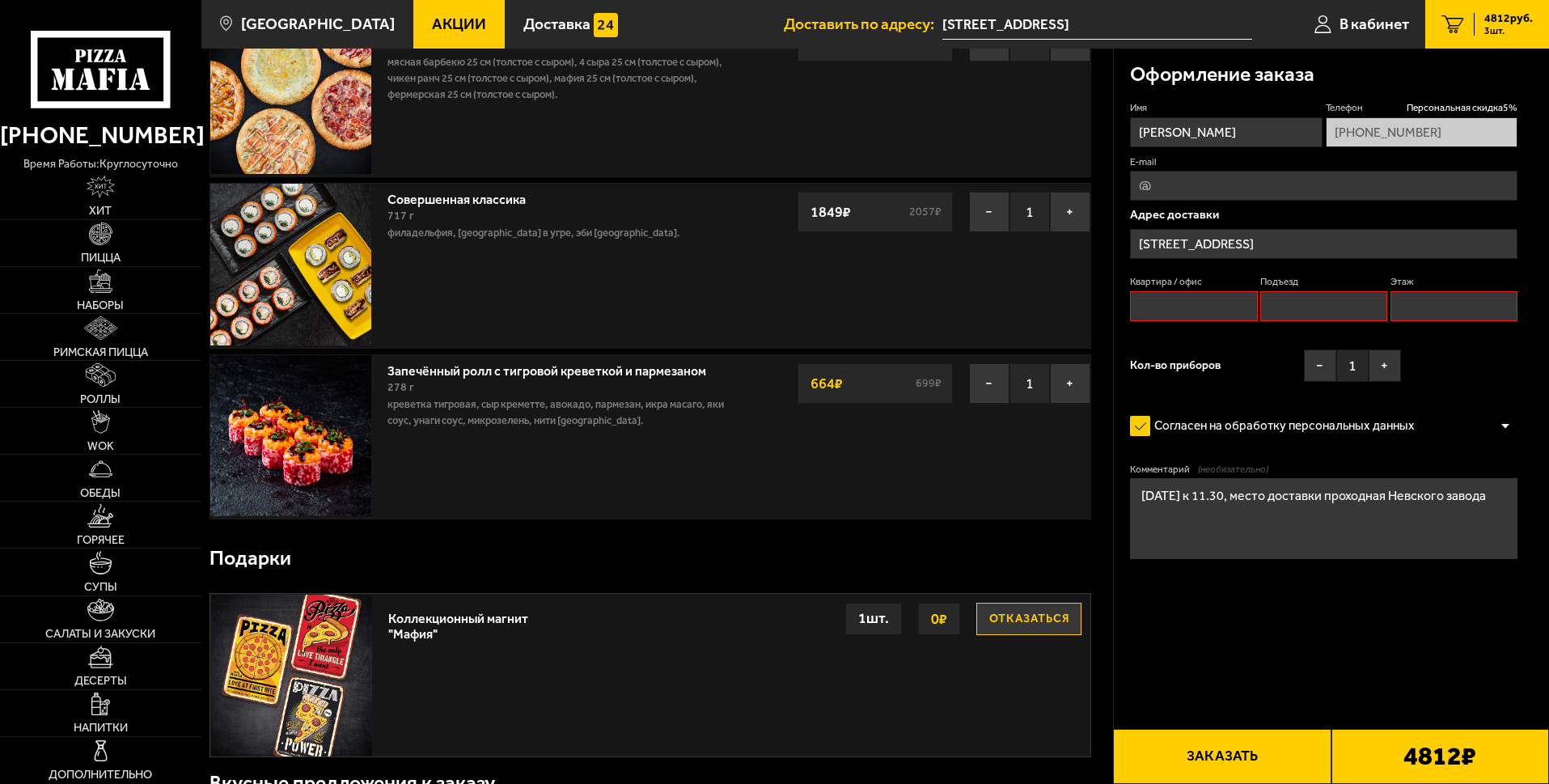
click at [1201, 308] on input "Квартира / офис" at bounding box center [1193, 306] width 127 height 30
click at [1166, 309] on input "Квартира / офис" at bounding box center [1193, 306] width 127 height 30
type input "1"
click at [1293, 306] on input "Подъезд" at bounding box center [1323, 306] width 127 height 30
type input "1"
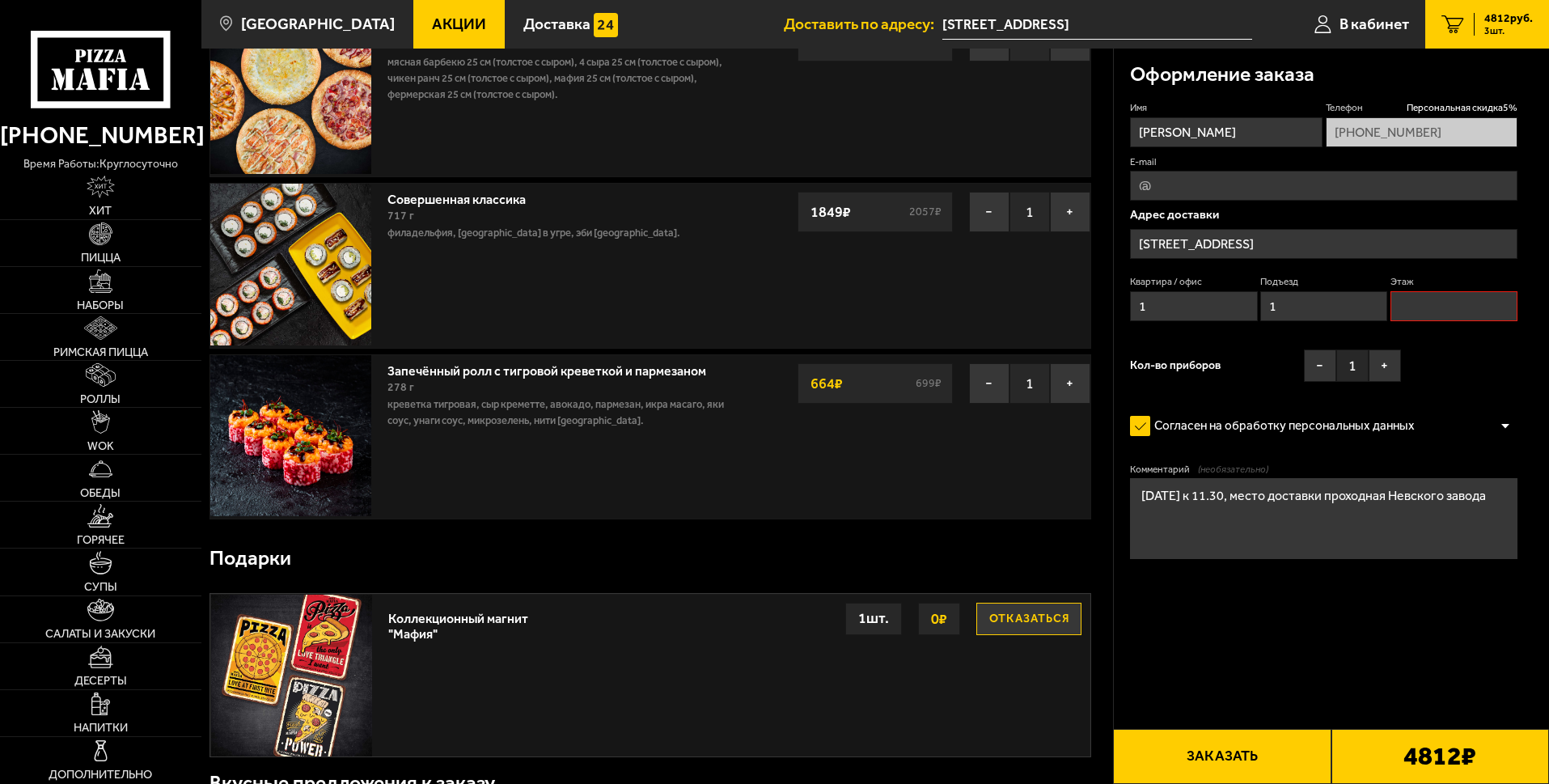
click at [1421, 311] on input "Этаж" at bounding box center [1454, 306] width 127 height 30
type input "1"
click at [1381, 362] on button "+" at bounding box center [1384, 365] width 32 height 32
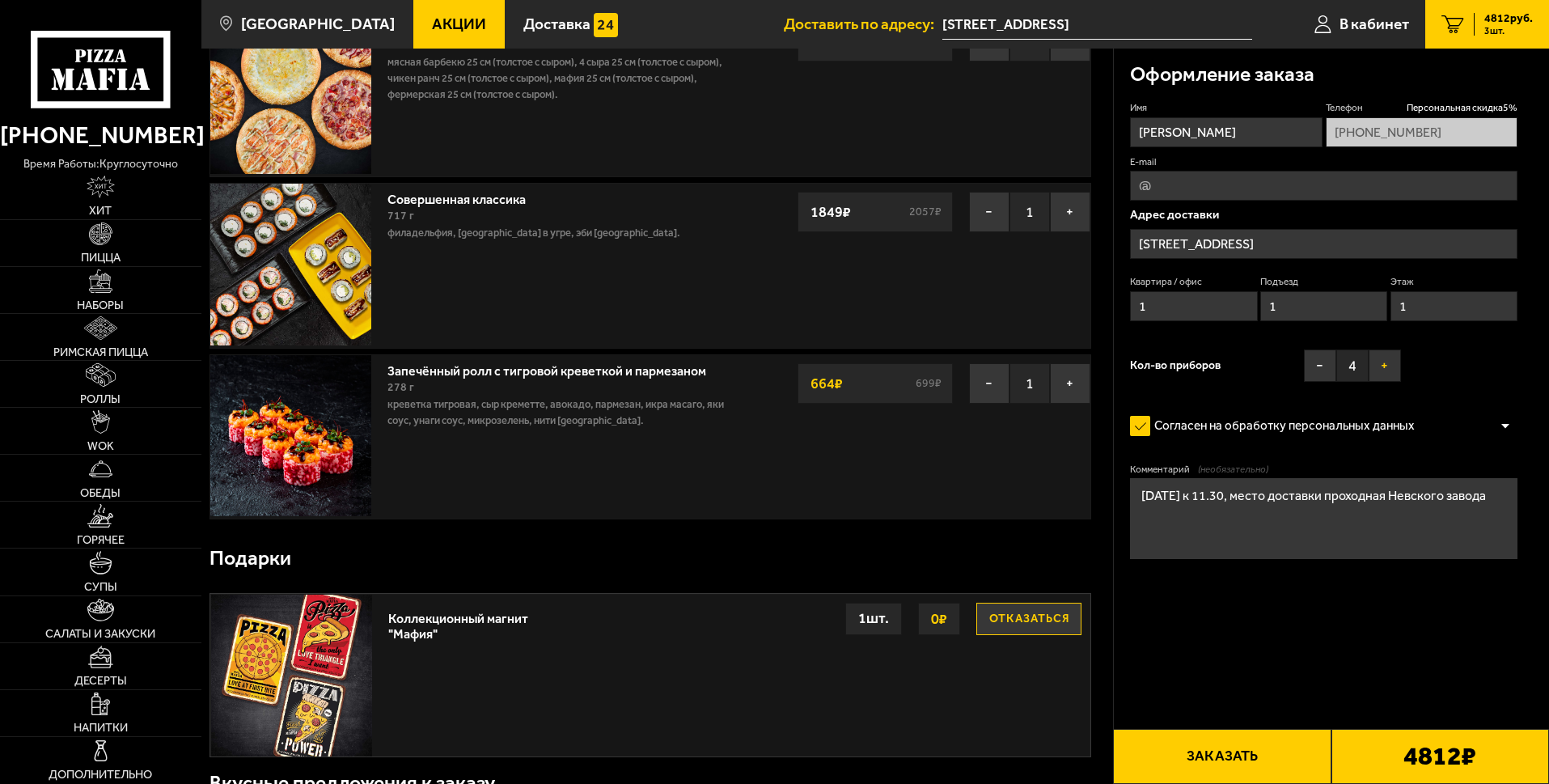
click at [1381, 362] on button "+" at bounding box center [1384, 365] width 32 height 32
click at [1141, 424] on label "Согласен на обработку персональных данных" at bounding box center [1280, 426] width 301 height 32
click at [0, 0] on input "Согласен на обработку персональных данных" at bounding box center [0, 0] width 0 height 0
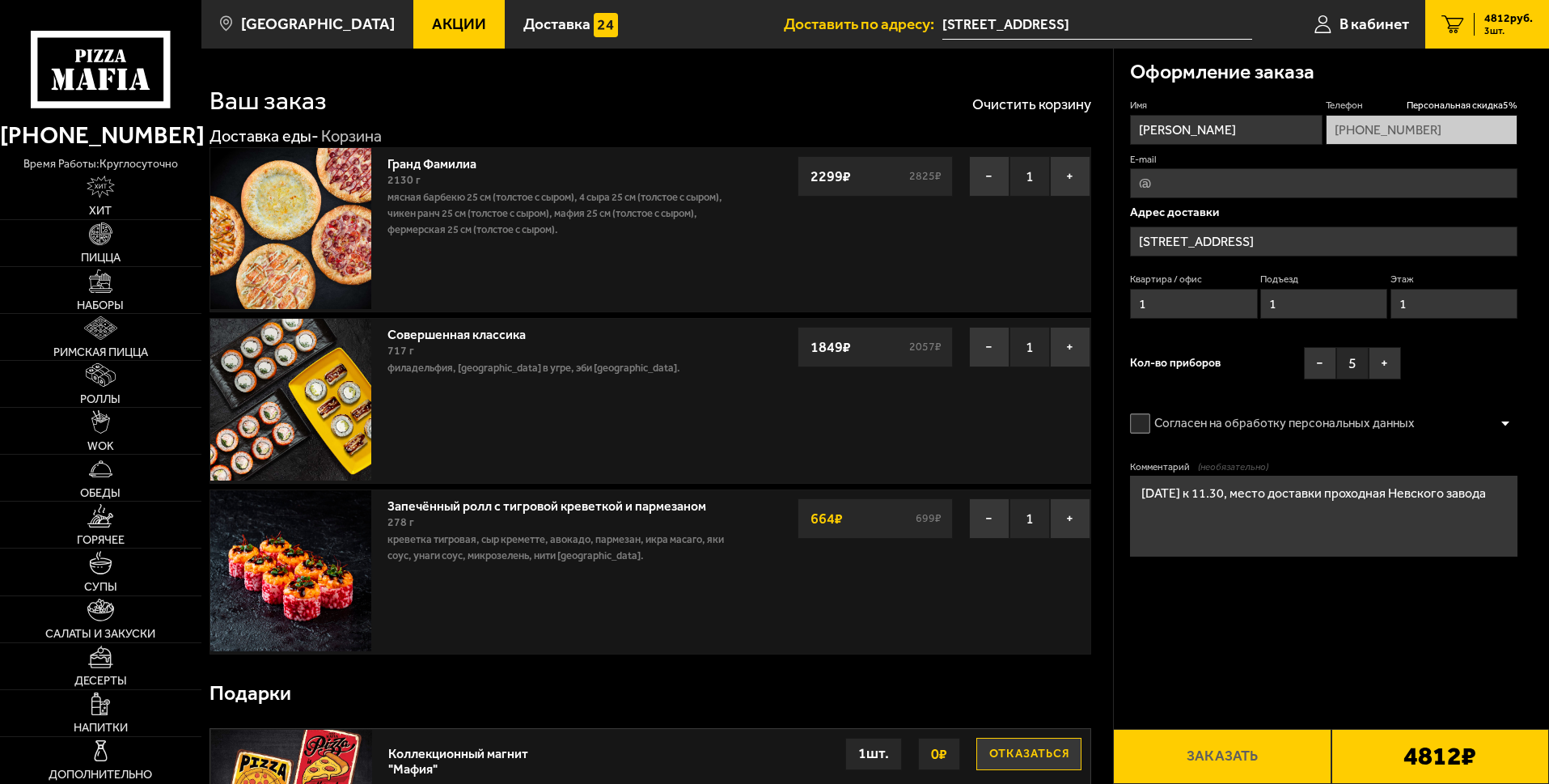
scroll to position [0, 0]
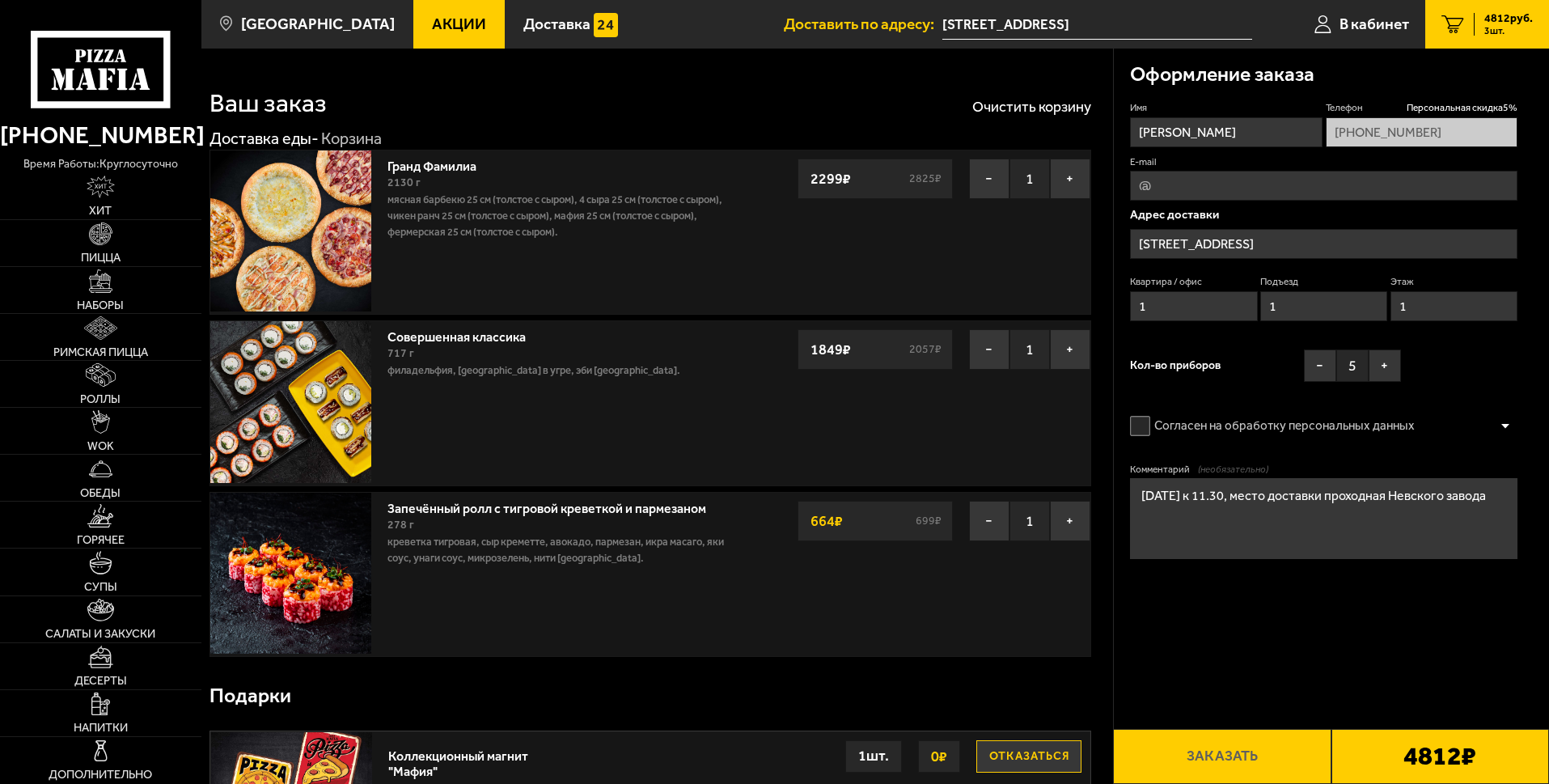
click at [1386, 73] on div "Оформление заказа" at bounding box center [1323, 75] width 387 height 52
click at [1418, 760] on b "4812 ₽" at bounding box center [1439, 756] width 73 height 26
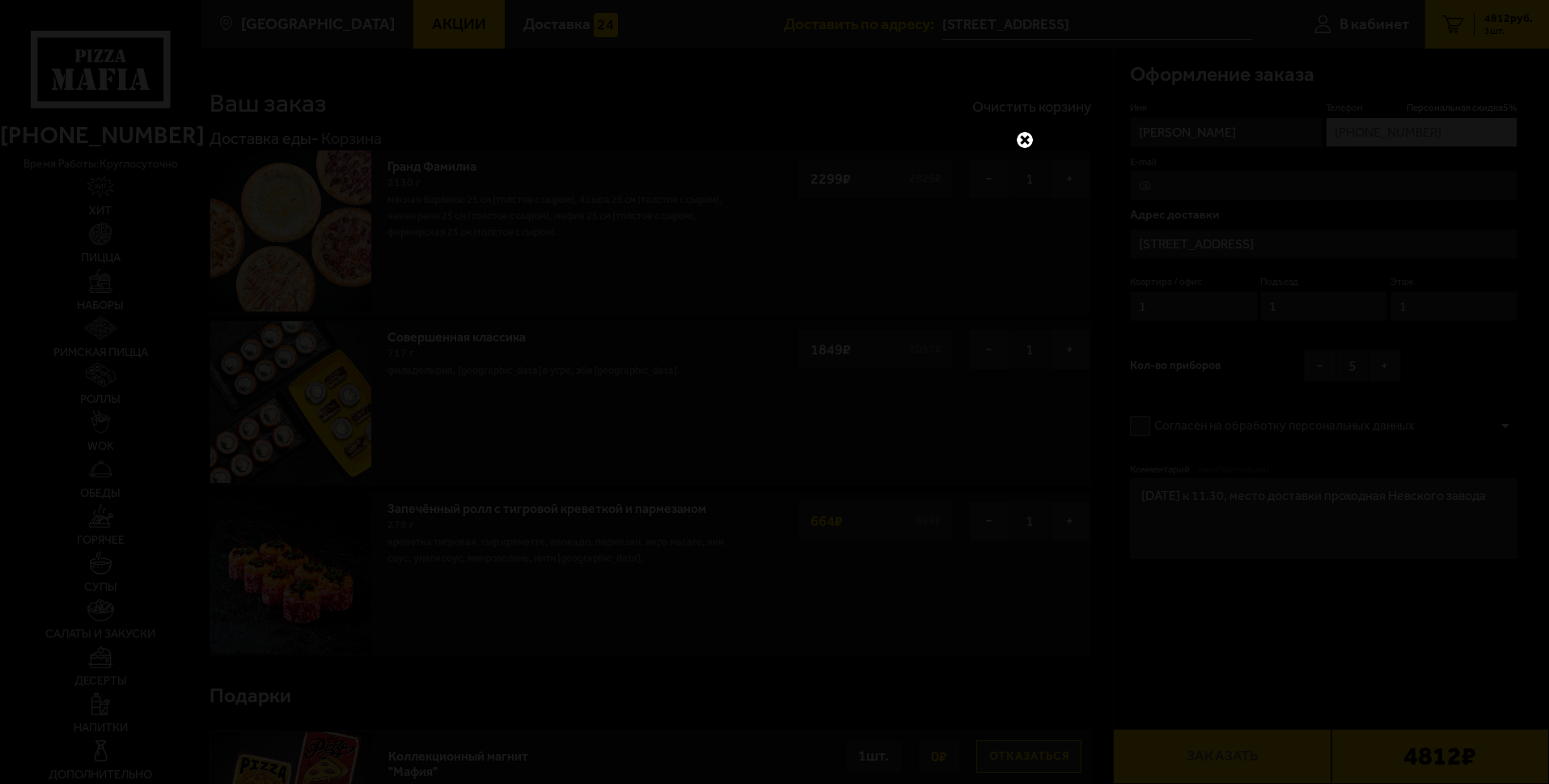
click at [1024, 139] on link at bounding box center [1025, 140] width 21 height 21
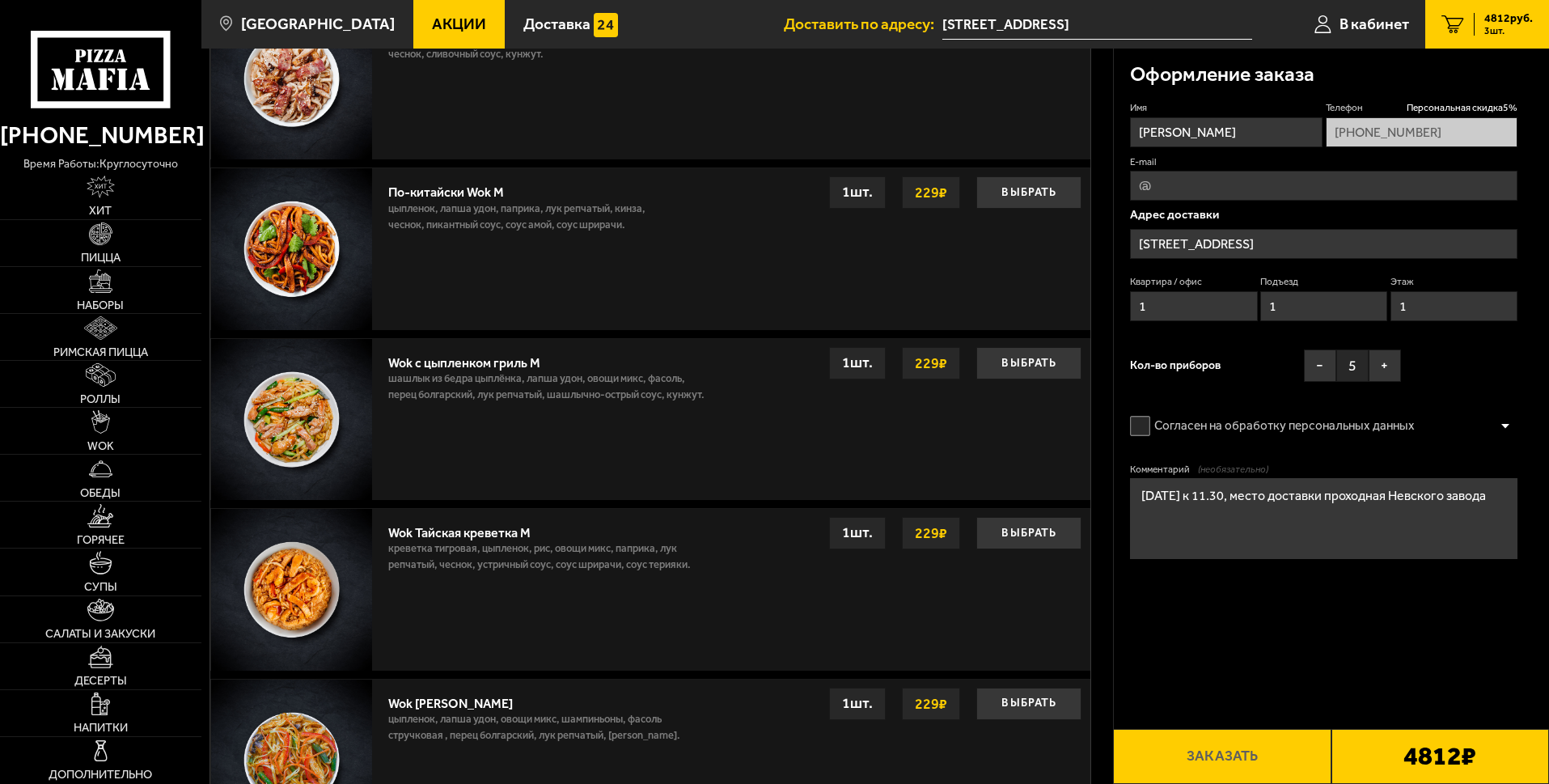
scroll to position [1524, 0]
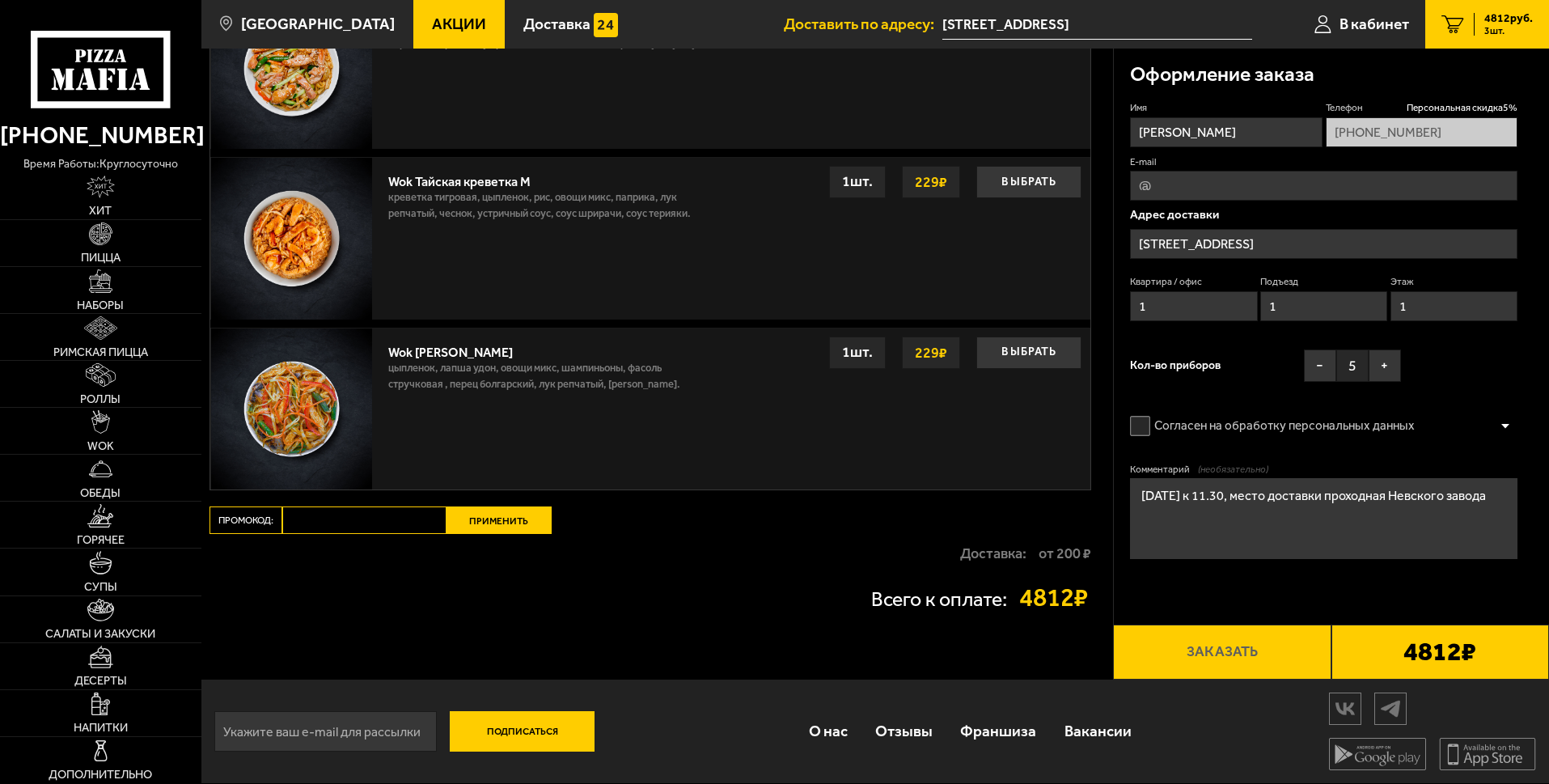
click at [1425, 650] on b "4812 ₽" at bounding box center [1439, 651] width 73 height 26
click at [1425, 653] on b "4812 ₽" at bounding box center [1439, 651] width 73 height 26
click at [1489, 652] on div "4812 ₽" at bounding box center [1440, 651] width 217 height 55
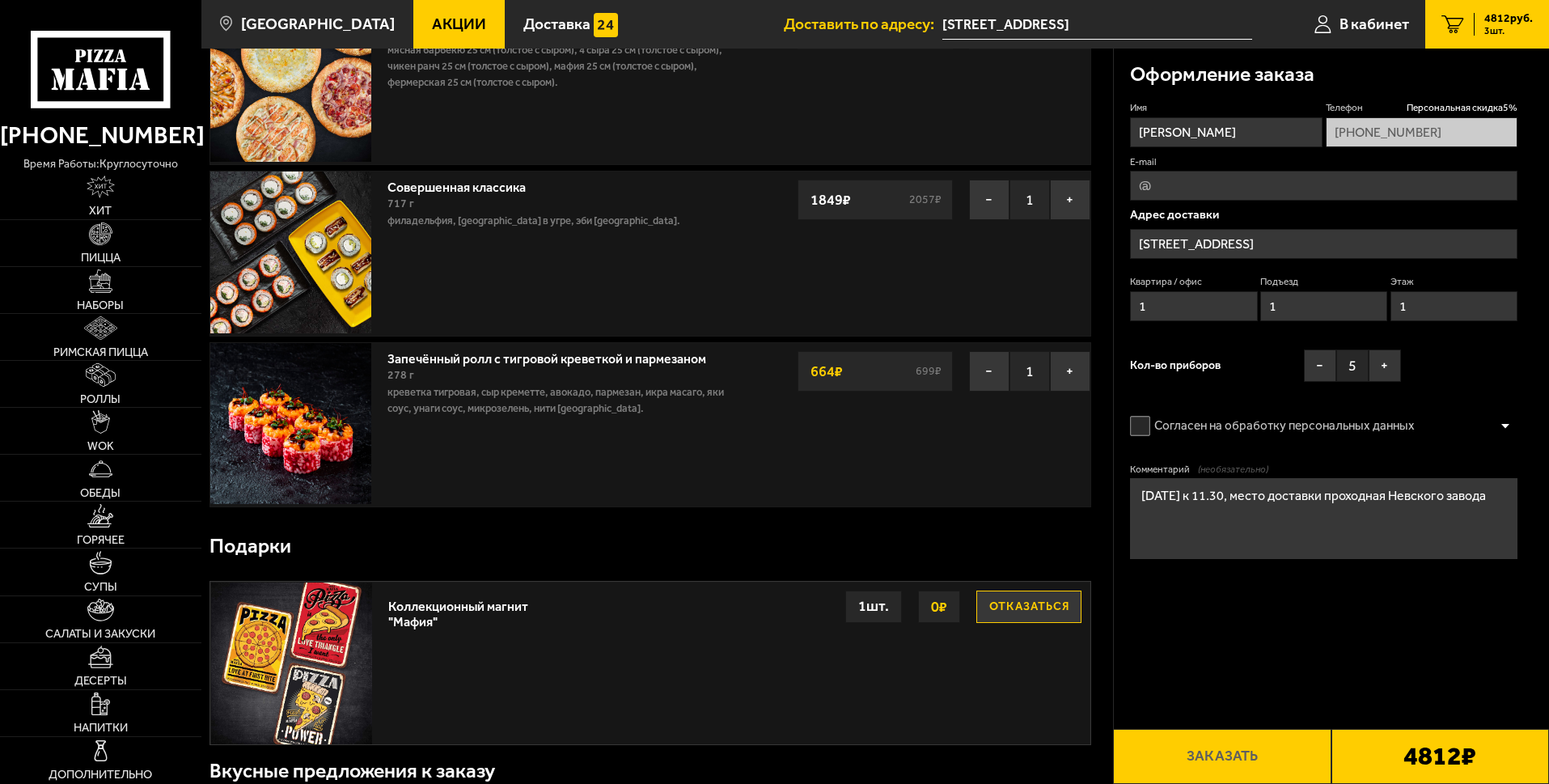
scroll to position [0, 0]
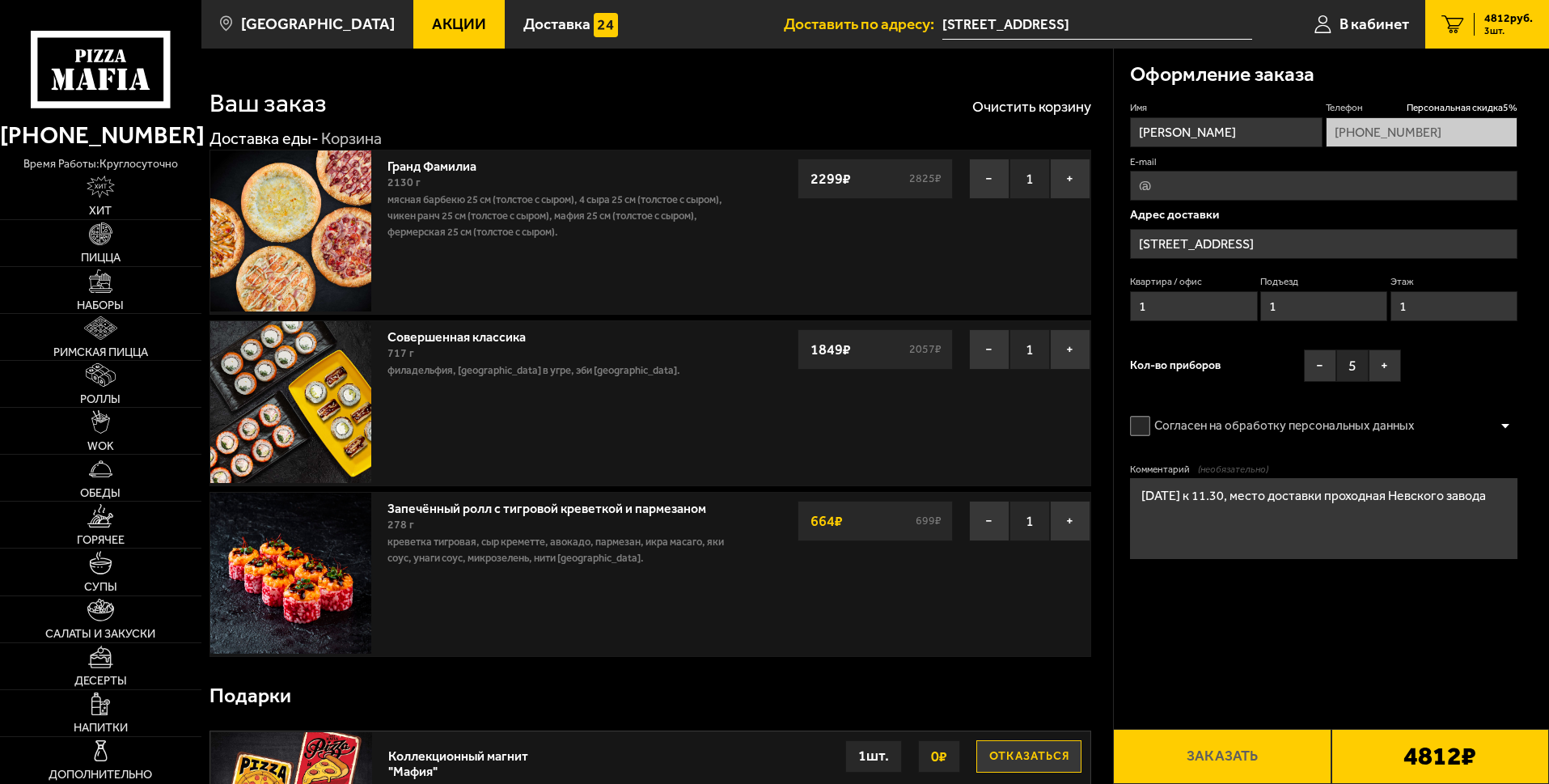
click at [1492, 19] on span "4812 руб." at bounding box center [1508, 18] width 49 height 12
click at [1492, 17] on span "4812 руб." at bounding box center [1508, 18] width 49 height 12
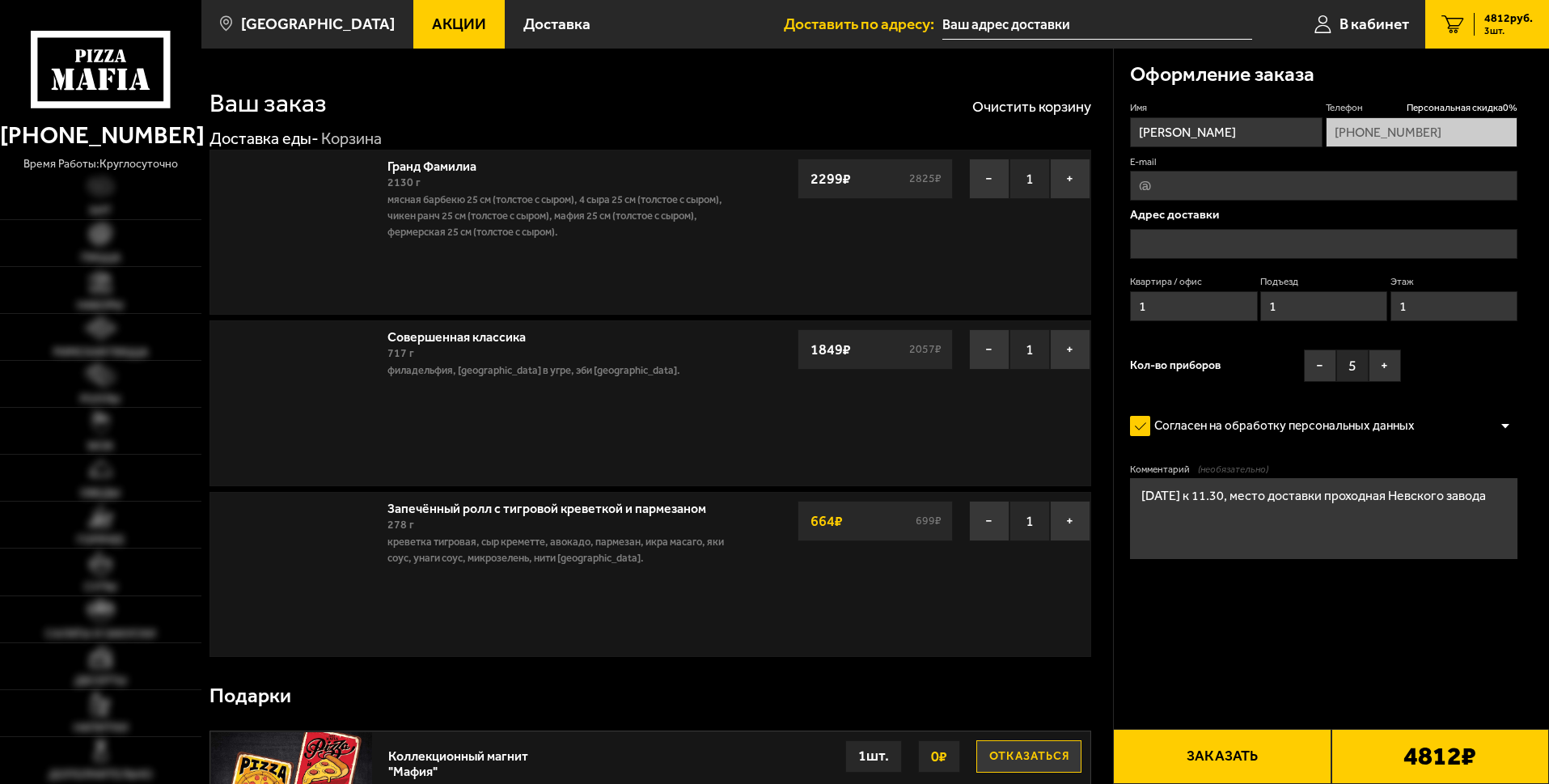
type input "[STREET_ADDRESS]"
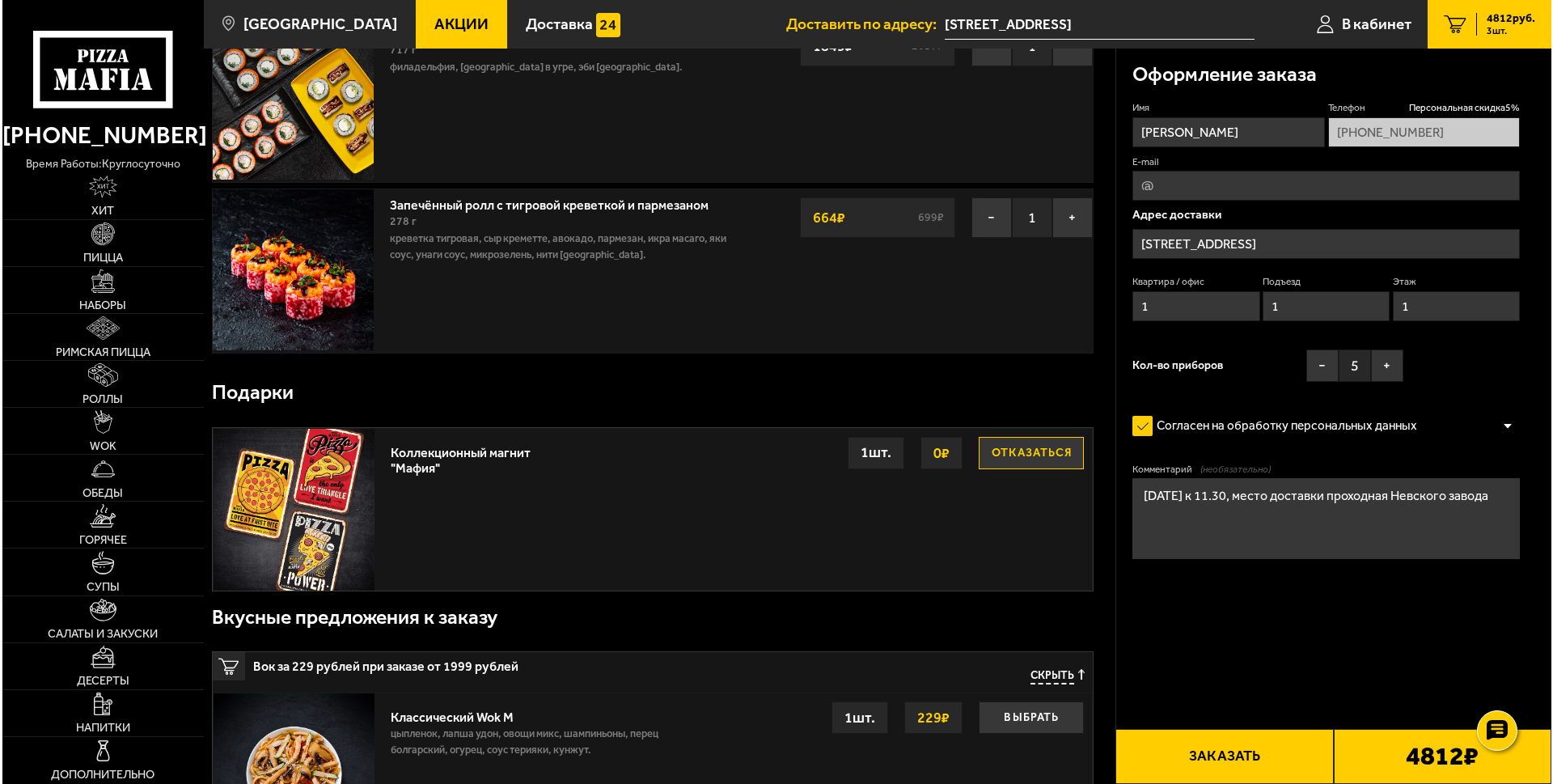
scroll to position [323, 0]
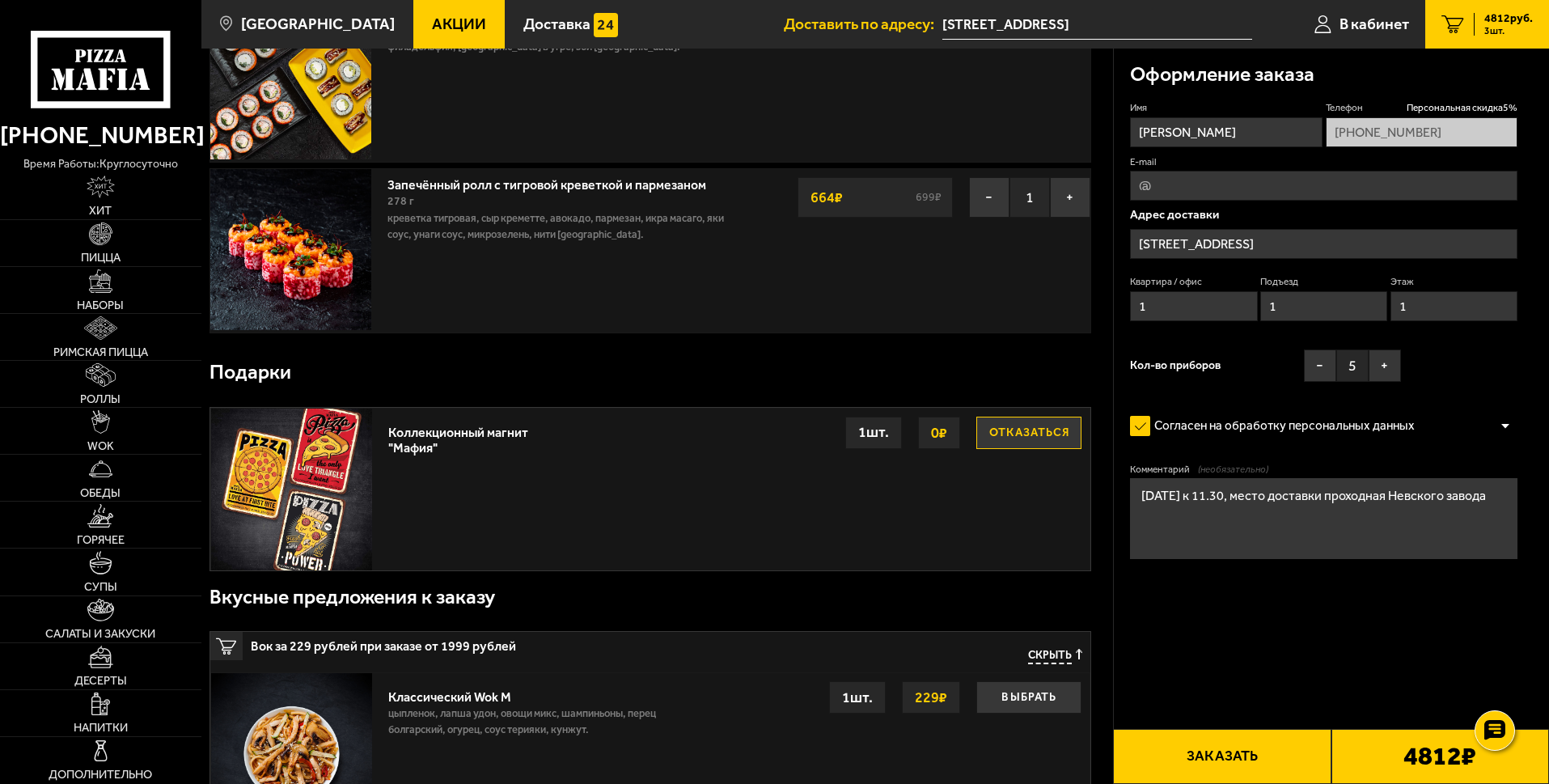
click at [1215, 752] on button "Заказать" at bounding box center [1222, 756] width 217 height 55
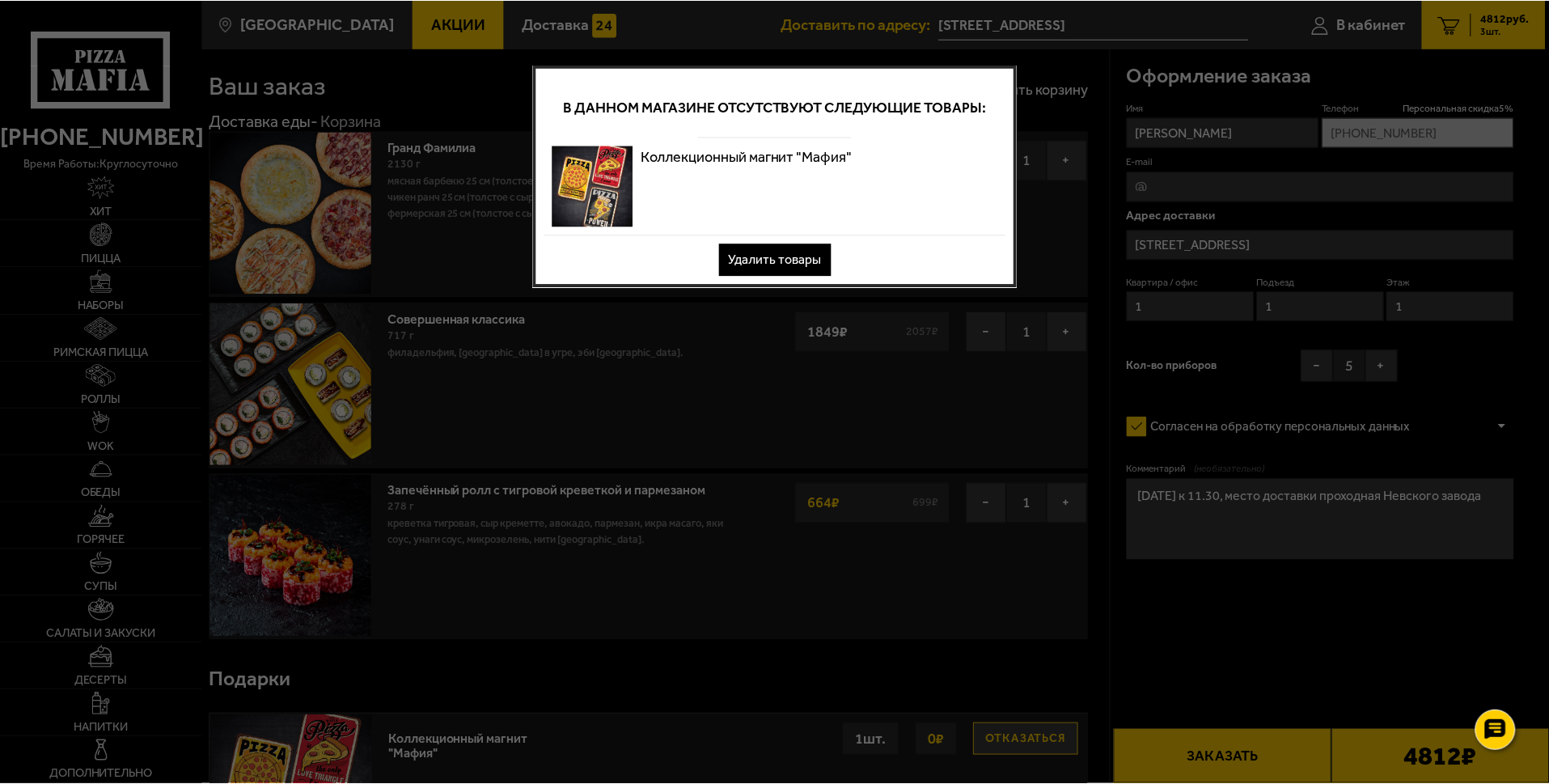
scroll to position [0, 0]
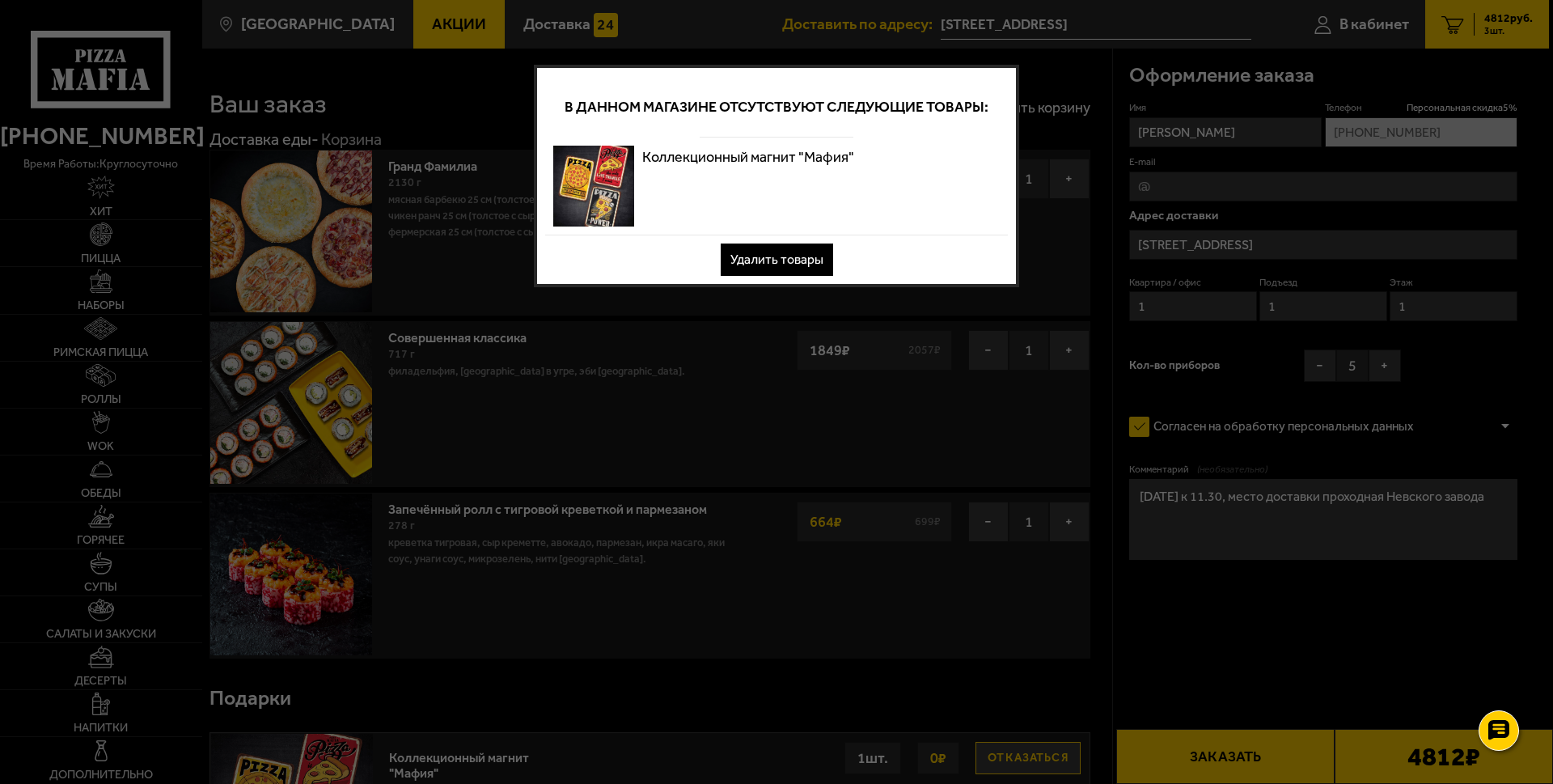
click at [929, 396] on div at bounding box center [776, 392] width 1553 height 784
click at [807, 256] on button "Удалить товары" at bounding box center [777, 259] width 113 height 32
